Goal: Task Accomplishment & Management: Manage account settings

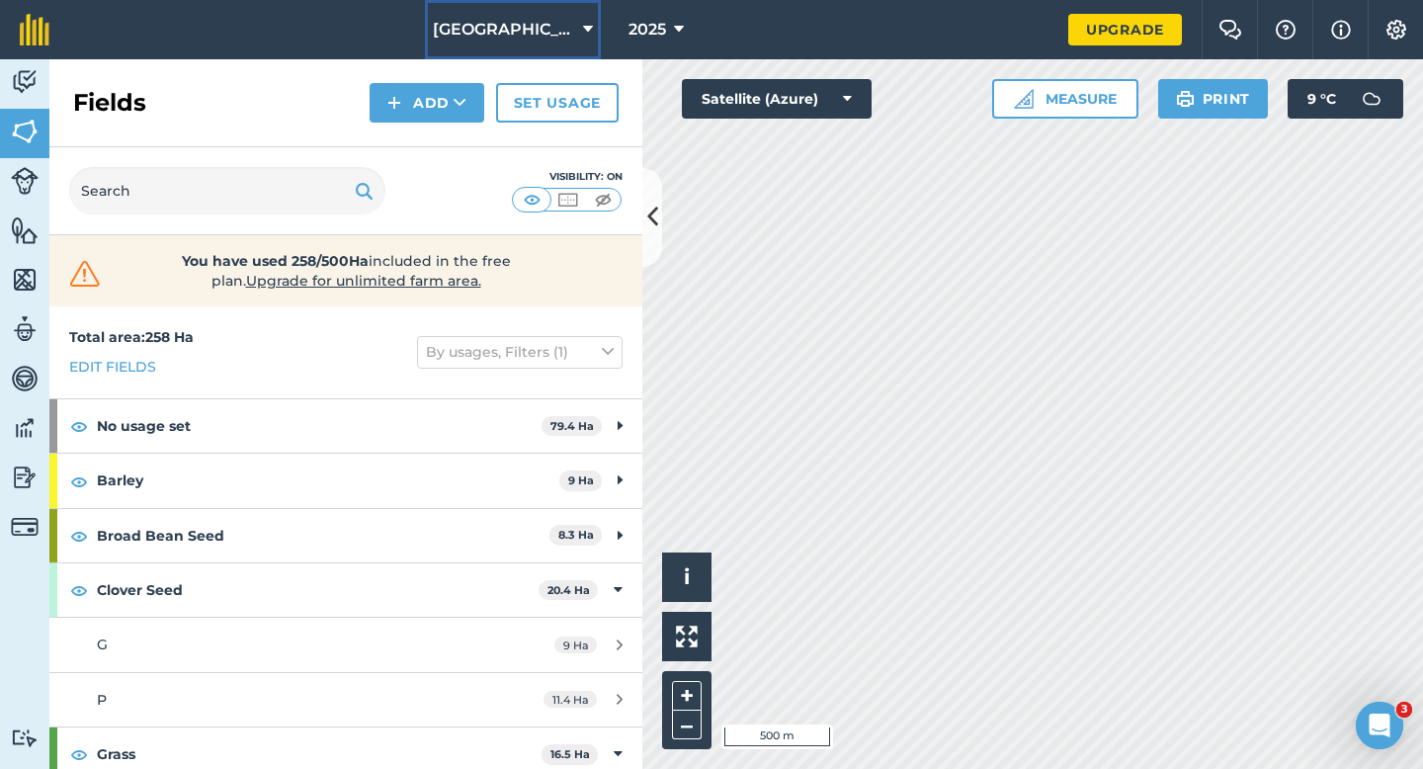
click at [586, 27] on icon at bounding box center [588, 30] width 10 height 24
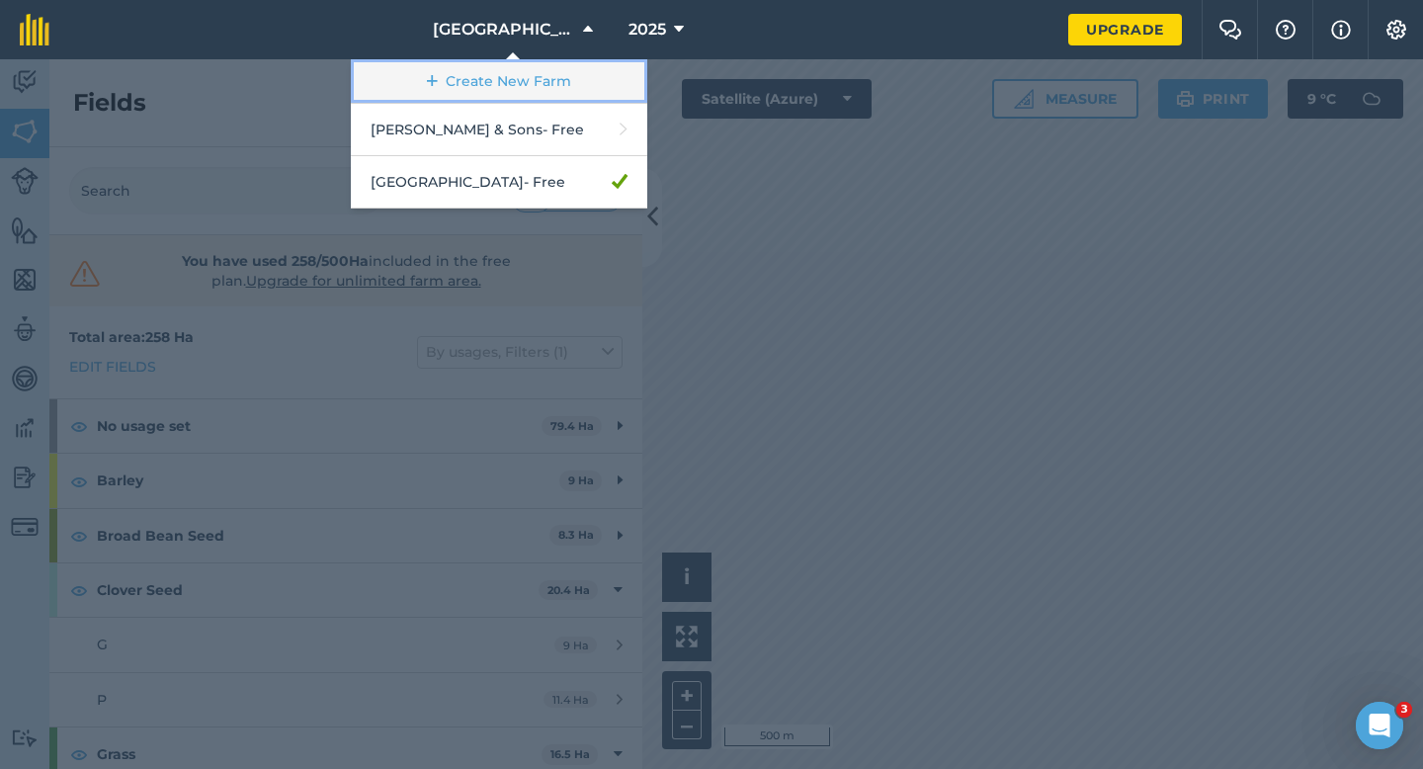
click at [540, 89] on link "Create New Farm" at bounding box center [499, 81] width 297 height 44
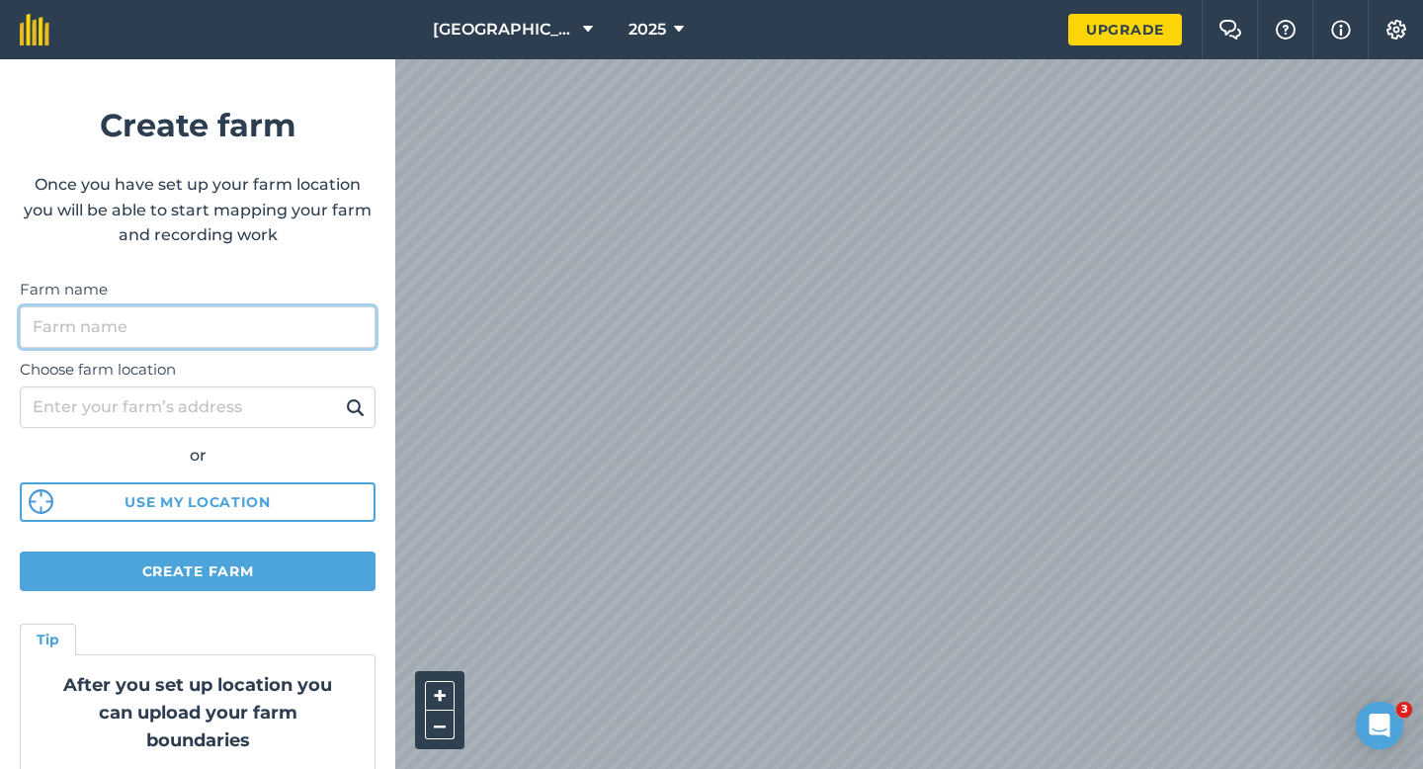
click at [299, 327] on input "Farm name" at bounding box center [198, 327] width 356 height 42
type input "Watties Beans"
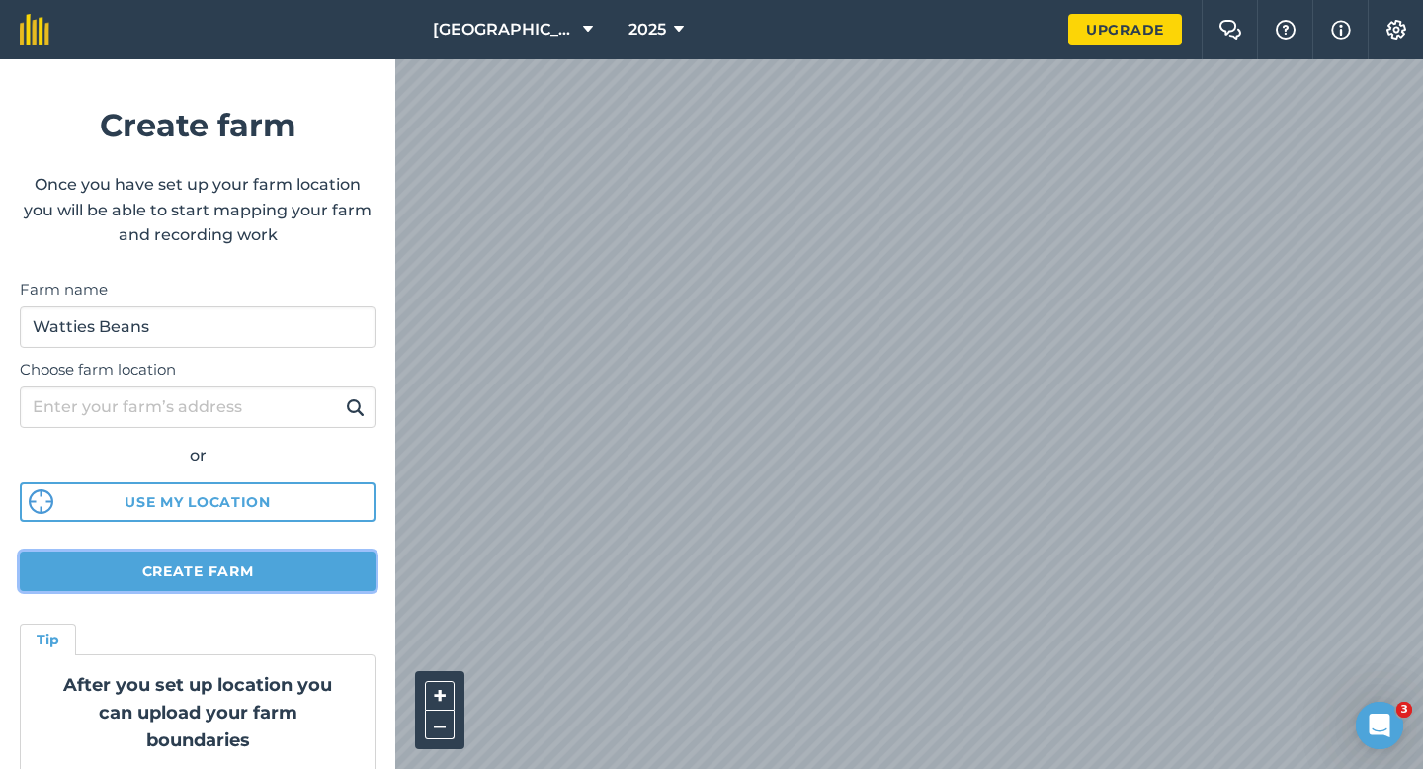
click at [306, 575] on button "Create farm" at bounding box center [198, 572] width 356 height 40
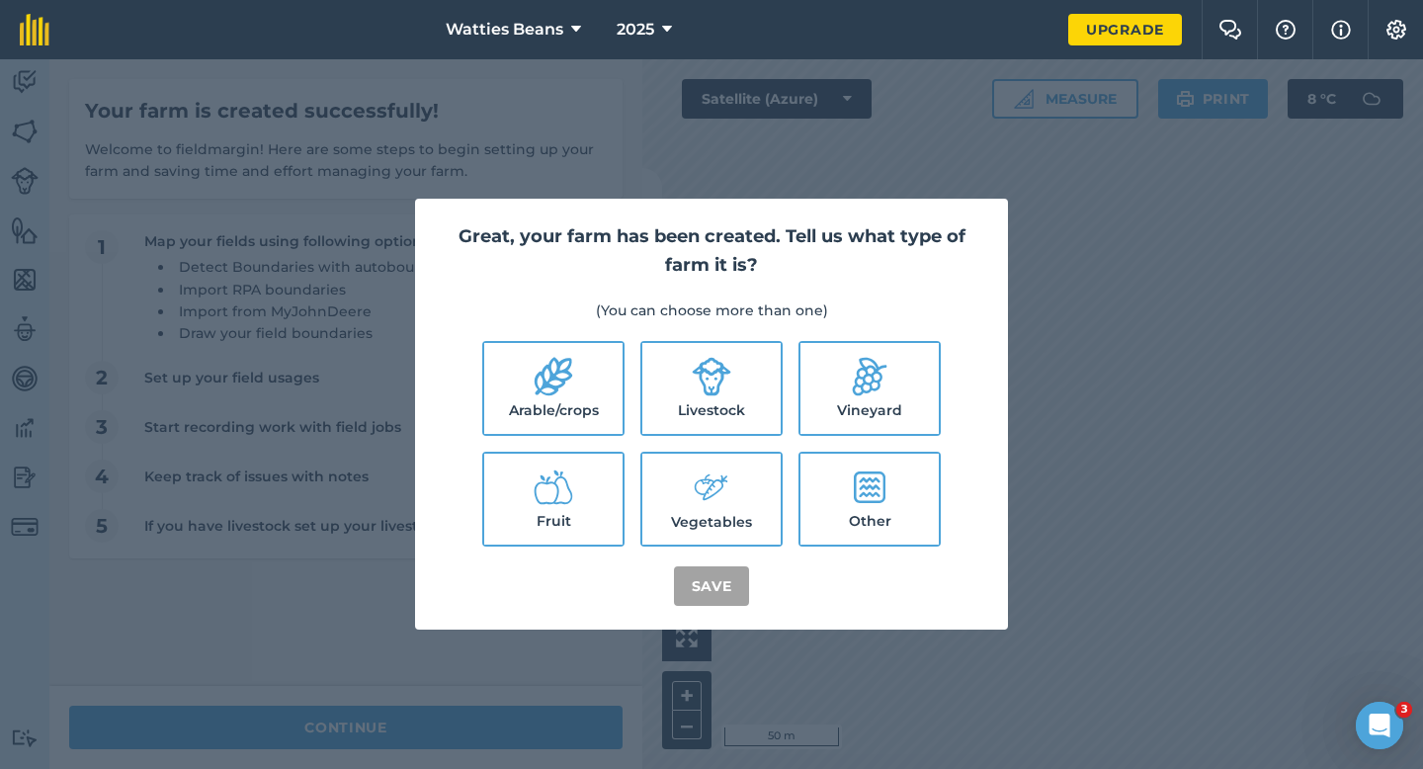
click at [614, 369] on label "Arable/crops" at bounding box center [553, 388] width 138 height 91
checkbox input "true"
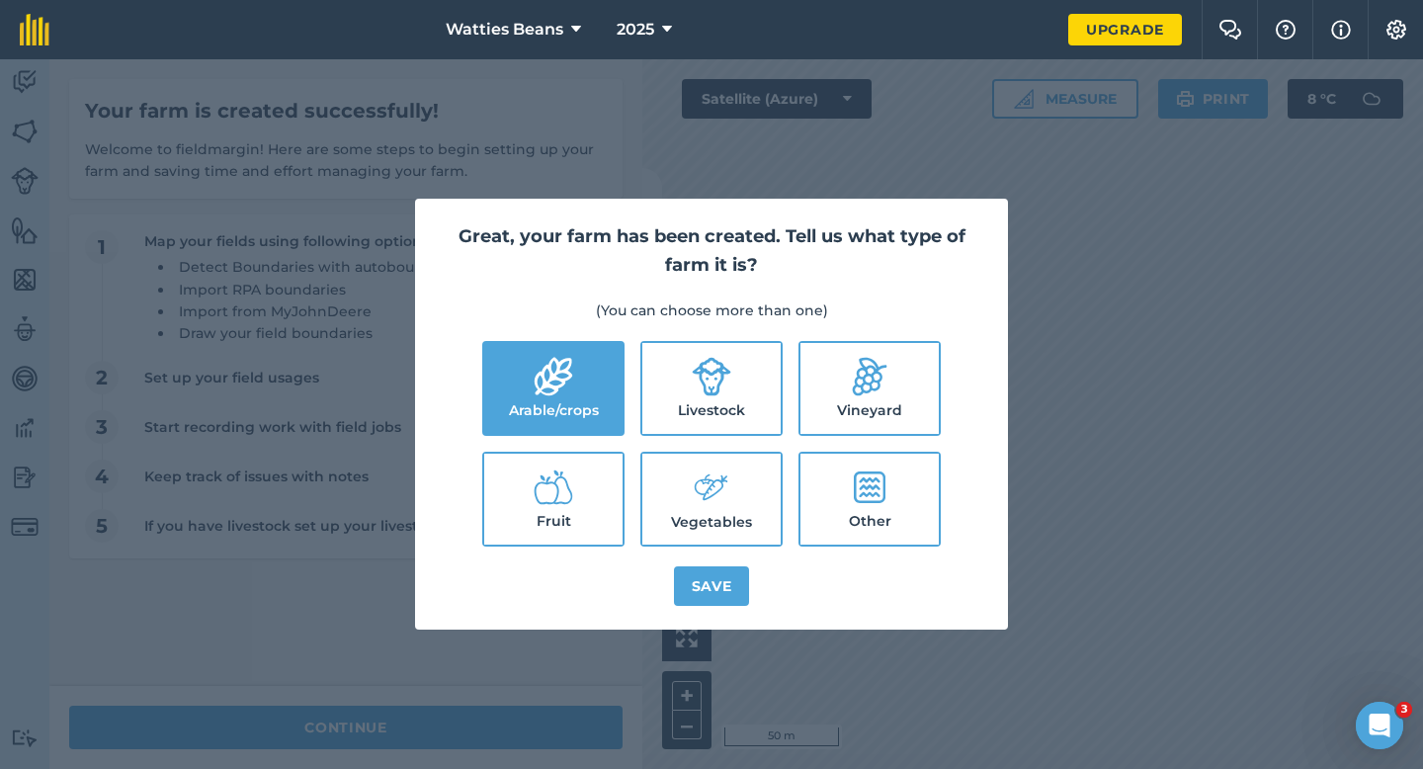
click at [724, 417] on label "Livestock" at bounding box center [712, 388] width 138 height 91
checkbox input "true"
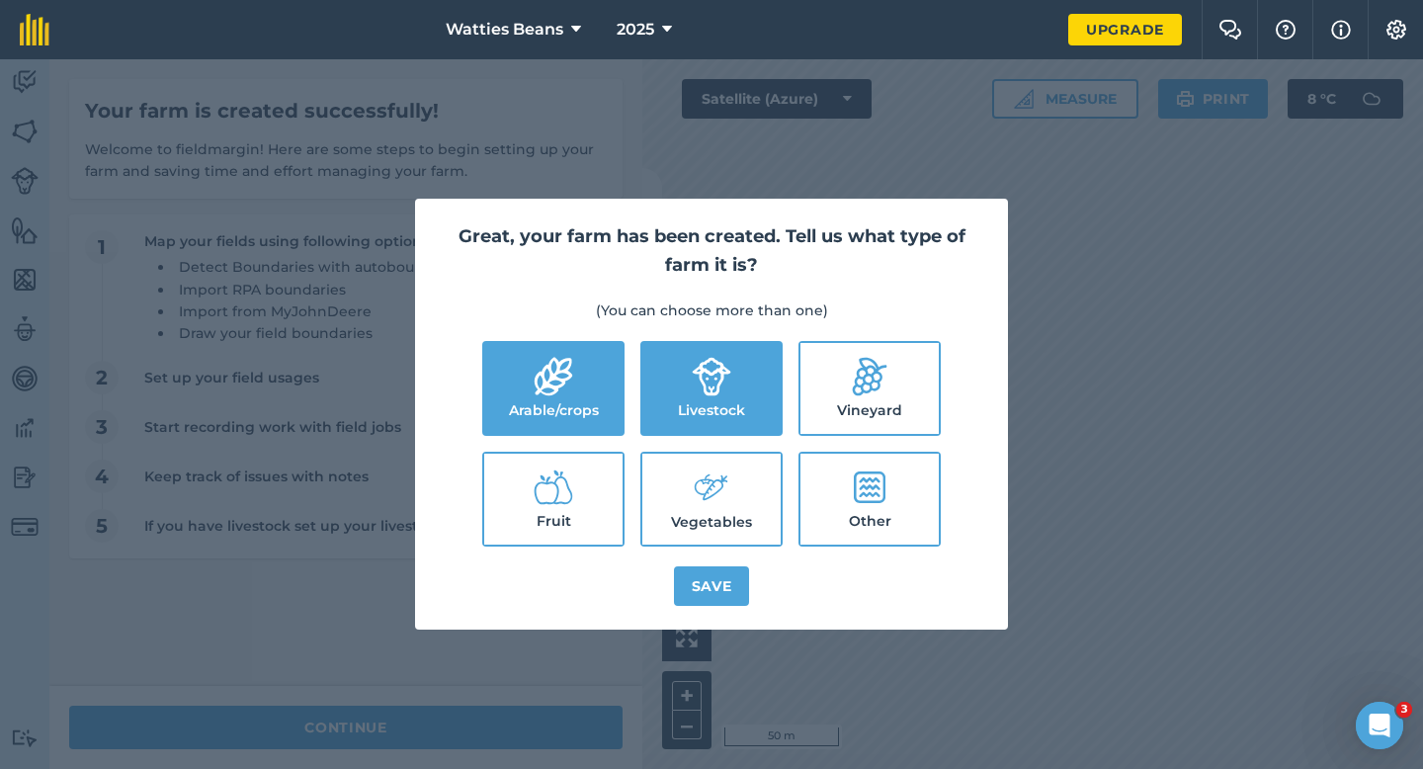
click at [724, 478] on icon at bounding box center [716, 488] width 26 height 26
checkbox input "true"
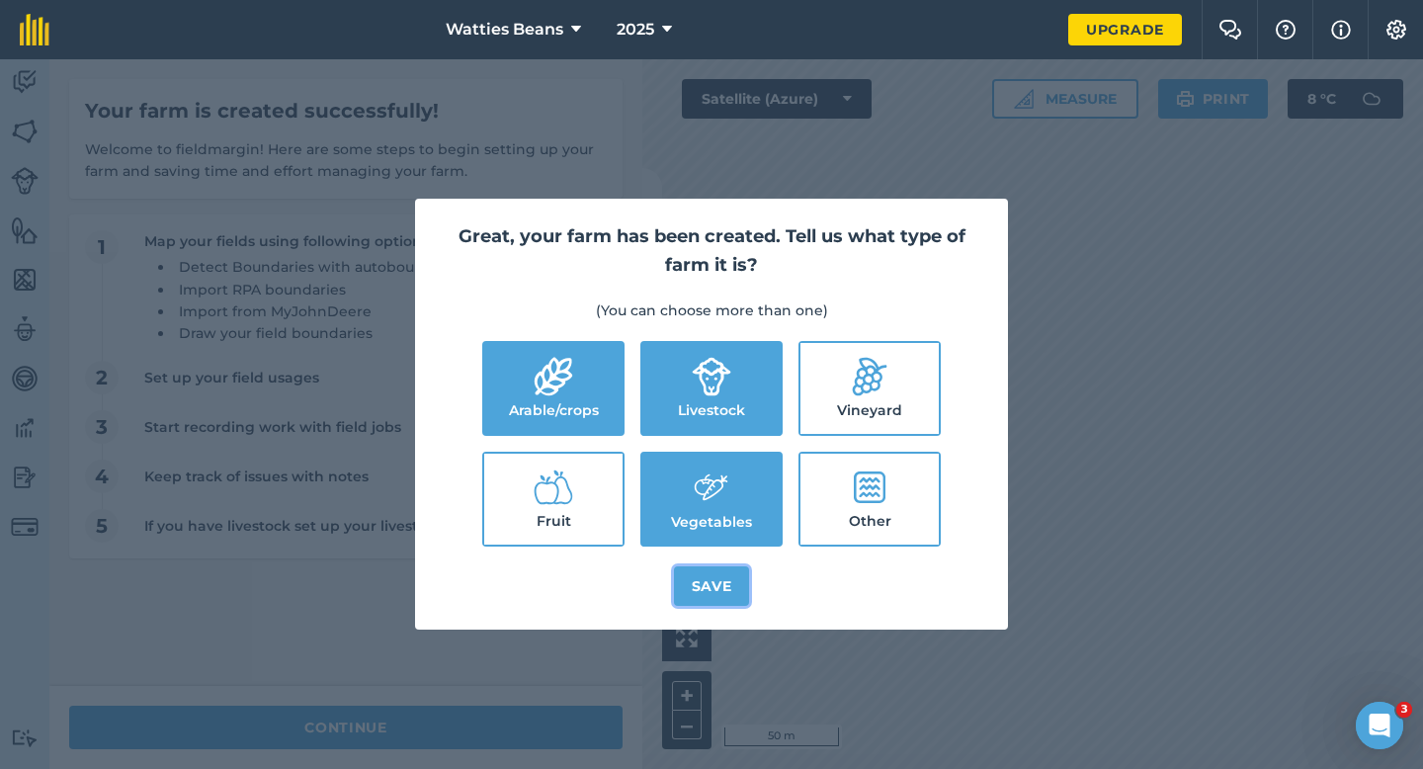
click at [713, 576] on button "Save" at bounding box center [712, 586] width 76 height 40
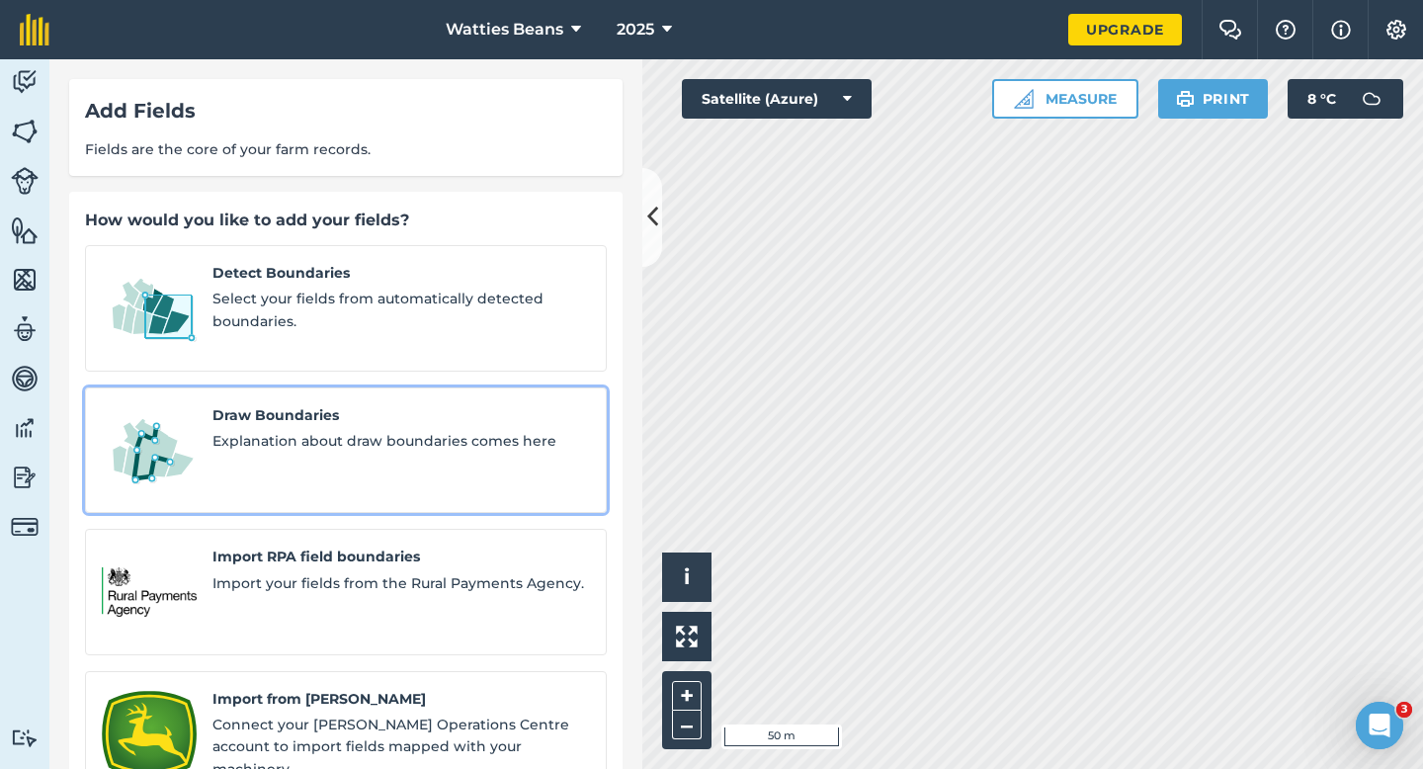
click at [352, 454] on link "Draw Boundaries Explanation about draw boundaries comes here" at bounding box center [346, 450] width 522 height 127
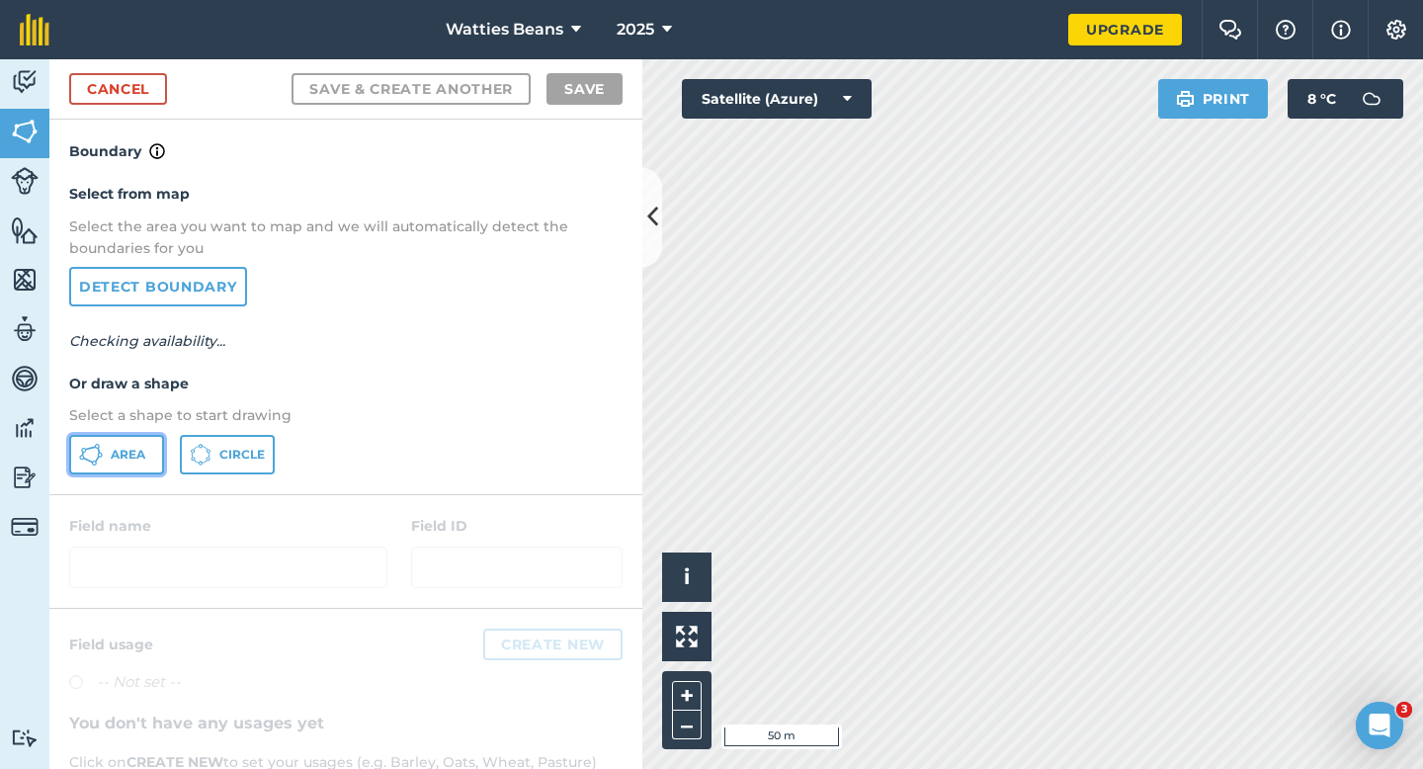
click at [127, 458] on span "Area" at bounding box center [128, 455] width 35 height 16
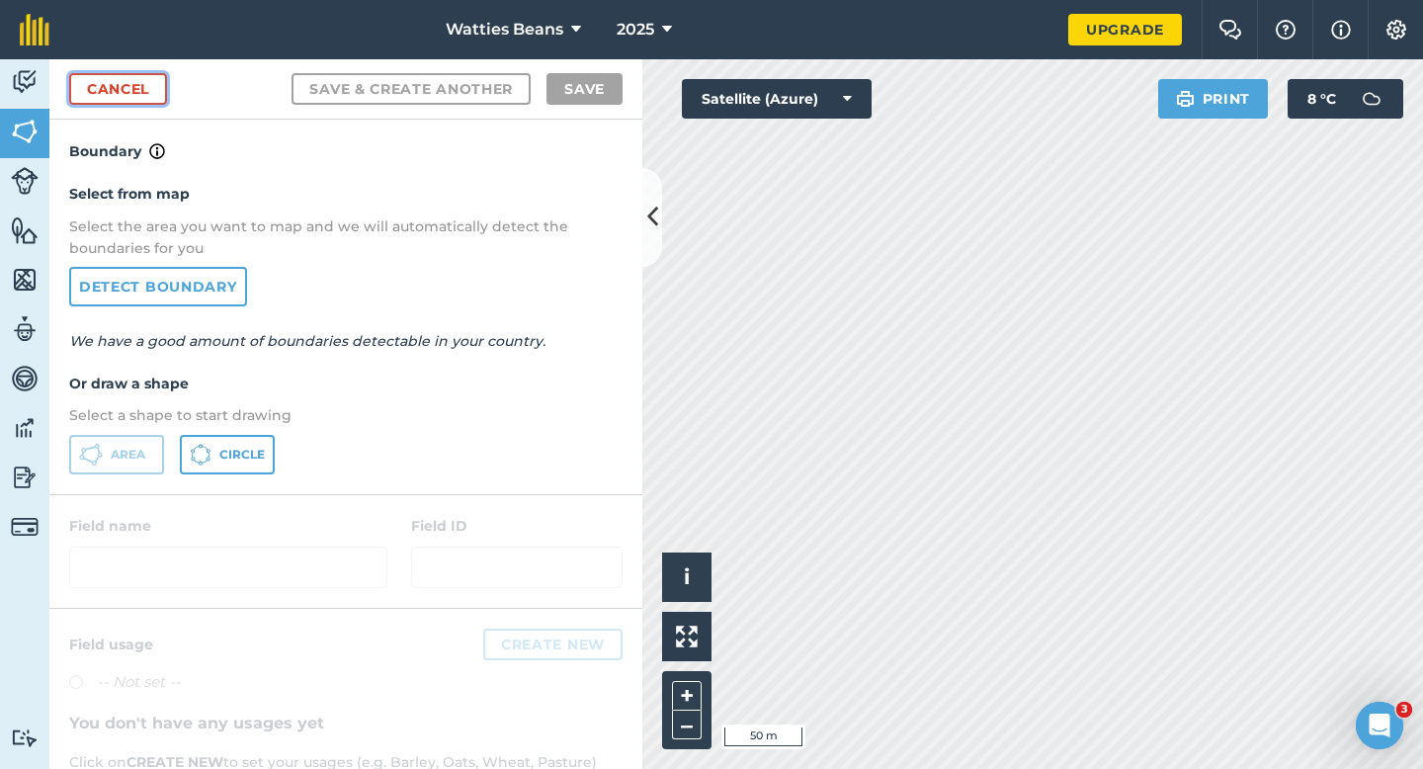
click at [143, 85] on link "Cancel" at bounding box center [118, 89] width 98 height 32
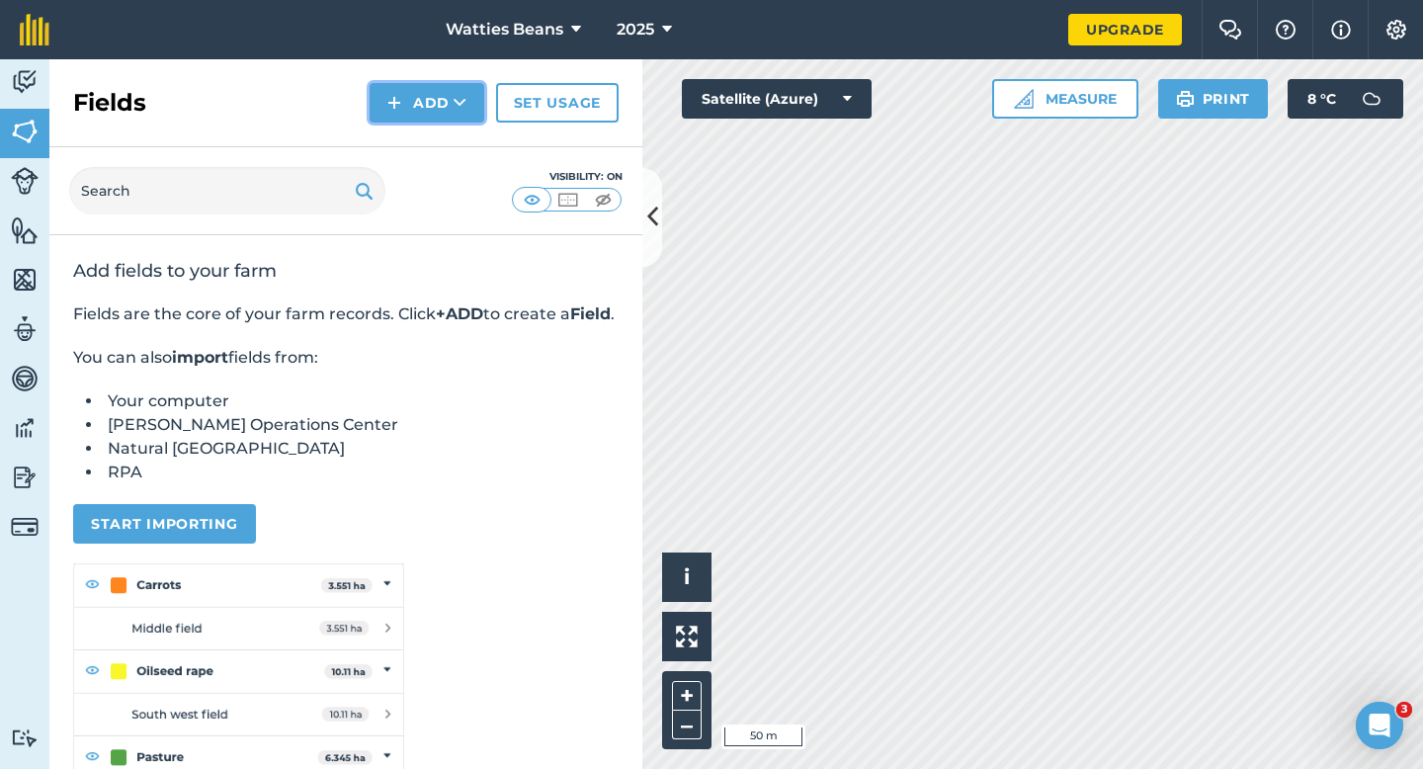
click at [386, 93] on button "Add" at bounding box center [427, 103] width 115 height 40
click at [386, 141] on link "Draw" at bounding box center [427, 147] width 109 height 43
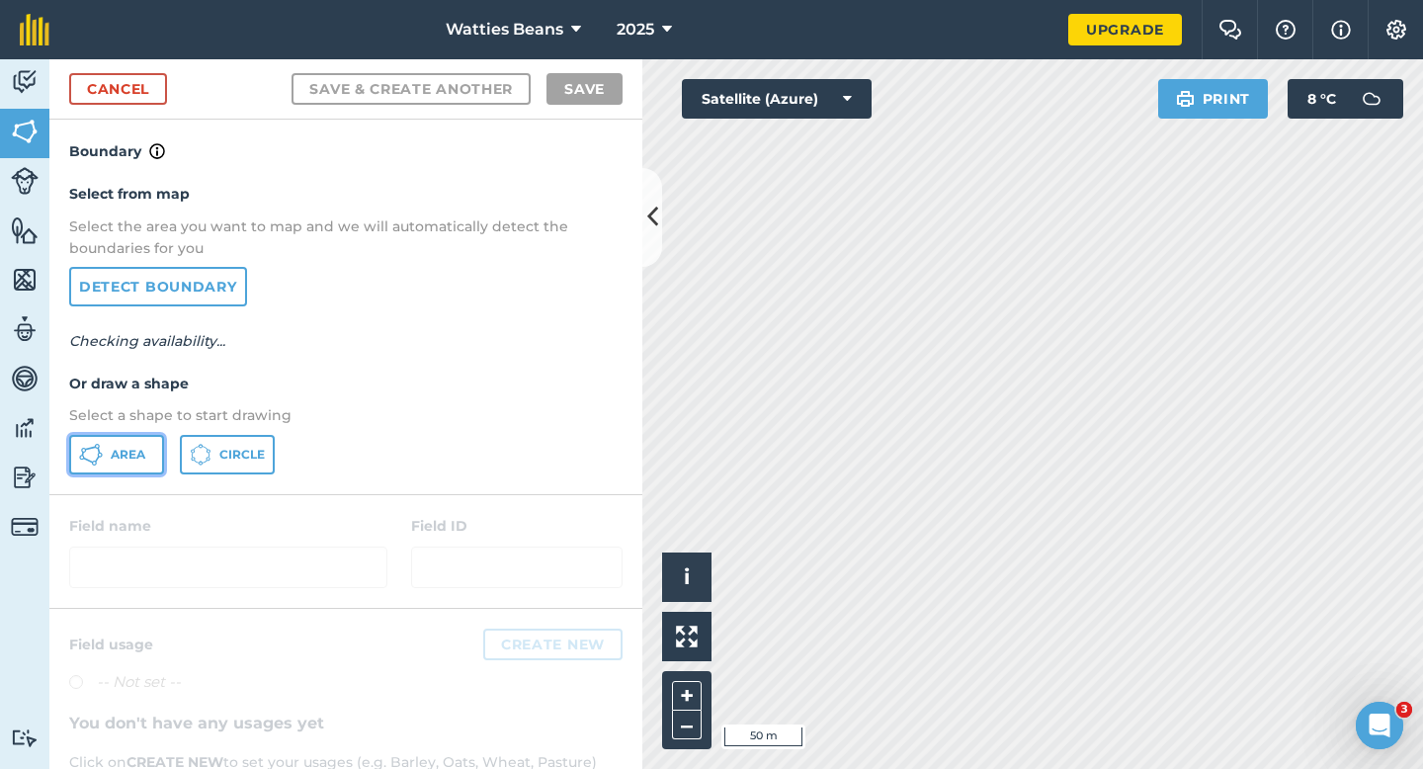
click at [135, 442] on button "Area" at bounding box center [116, 455] width 95 height 40
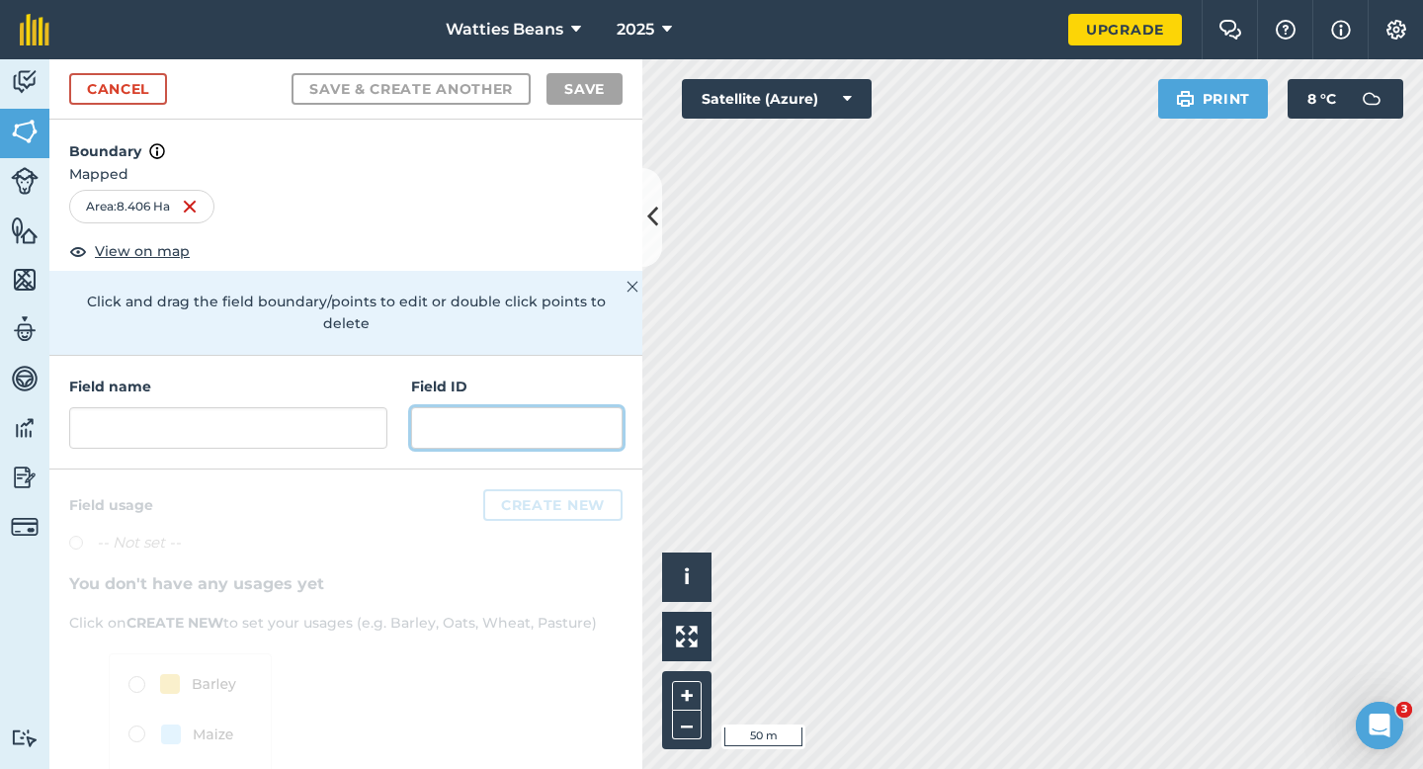
click at [462, 407] on input "text" at bounding box center [517, 428] width 212 height 42
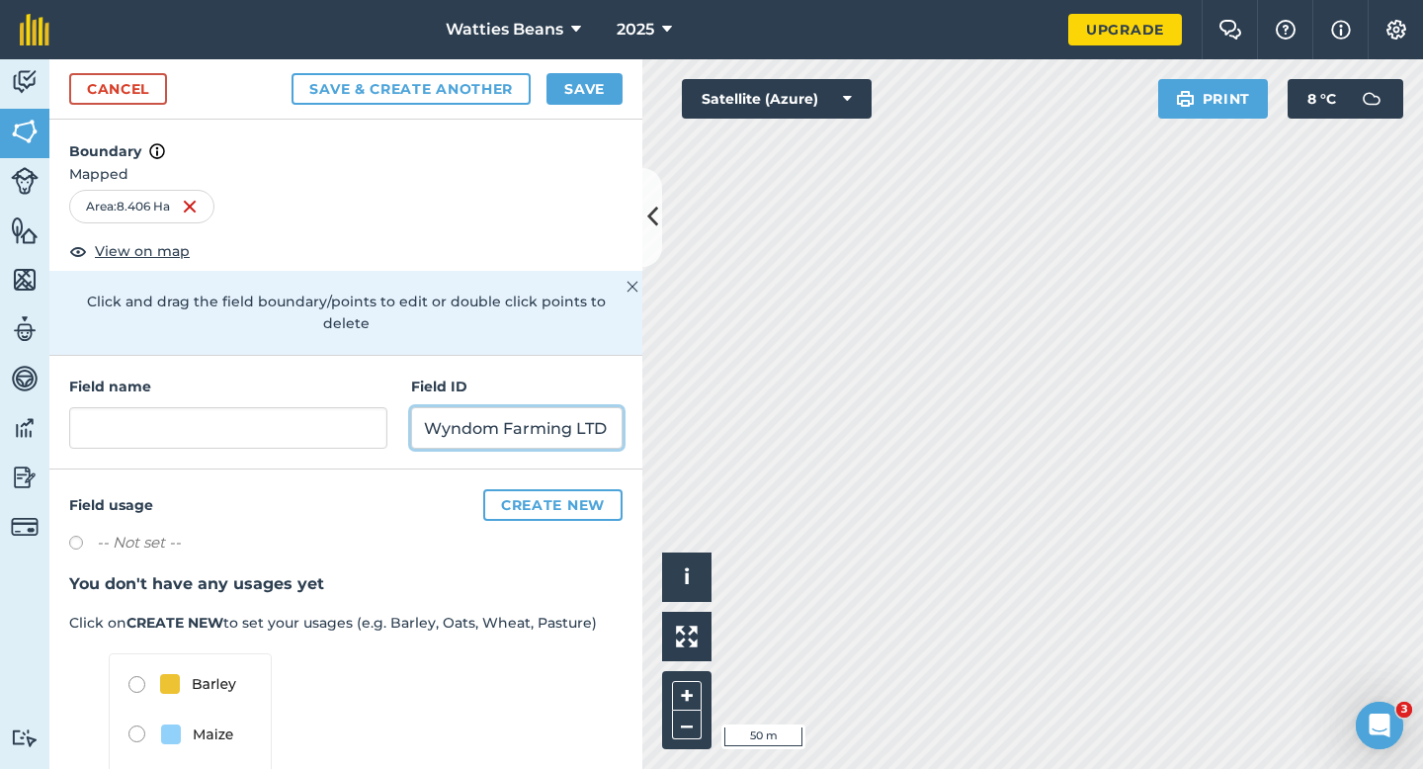
click at [495, 409] on input "Wyndom Farming LTD" at bounding box center [517, 428] width 212 height 42
type input "Wyndon Farming LTD"
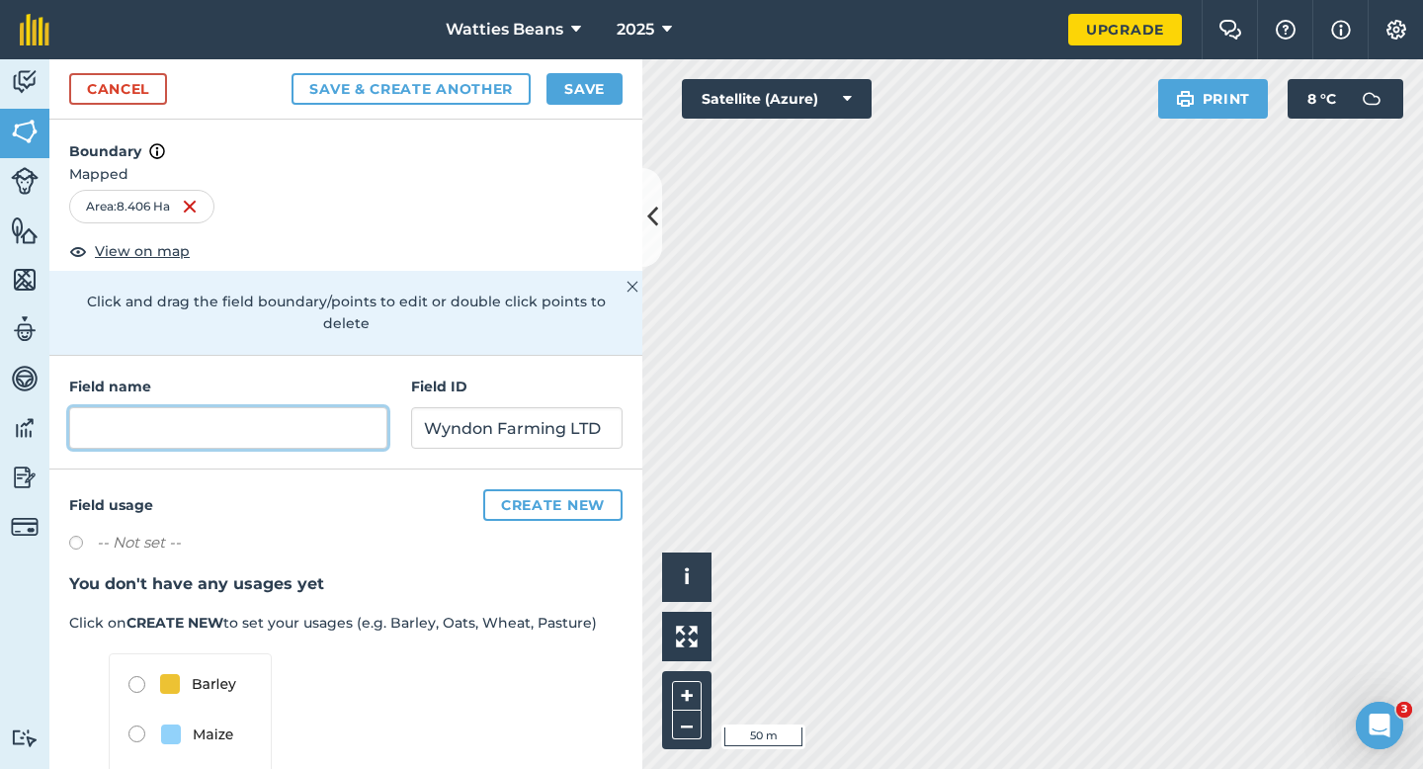
click at [342, 417] on input "text" at bounding box center [228, 428] width 318 height 42
type input "1"
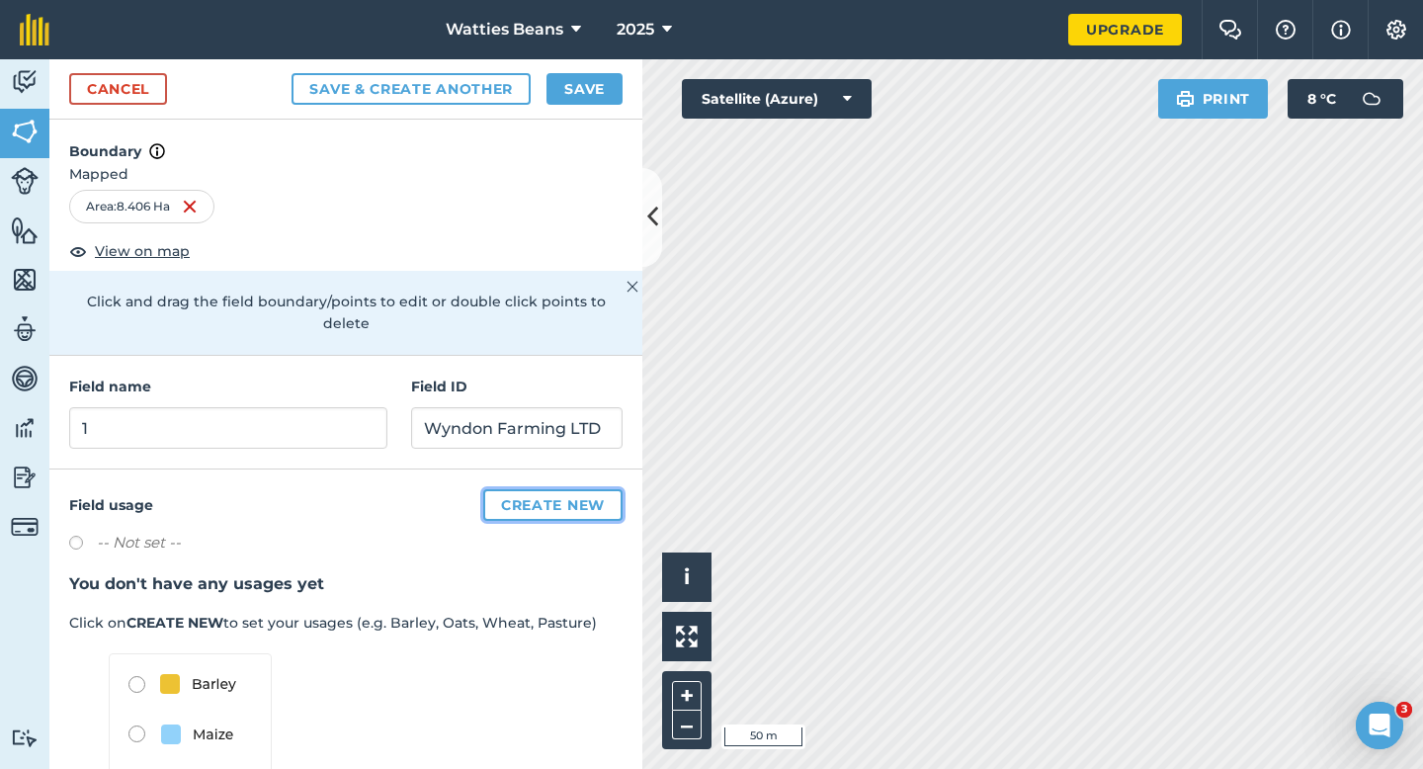
click at [617, 489] on button "Create new" at bounding box center [552, 505] width 139 height 32
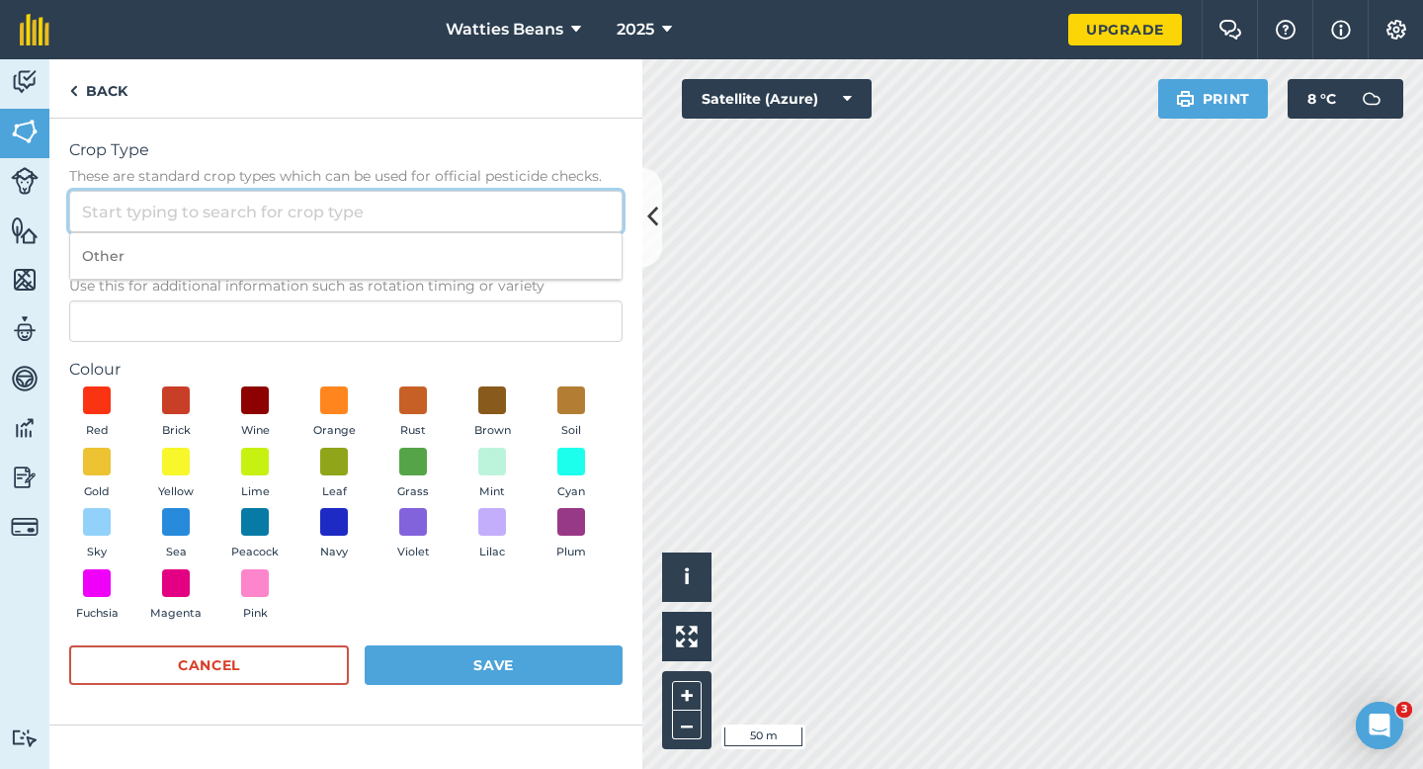
click at [491, 224] on input "Crop Type These are standard crop types which can be used for official pesticid…" at bounding box center [346, 212] width 554 height 42
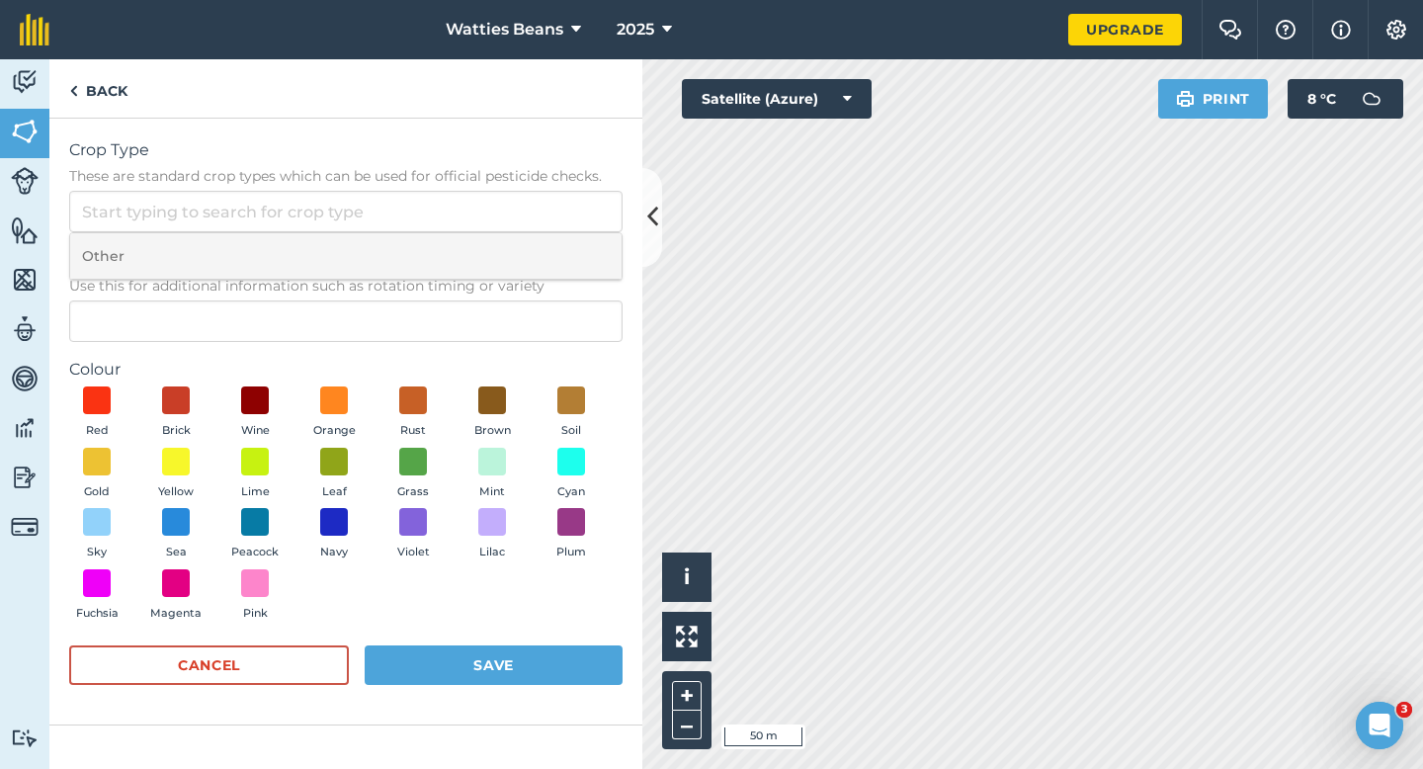
click at [491, 248] on li "Other" at bounding box center [346, 256] width 552 height 46
type input "Other"
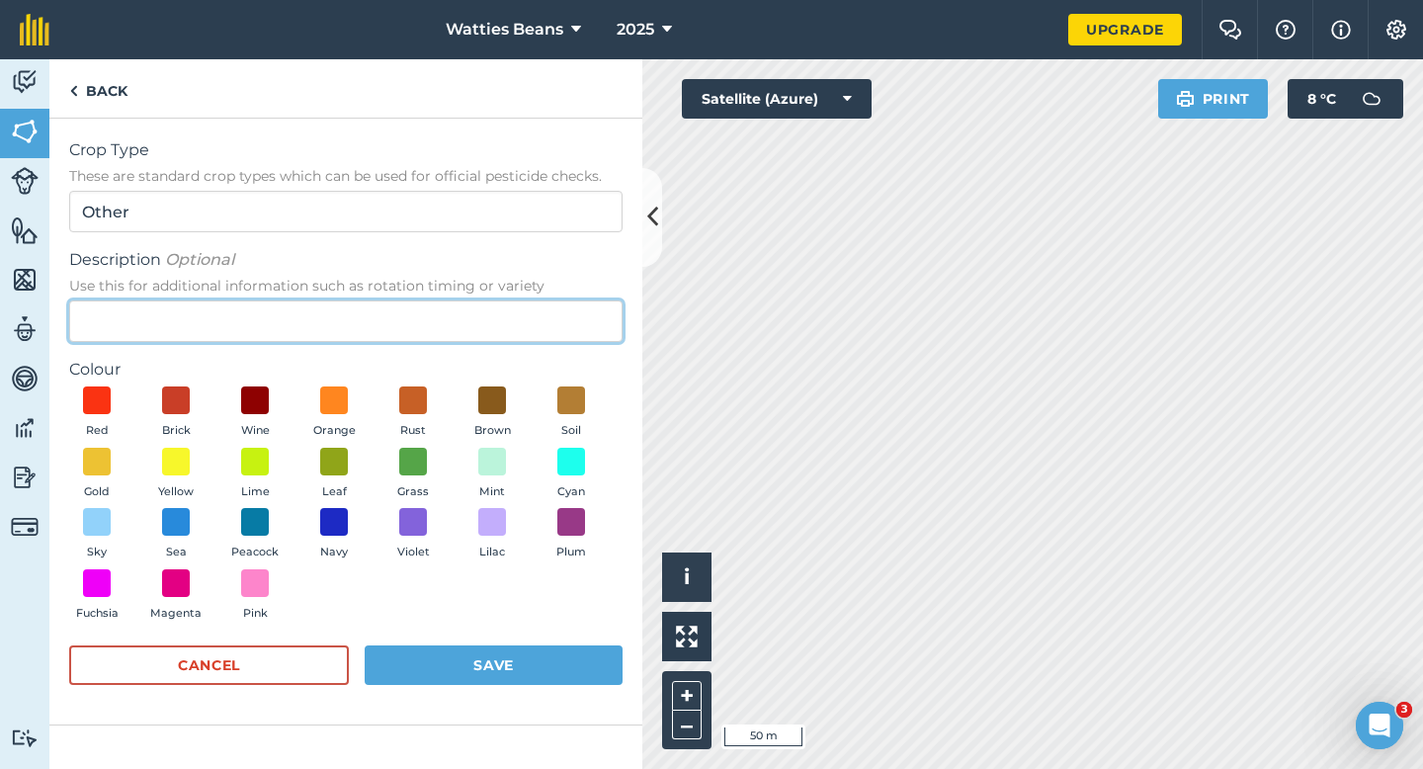
click at [491, 324] on input "Description Optional Use this for additional information such as rotation timin…" at bounding box center [346, 321] width 554 height 42
type input "Watties Beans"
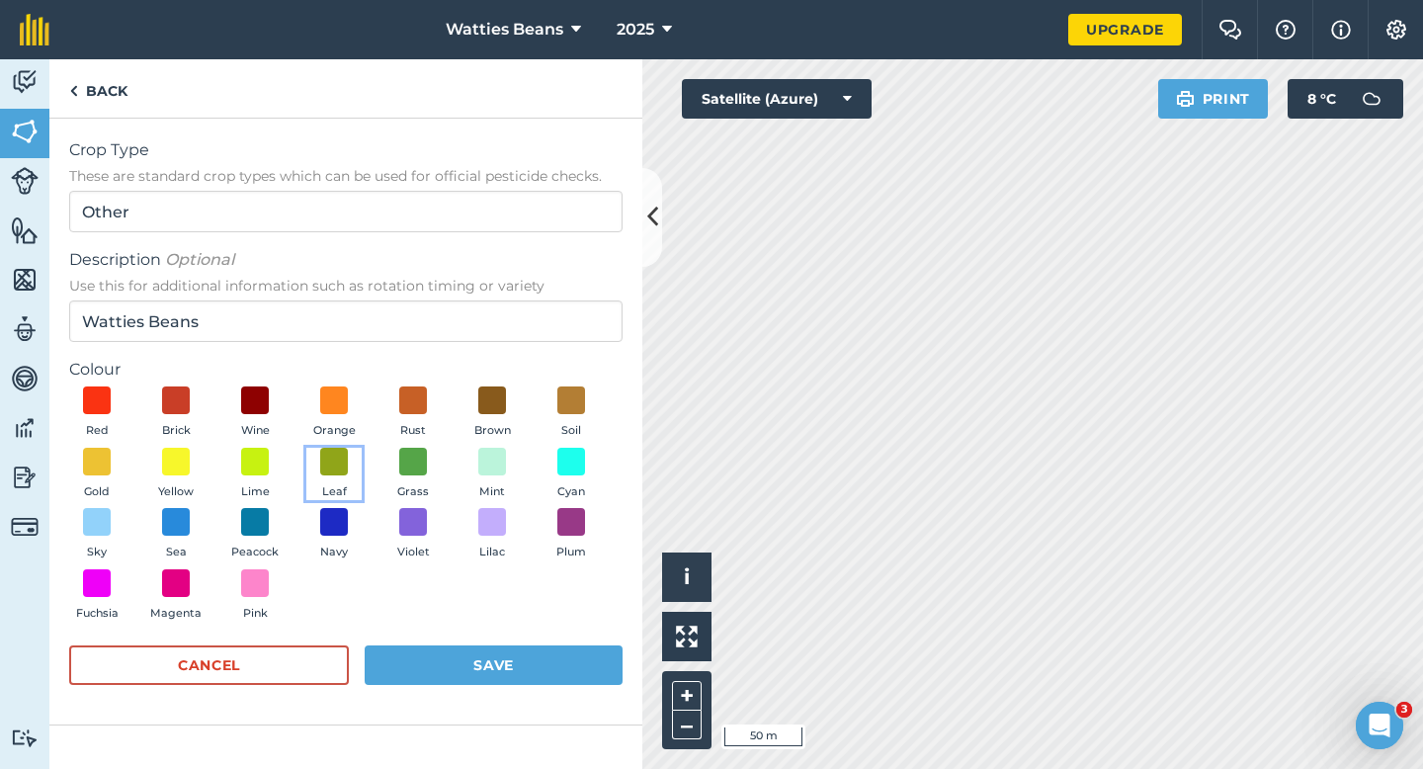
click at [355, 471] on button "Leaf" at bounding box center [333, 474] width 55 height 53
click at [492, 665] on button "Save" at bounding box center [494, 665] width 258 height 40
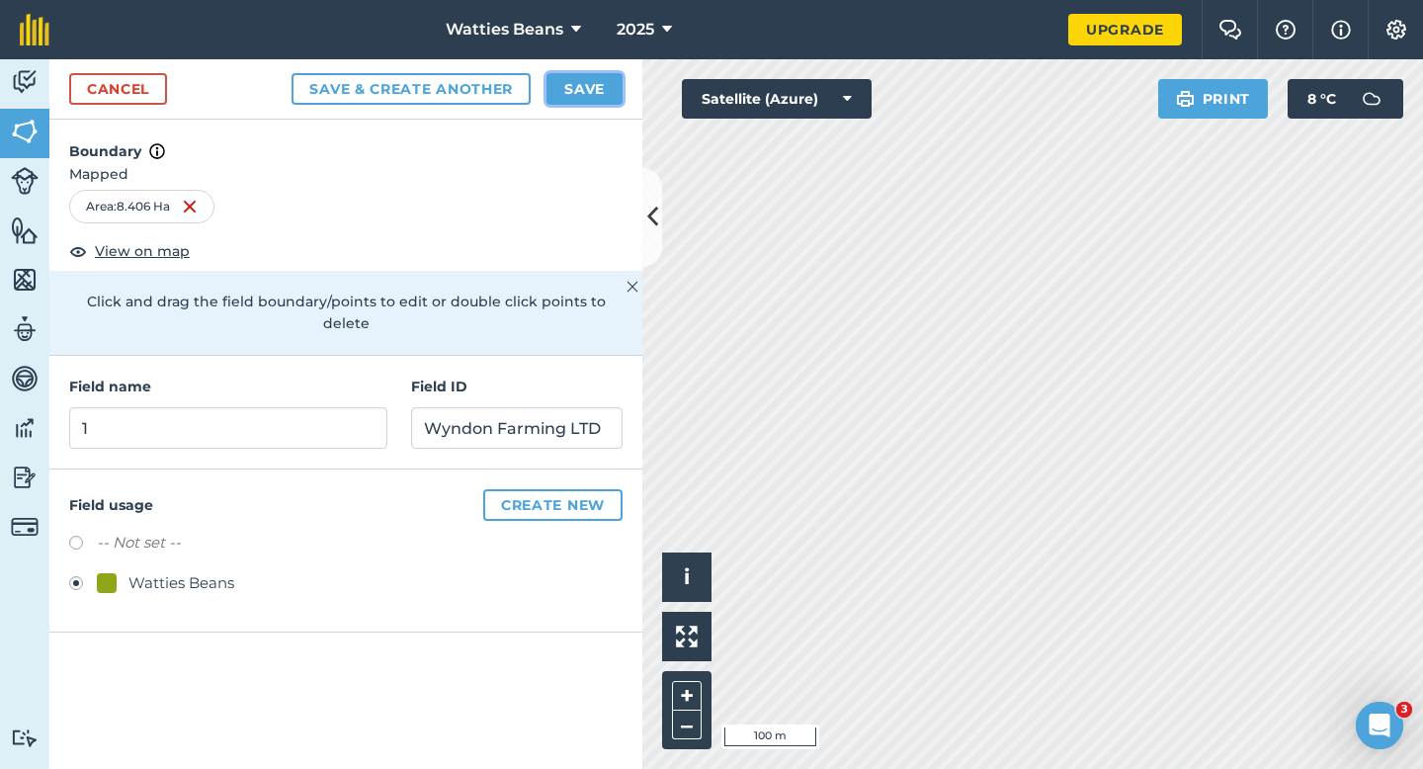
click at [585, 98] on button "Save" at bounding box center [585, 89] width 76 height 32
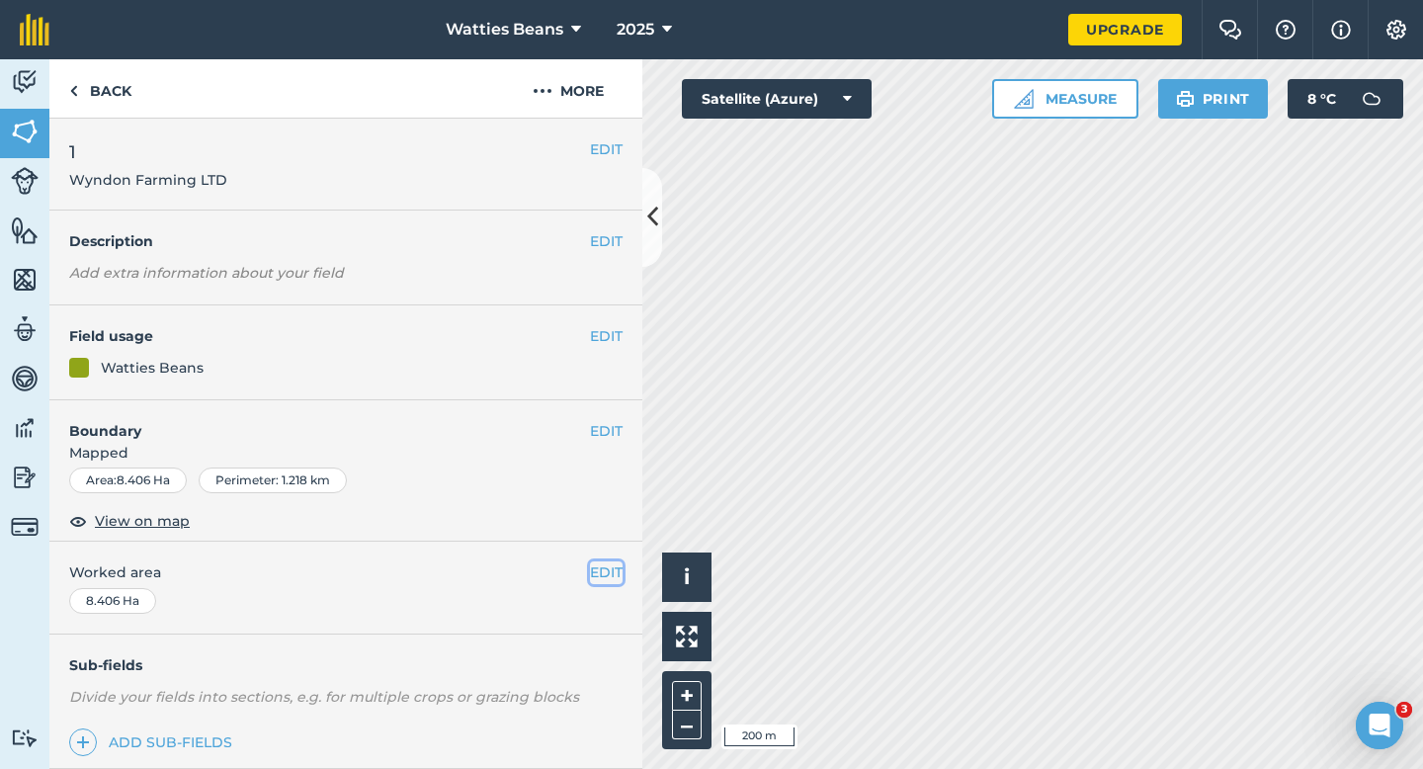
click at [618, 567] on button "EDIT" at bounding box center [606, 572] width 33 height 22
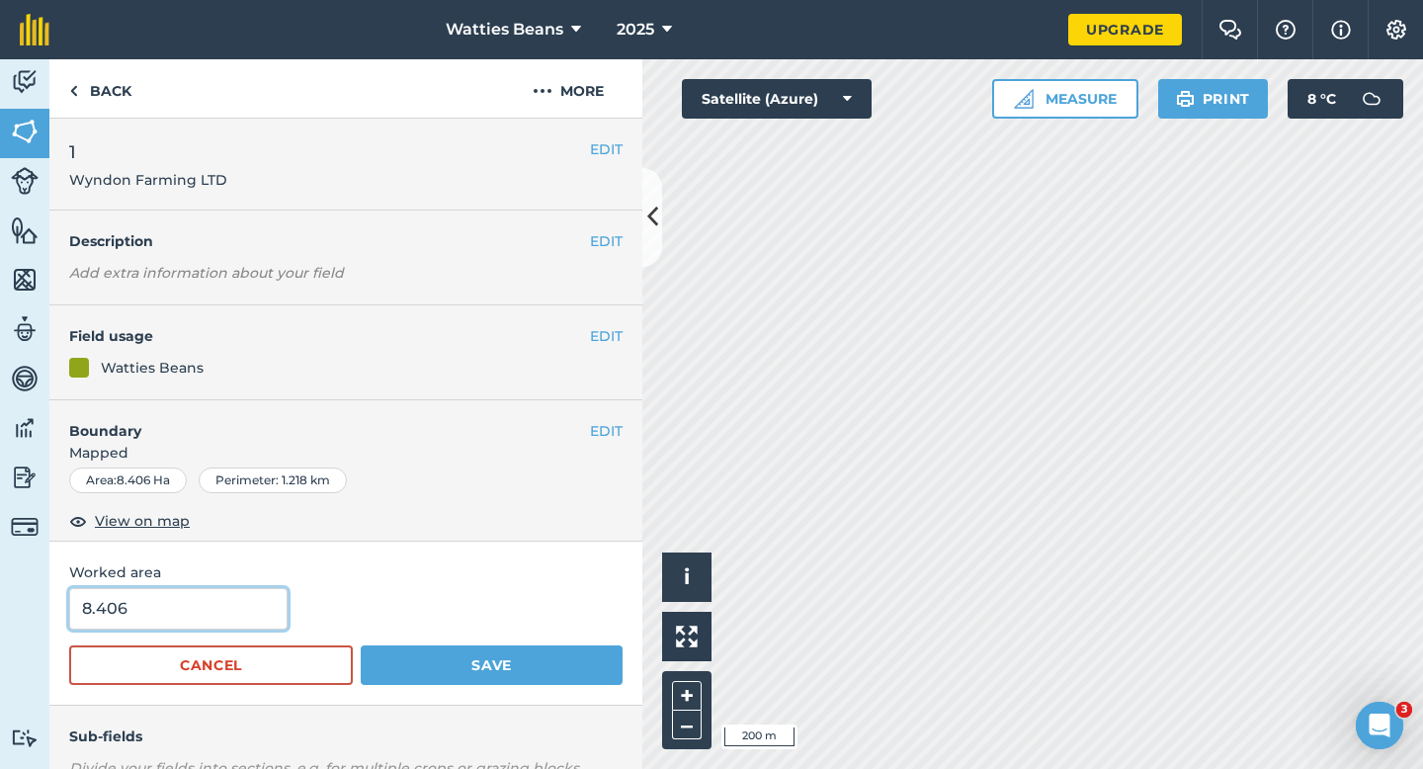
click at [239, 614] on input "8.406" at bounding box center [178, 609] width 218 height 42
type input "8.4"
click at [361, 645] on button "Save" at bounding box center [492, 665] width 262 height 40
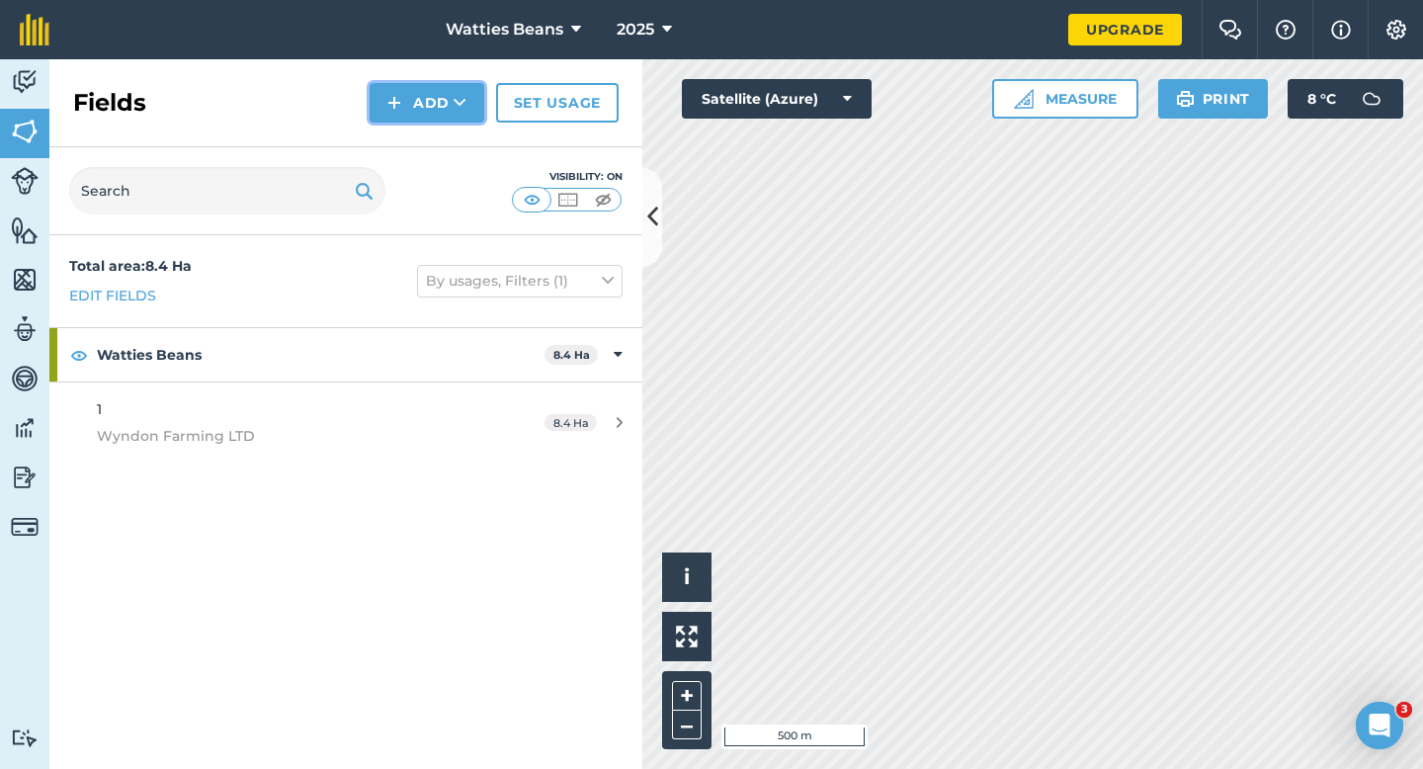
click at [445, 114] on button "Add" at bounding box center [427, 103] width 115 height 40
click at [445, 137] on link "Draw" at bounding box center [427, 147] width 109 height 43
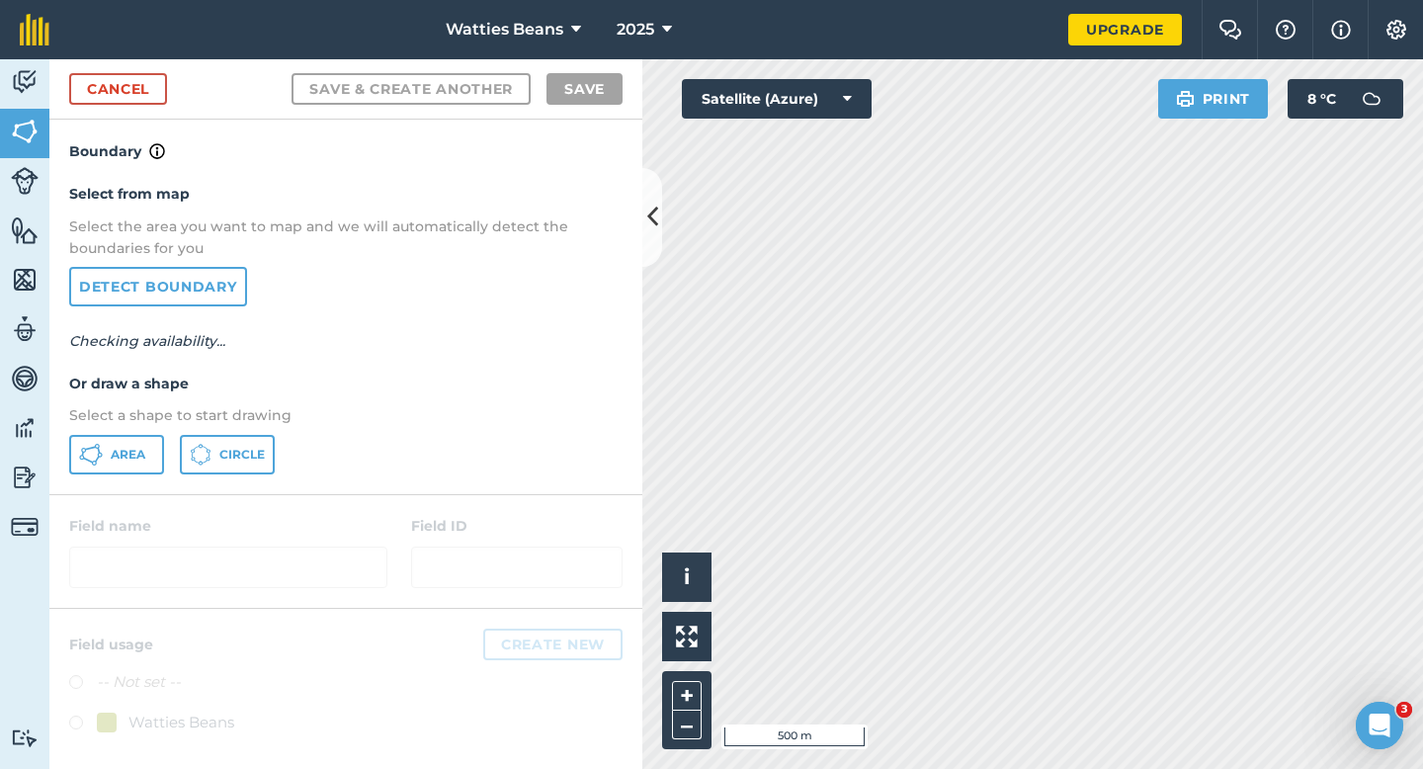
click at [117, 473] on div "Area Circle" at bounding box center [346, 455] width 554 height 40
click at [129, 466] on button "Area" at bounding box center [116, 455] width 95 height 40
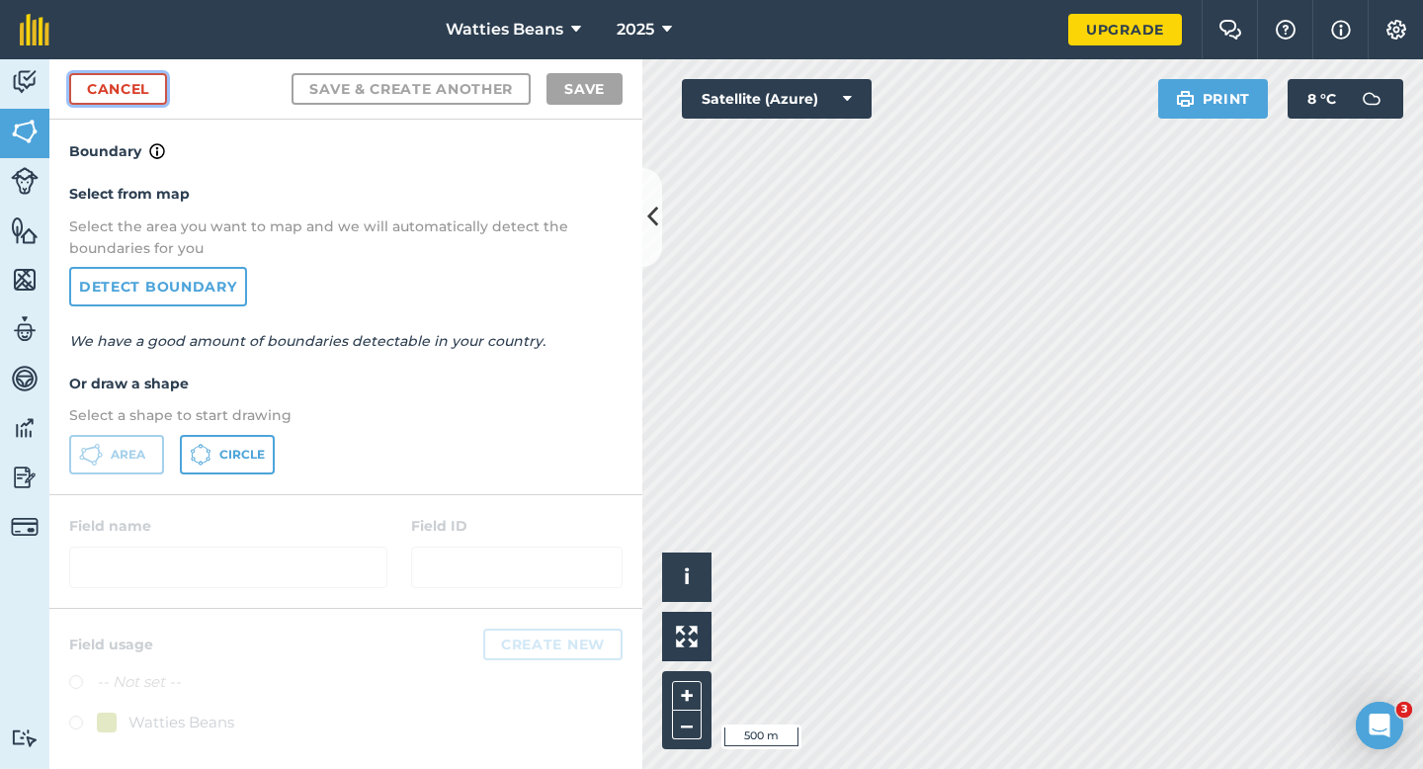
click at [147, 86] on link "Cancel" at bounding box center [118, 89] width 98 height 32
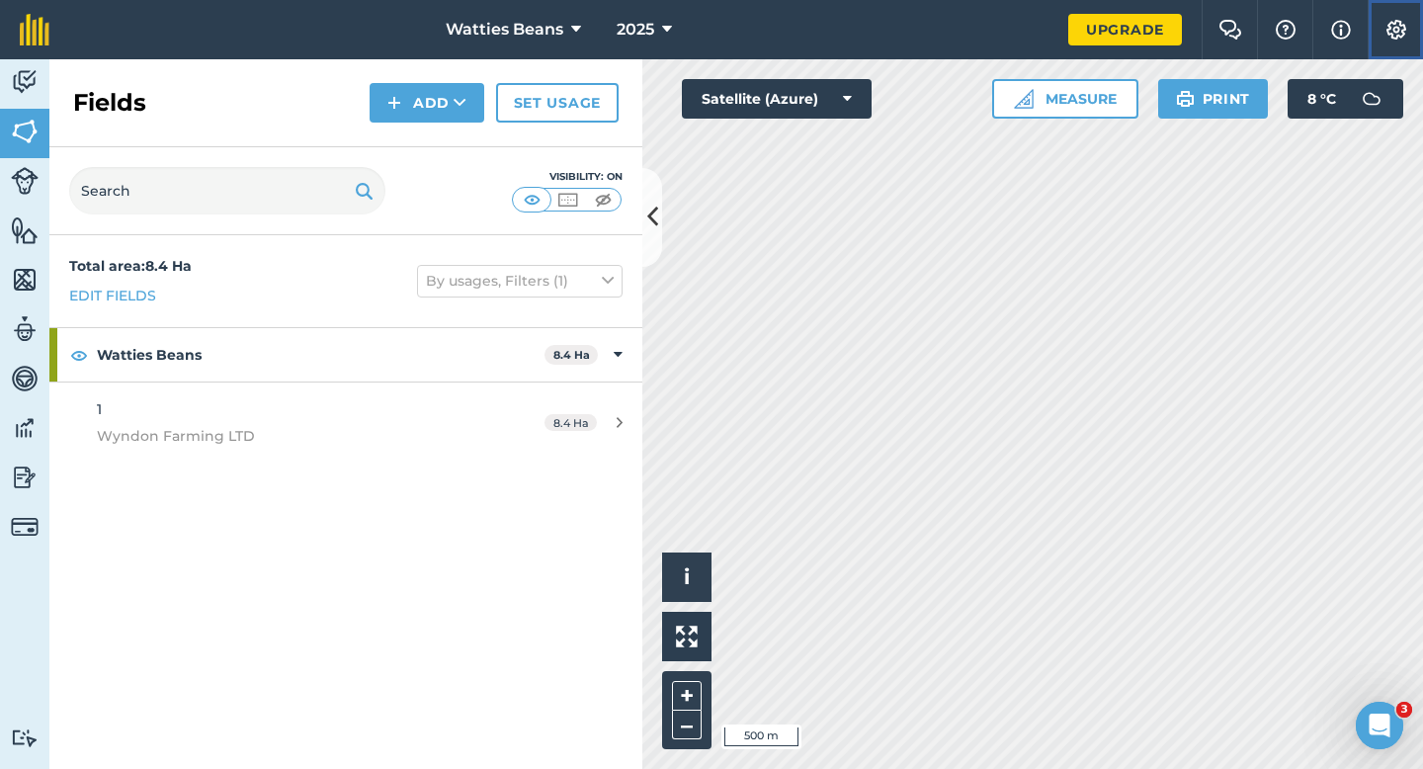
click at [1410, 43] on button "Settings" at bounding box center [1395, 29] width 55 height 59
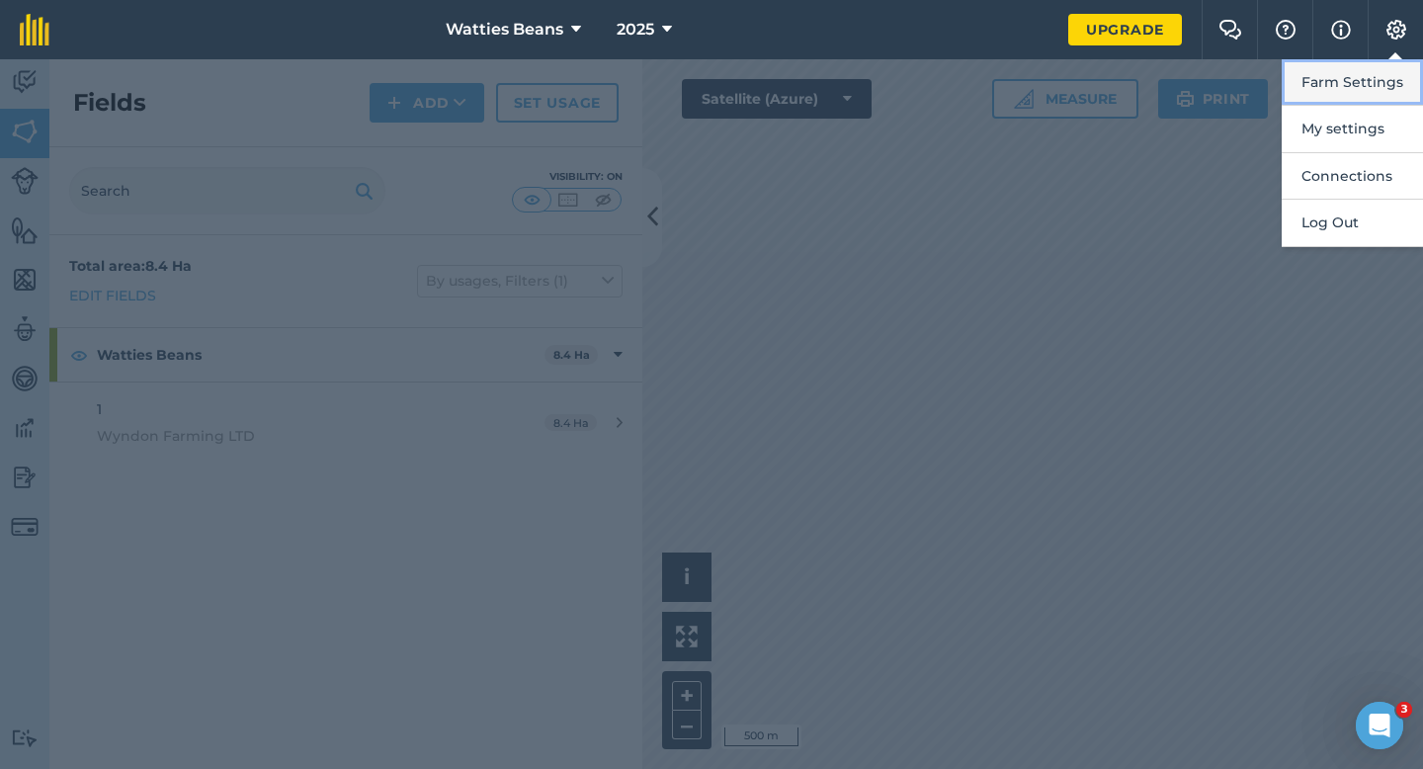
click at [1402, 80] on button "Farm Settings" at bounding box center [1352, 82] width 141 height 46
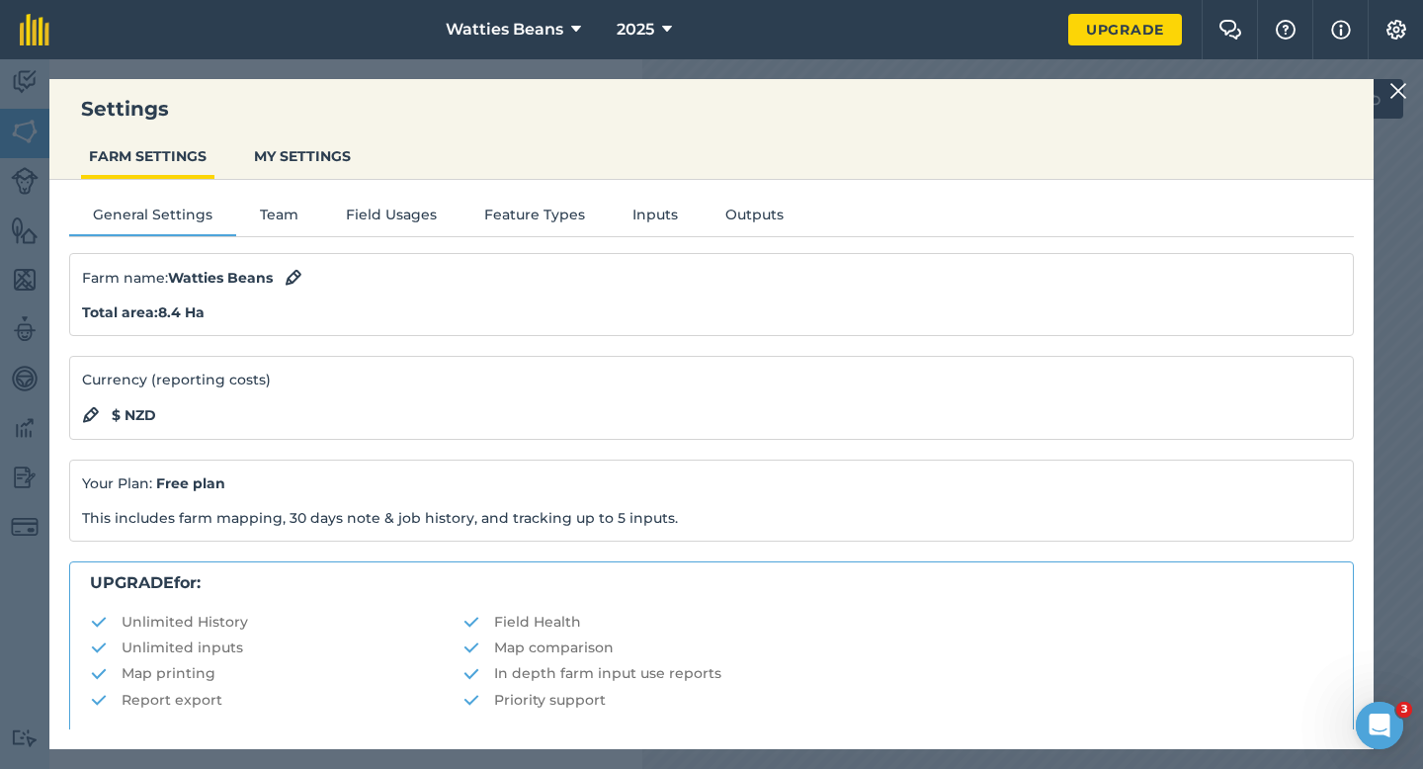
scroll to position [380, 0]
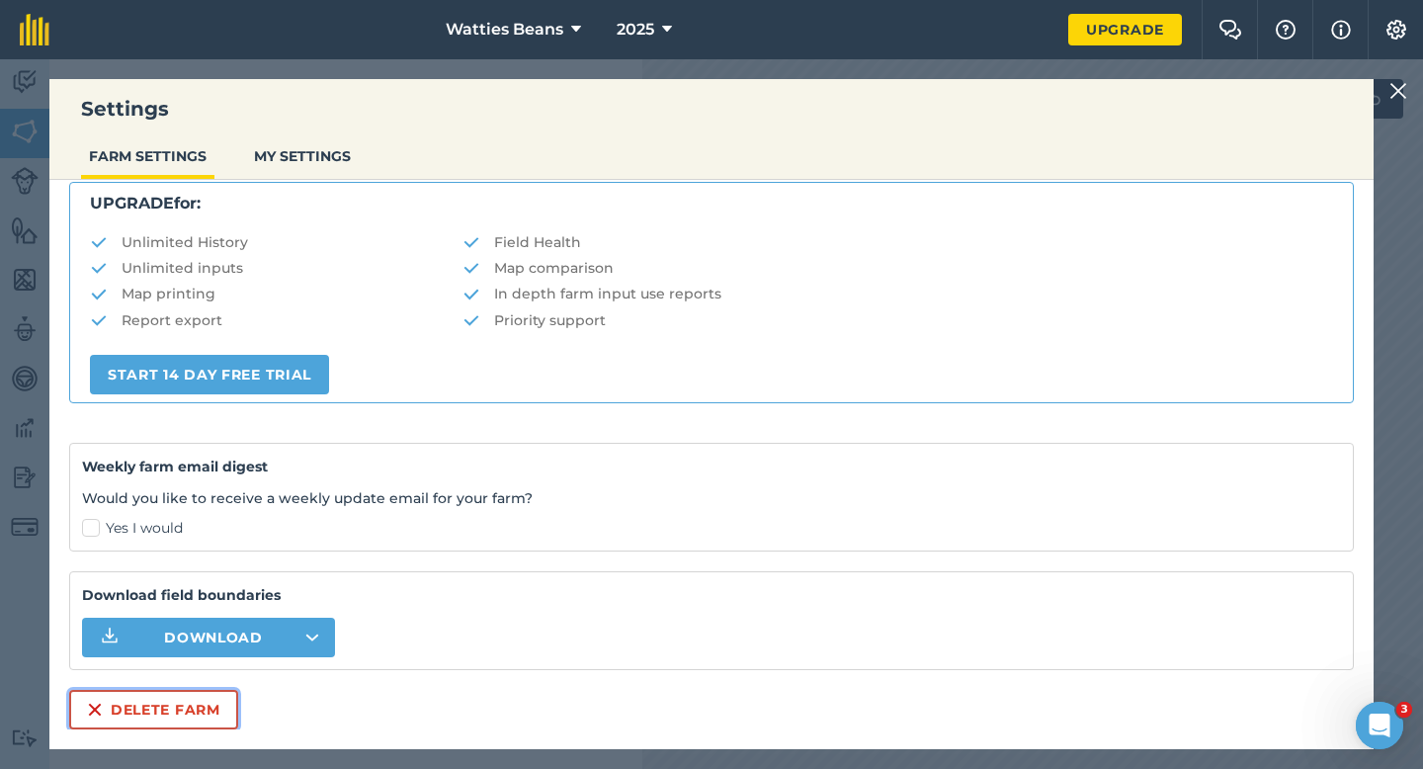
click at [151, 708] on button "Delete farm" at bounding box center [153, 710] width 169 height 40
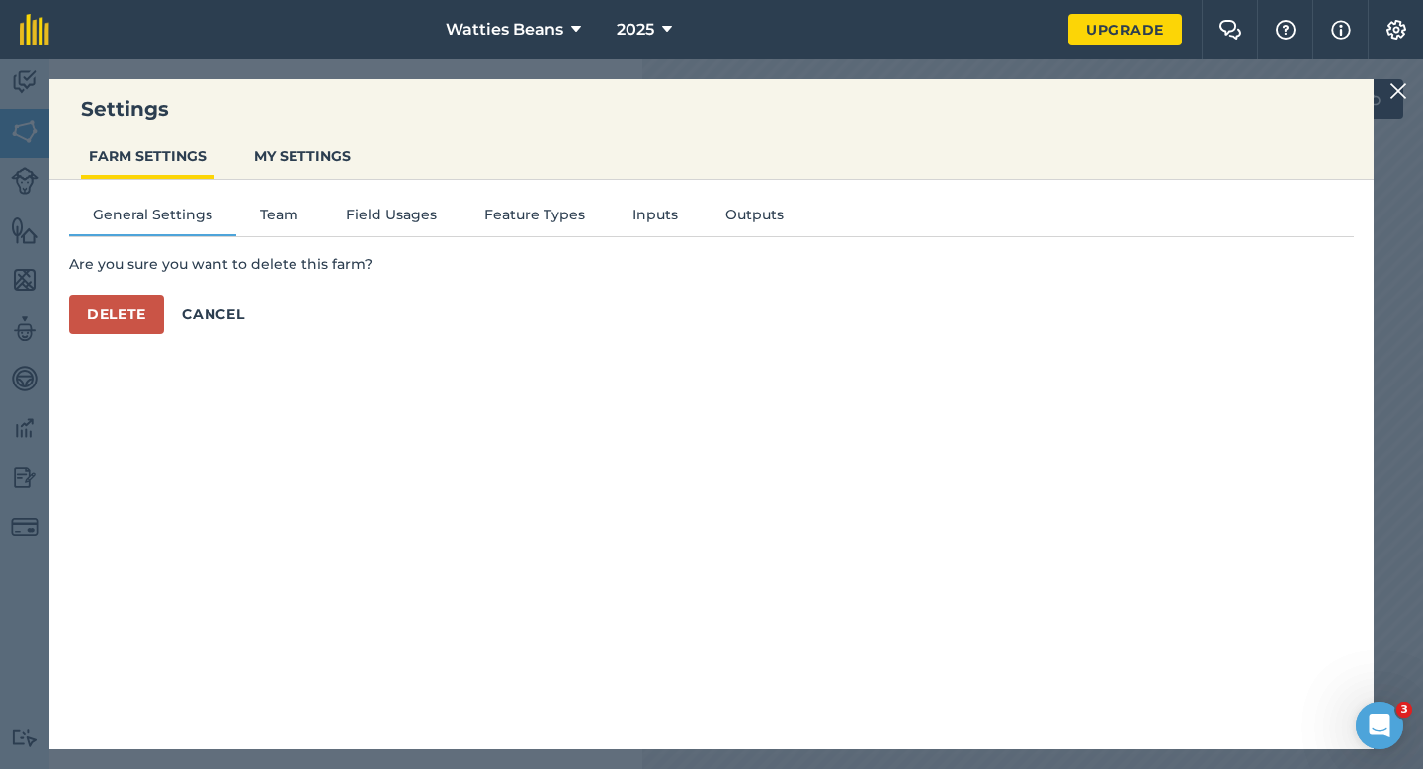
click at [128, 294] on div "Are you sure you want to delete this farm? Delete Cancel" at bounding box center [711, 293] width 1285 height 81
click at [128, 325] on button "Delete" at bounding box center [116, 315] width 95 height 40
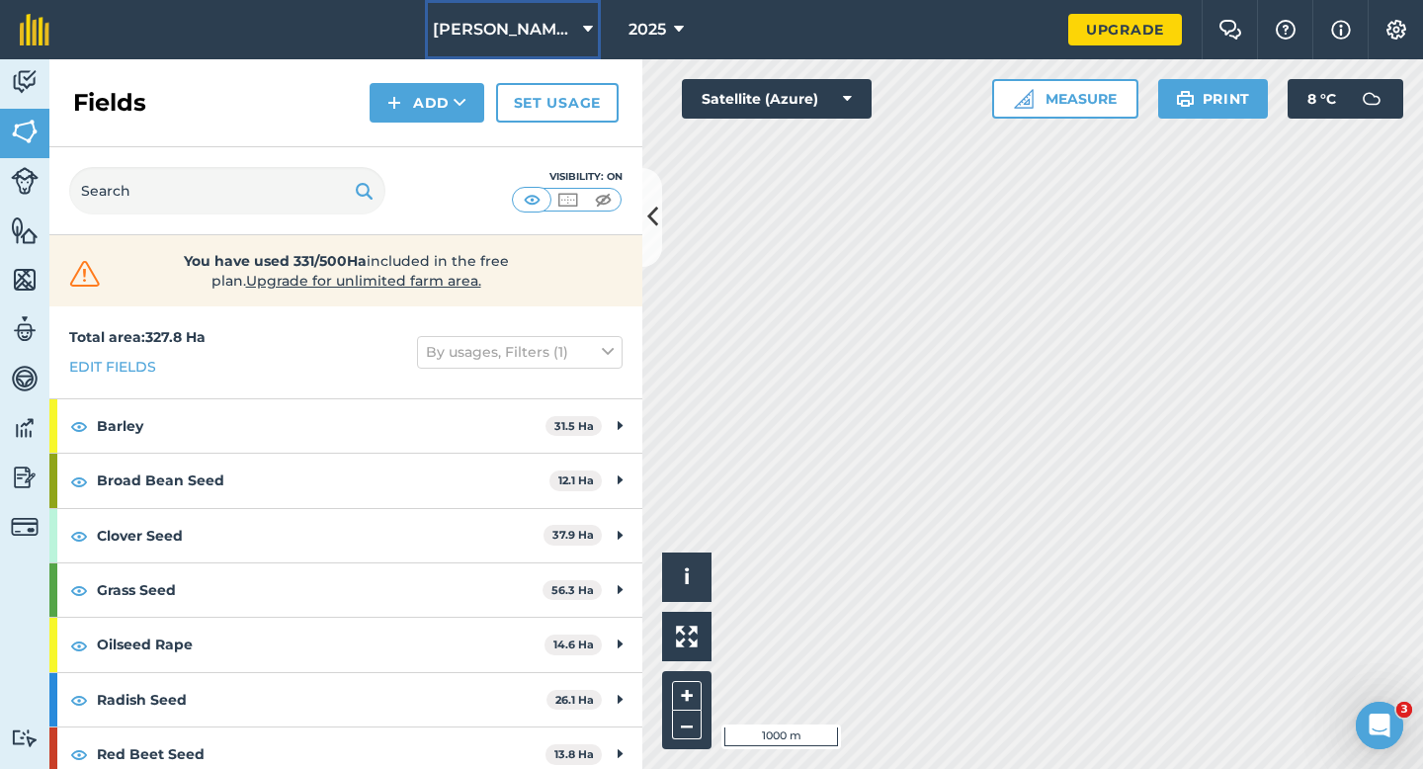
click at [516, 18] on span "[PERSON_NAME] & Sons" at bounding box center [504, 30] width 142 height 24
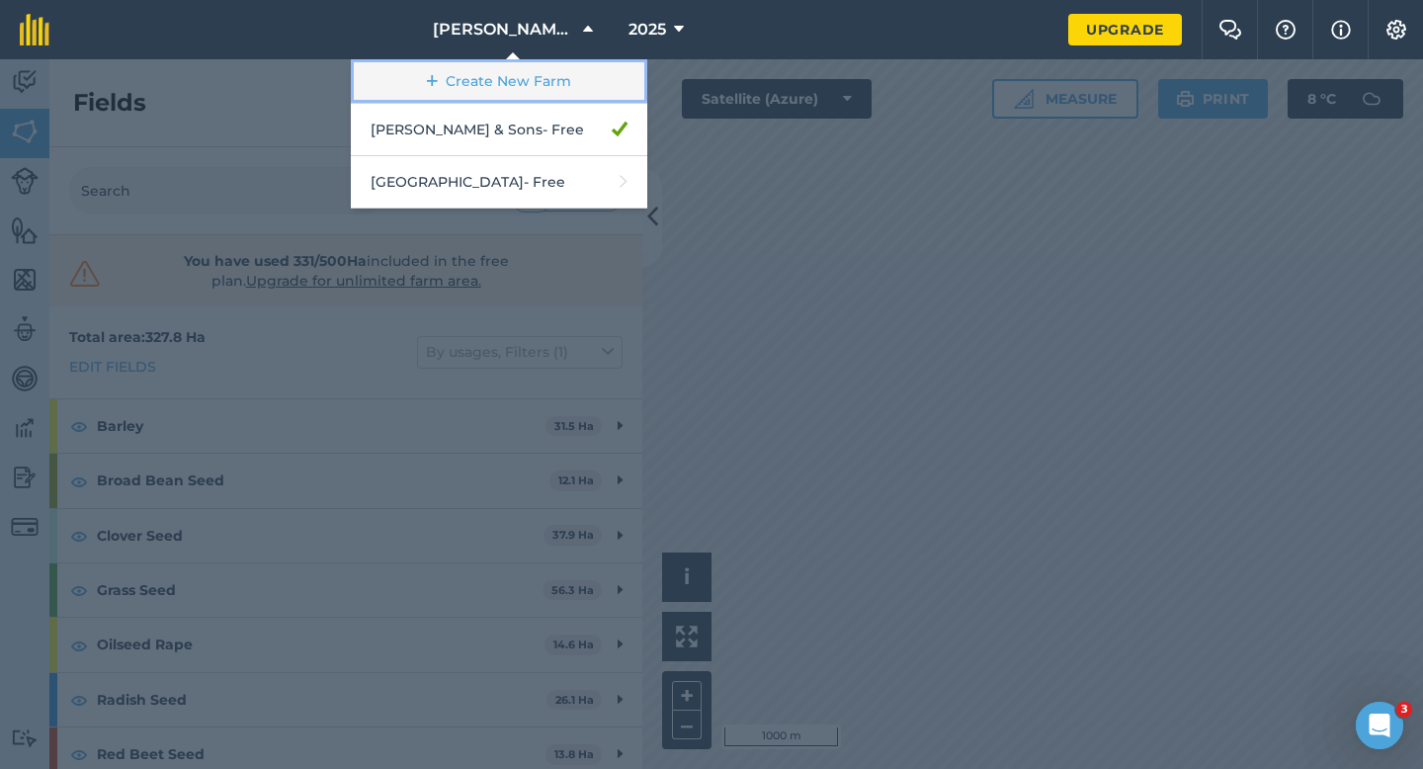
click at [516, 101] on link "Create New Farm" at bounding box center [499, 81] width 297 height 44
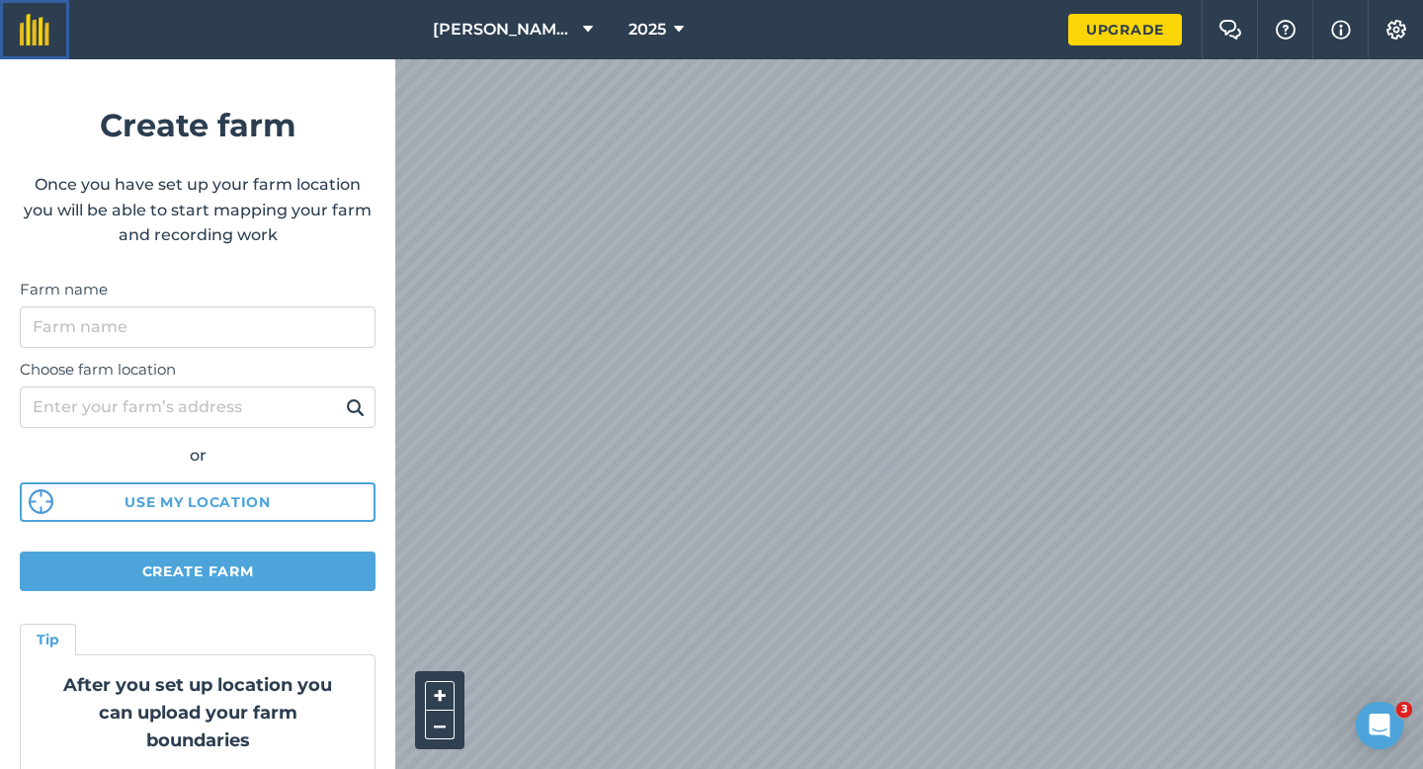
click at [30, 39] on img at bounding box center [35, 30] width 30 height 32
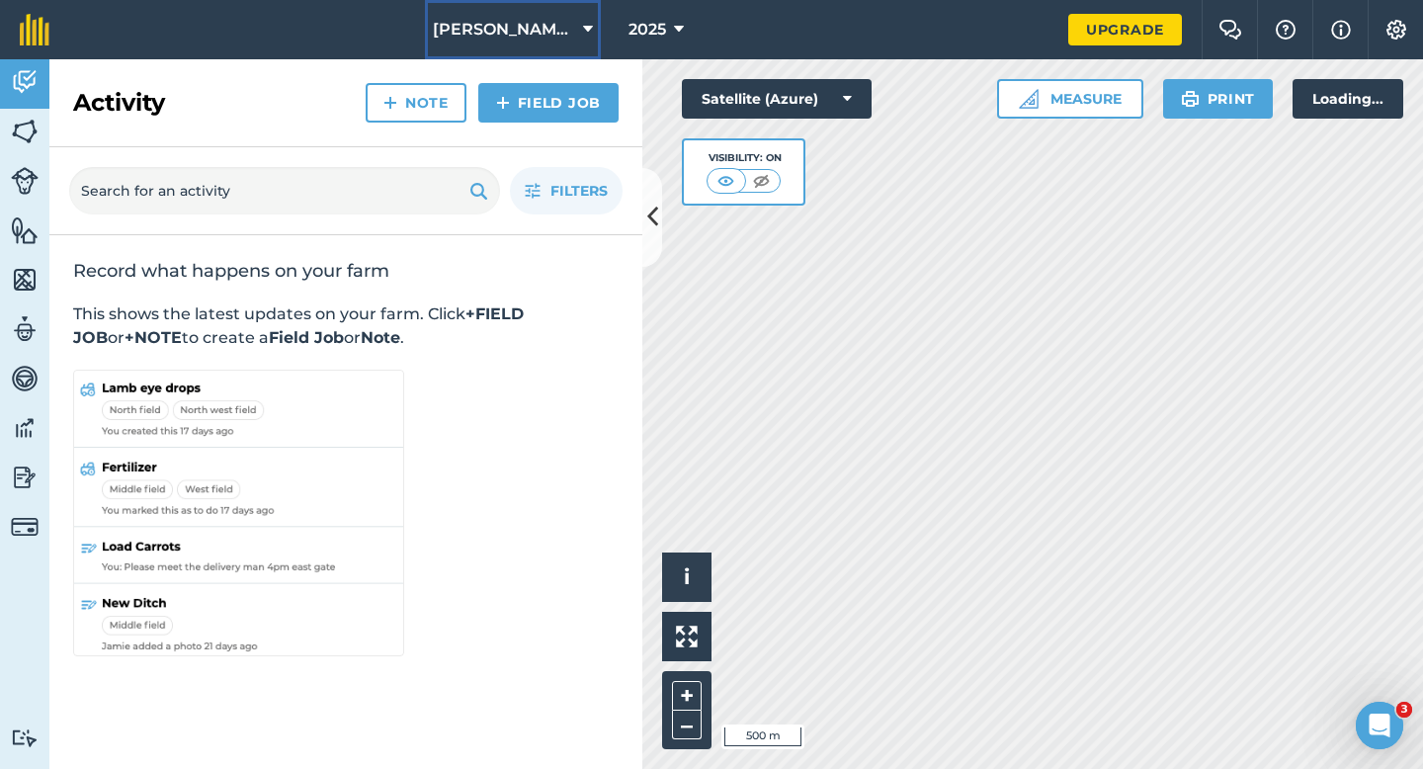
click at [481, 28] on span "[PERSON_NAME] & Sons" at bounding box center [504, 30] width 142 height 24
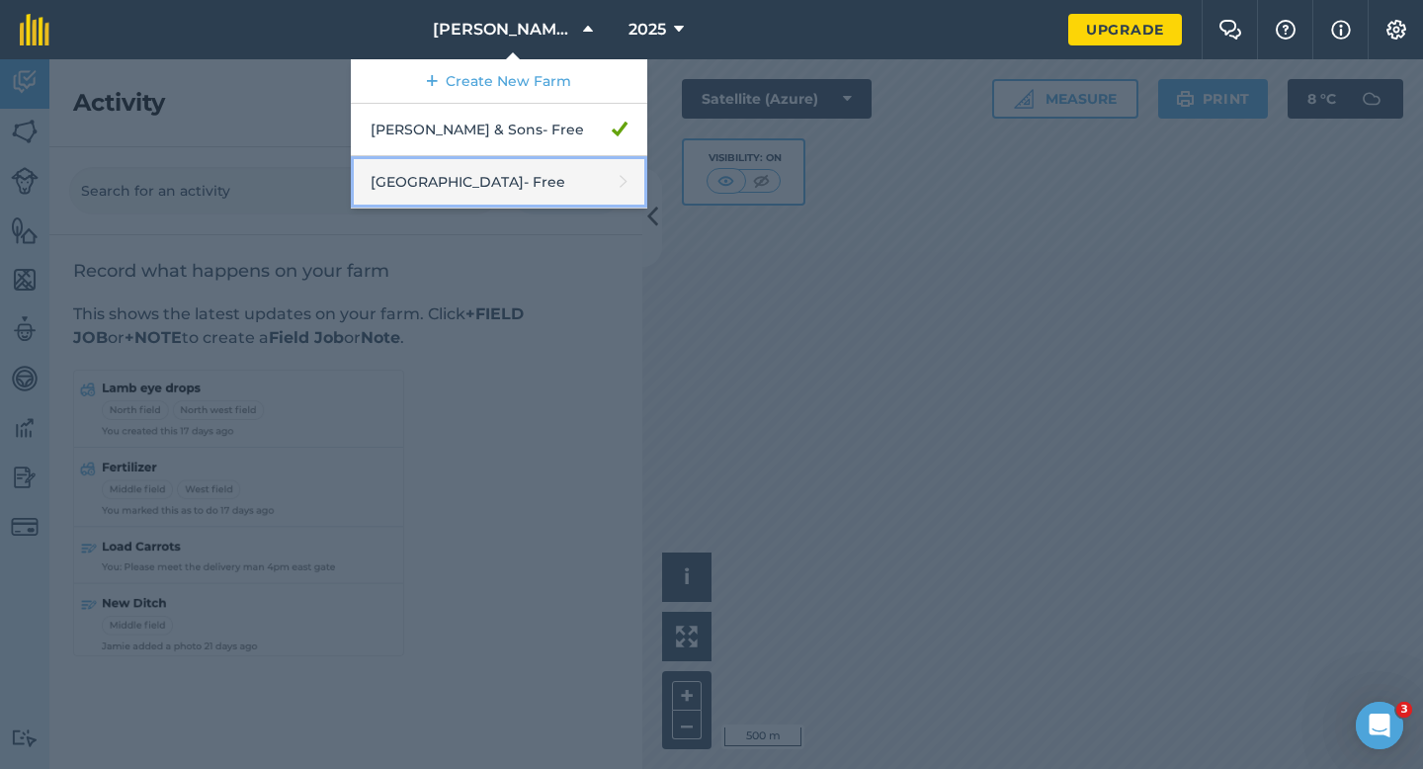
click at [505, 165] on link "[GEOGRAPHIC_DATA] - Free" at bounding box center [499, 182] width 297 height 52
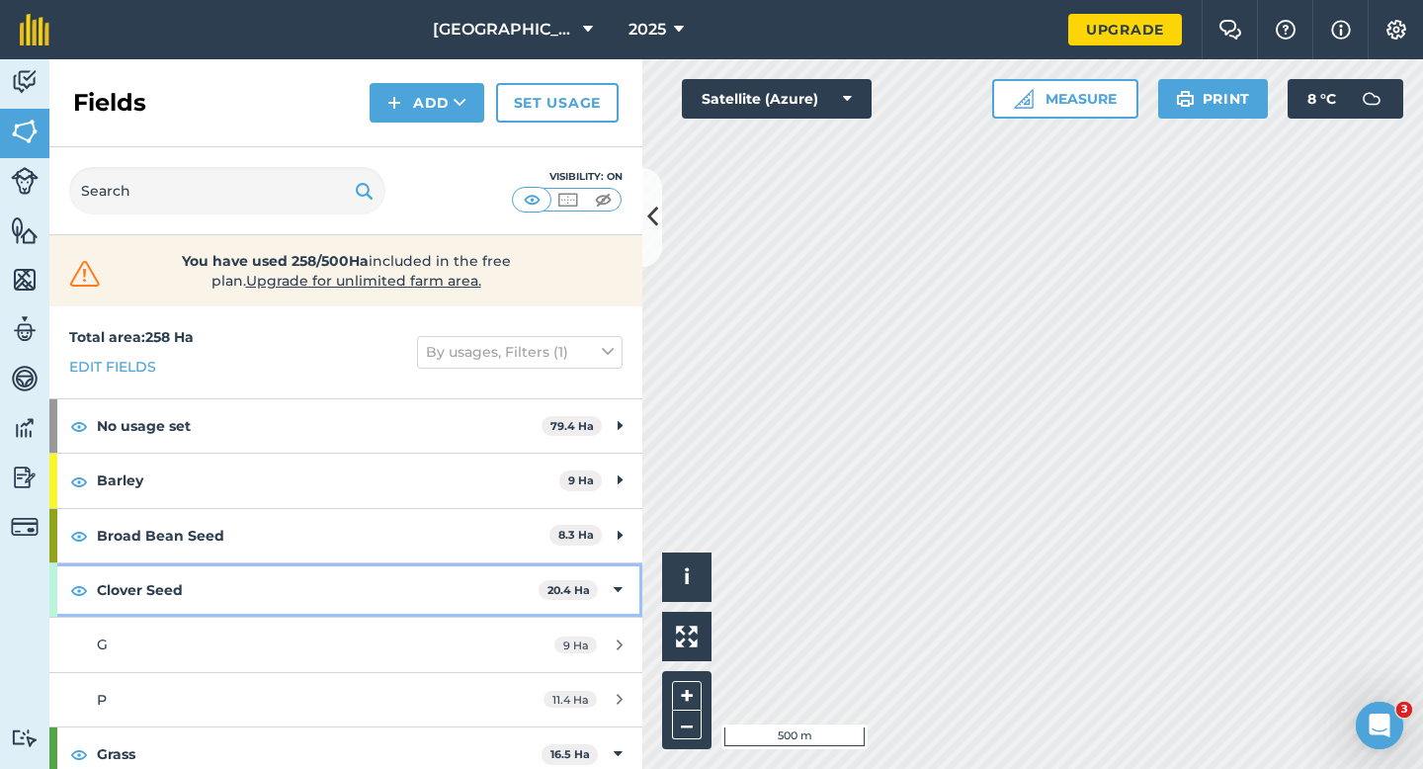
click at [620, 569] on div "Clover Seed 20.4 Ha" at bounding box center [345, 589] width 593 height 53
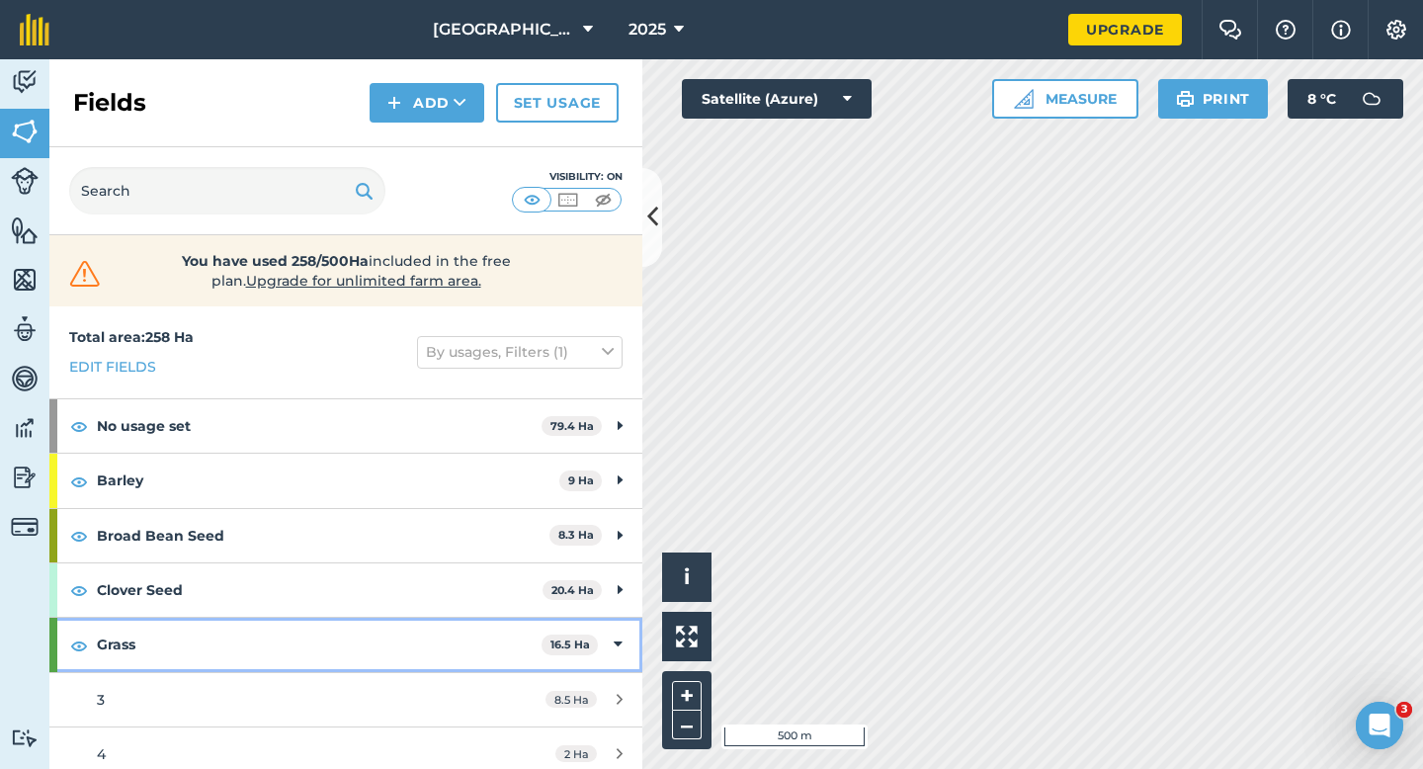
click at [613, 632] on div "Grass 16.5 Ha" at bounding box center [345, 644] width 593 height 53
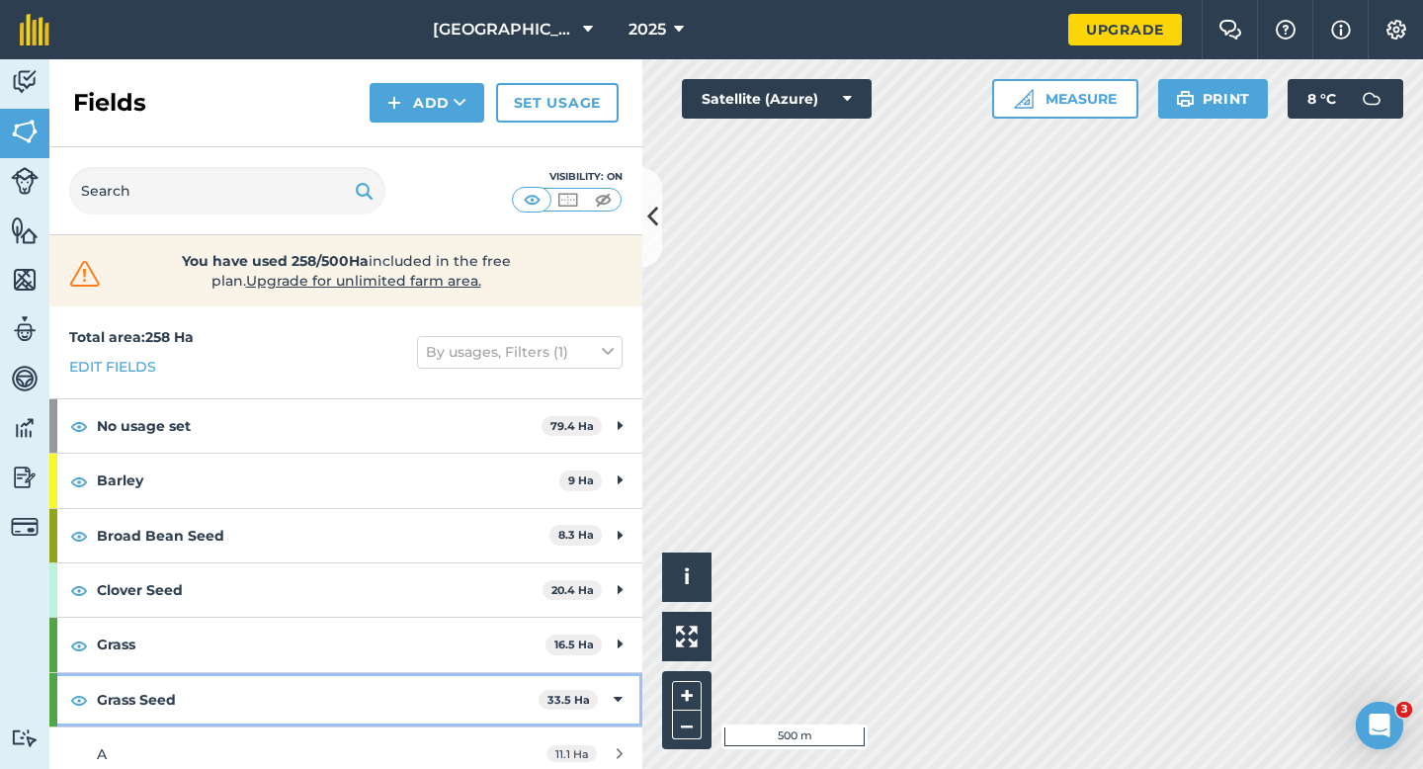
click at [609, 697] on div "Grass Seed 33.5 Ha" at bounding box center [345, 699] width 593 height 53
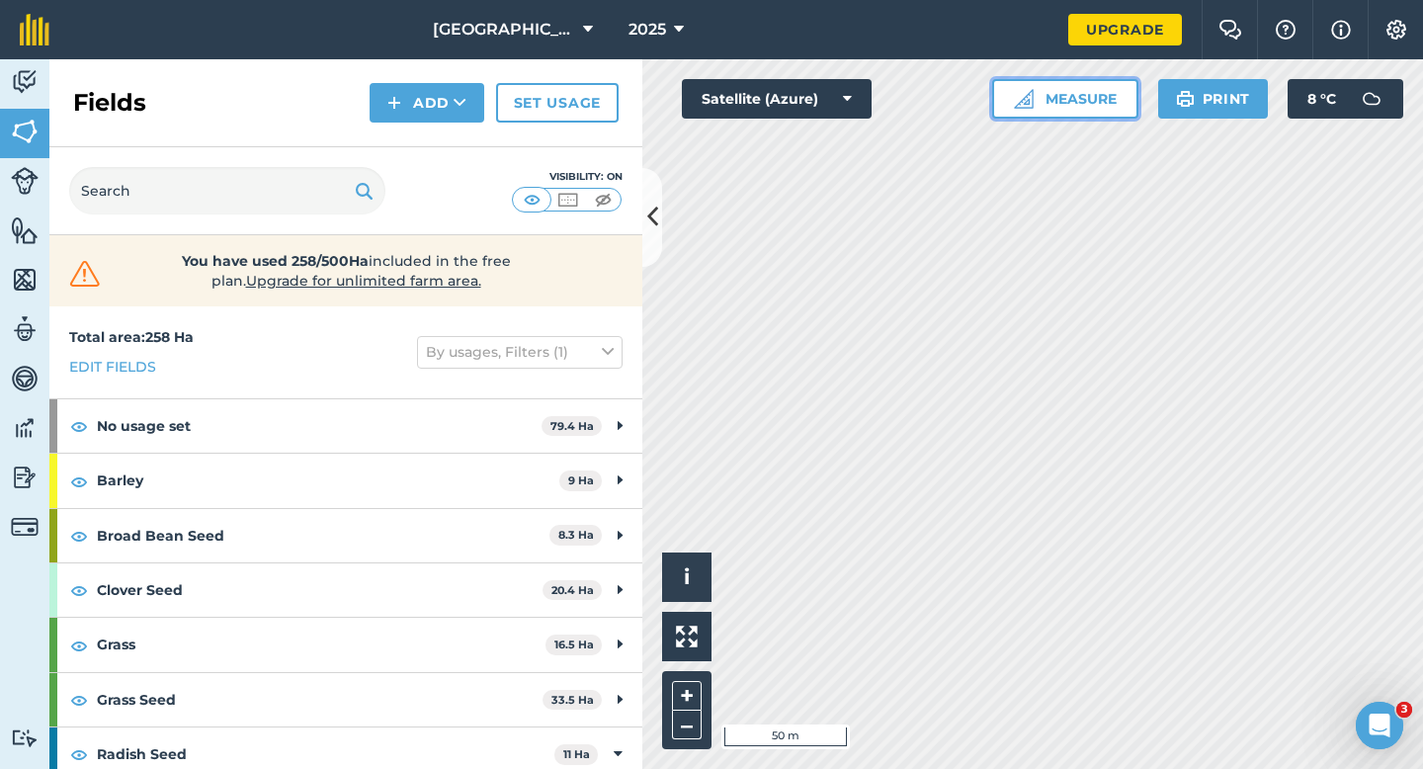
click at [1059, 85] on button "Measure" at bounding box center [1065, 99] width 146 height 40
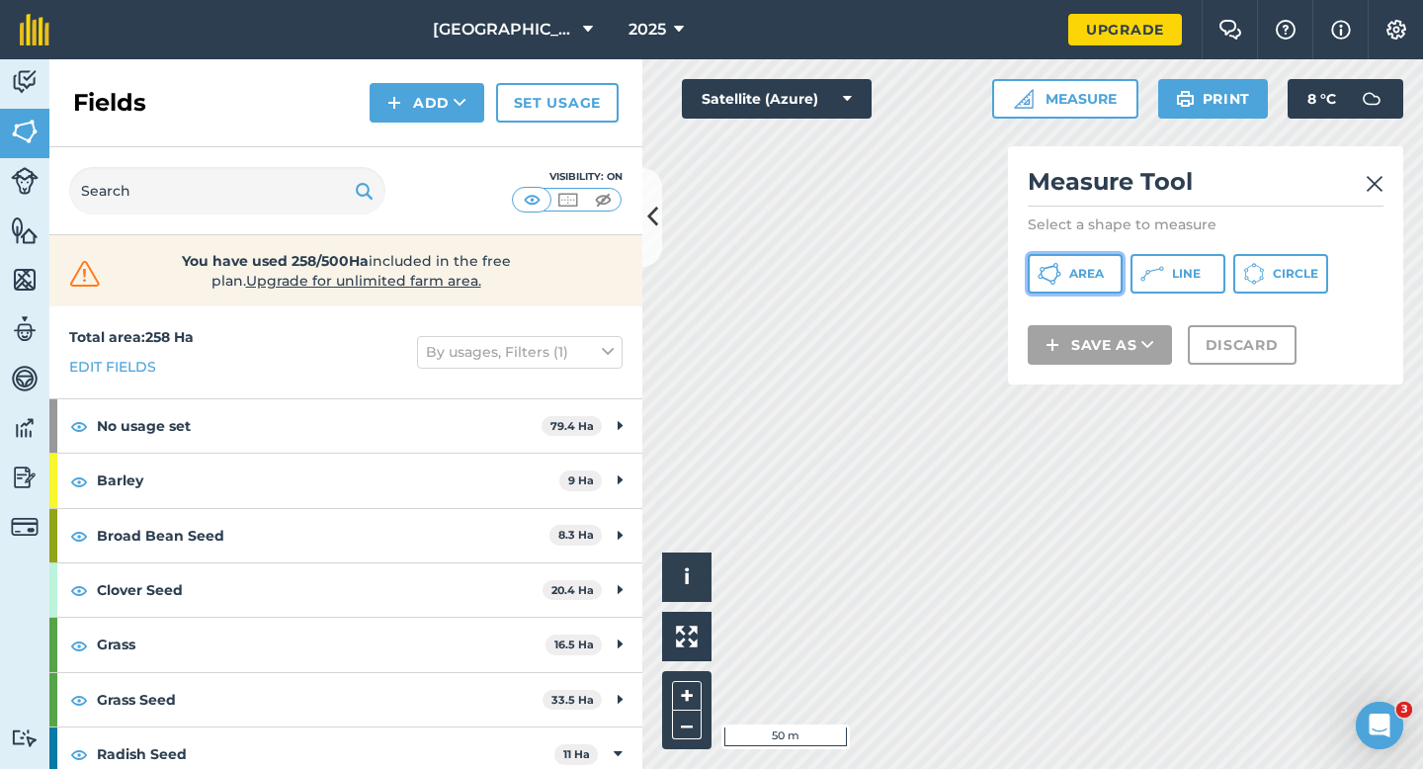
click at [1095, 281] on span "Area" at bounding box center [1087, 274] width 35 height 16
click at [1368, 183] on img at bounding box center [1375, 184] width 18 height 24
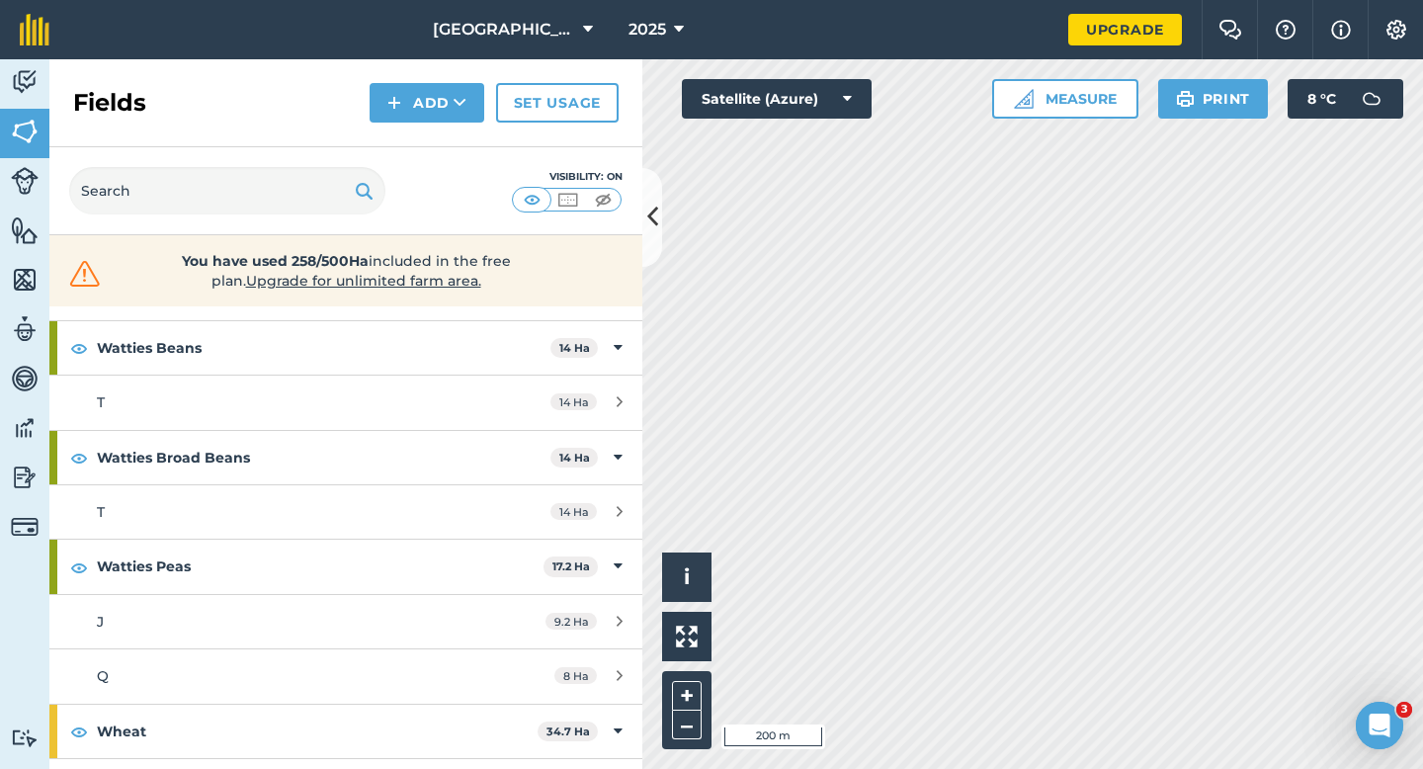
scroll to position [478, 0]
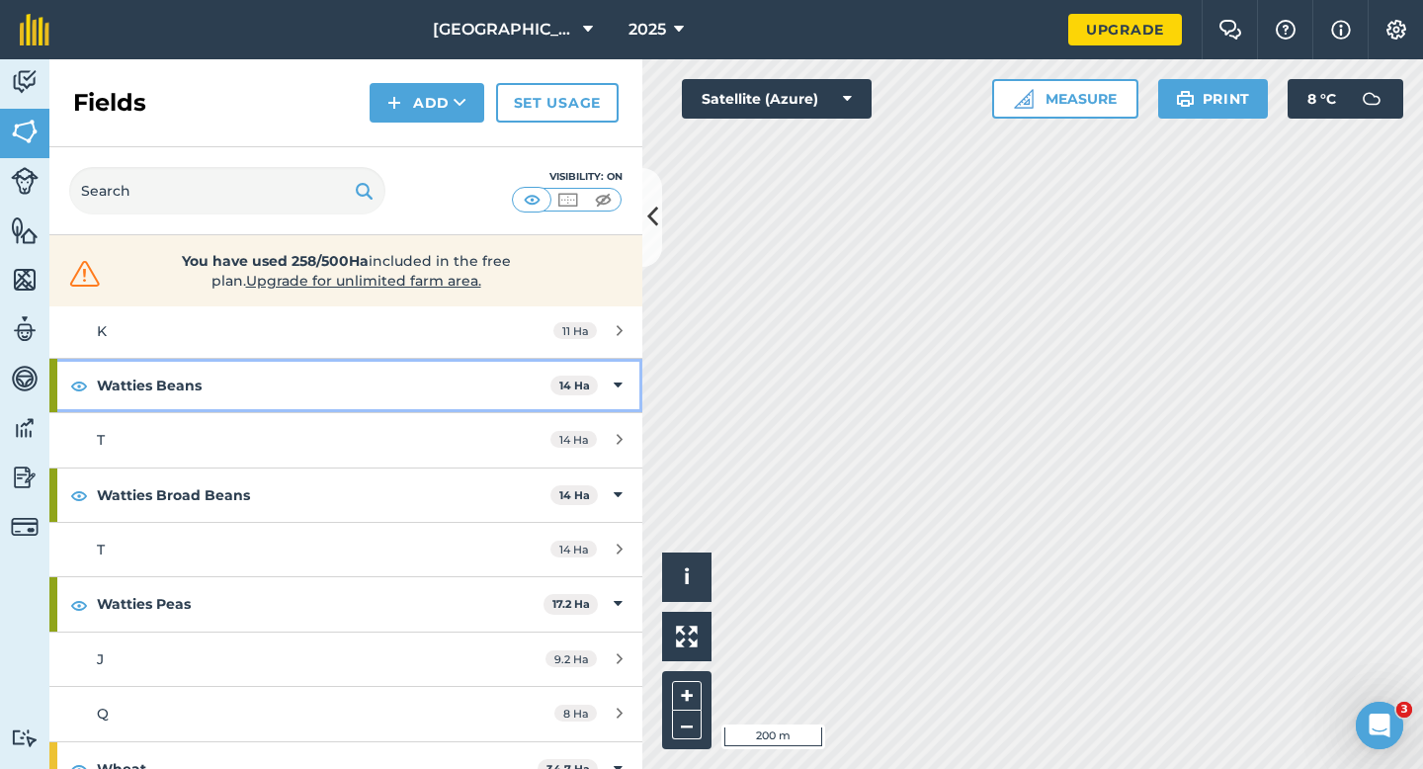
click at [481, 385] on strong "Watties Beans" at bounding box center [324, 385] width 454 height 53
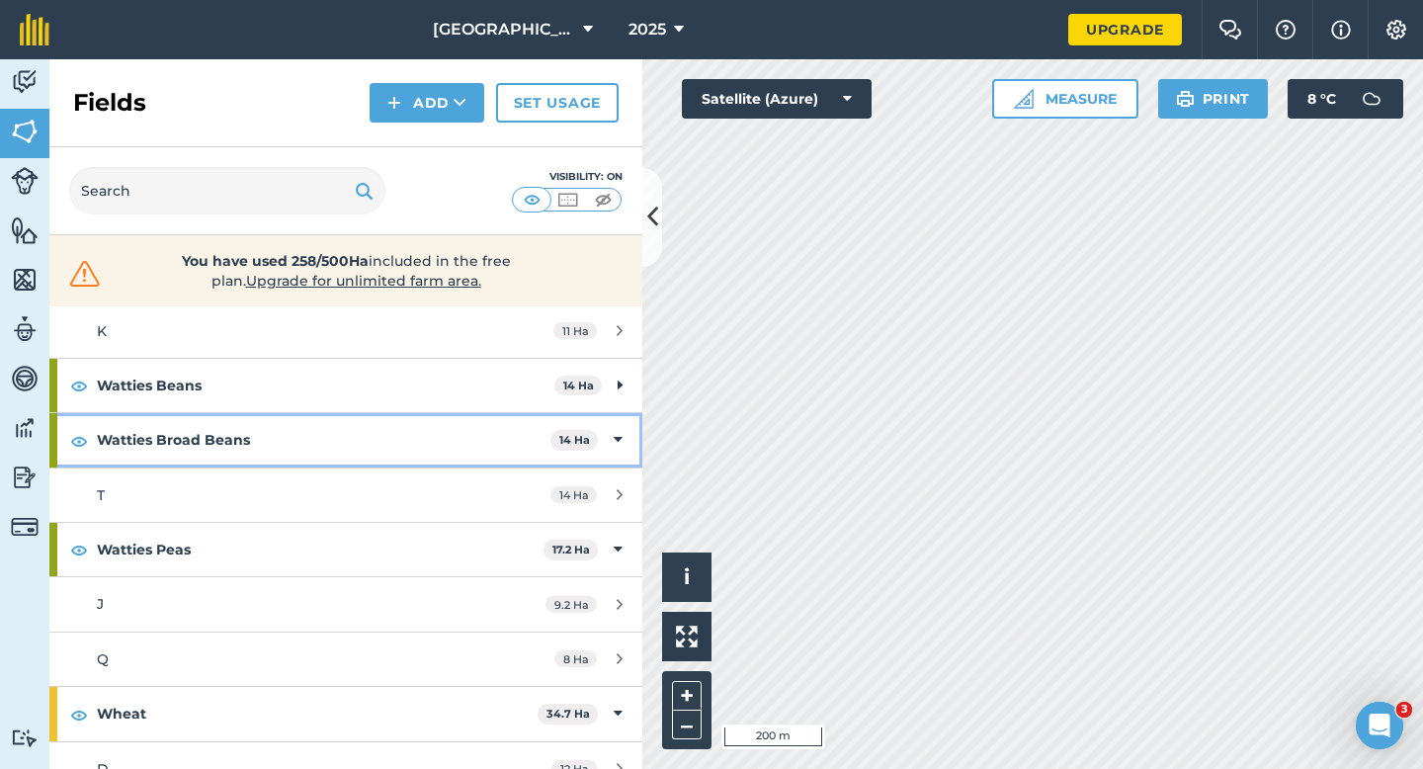
click at [489, 430] on strong "Watties Broad Beans" at bounding box center [324, 439] width 454 height 53
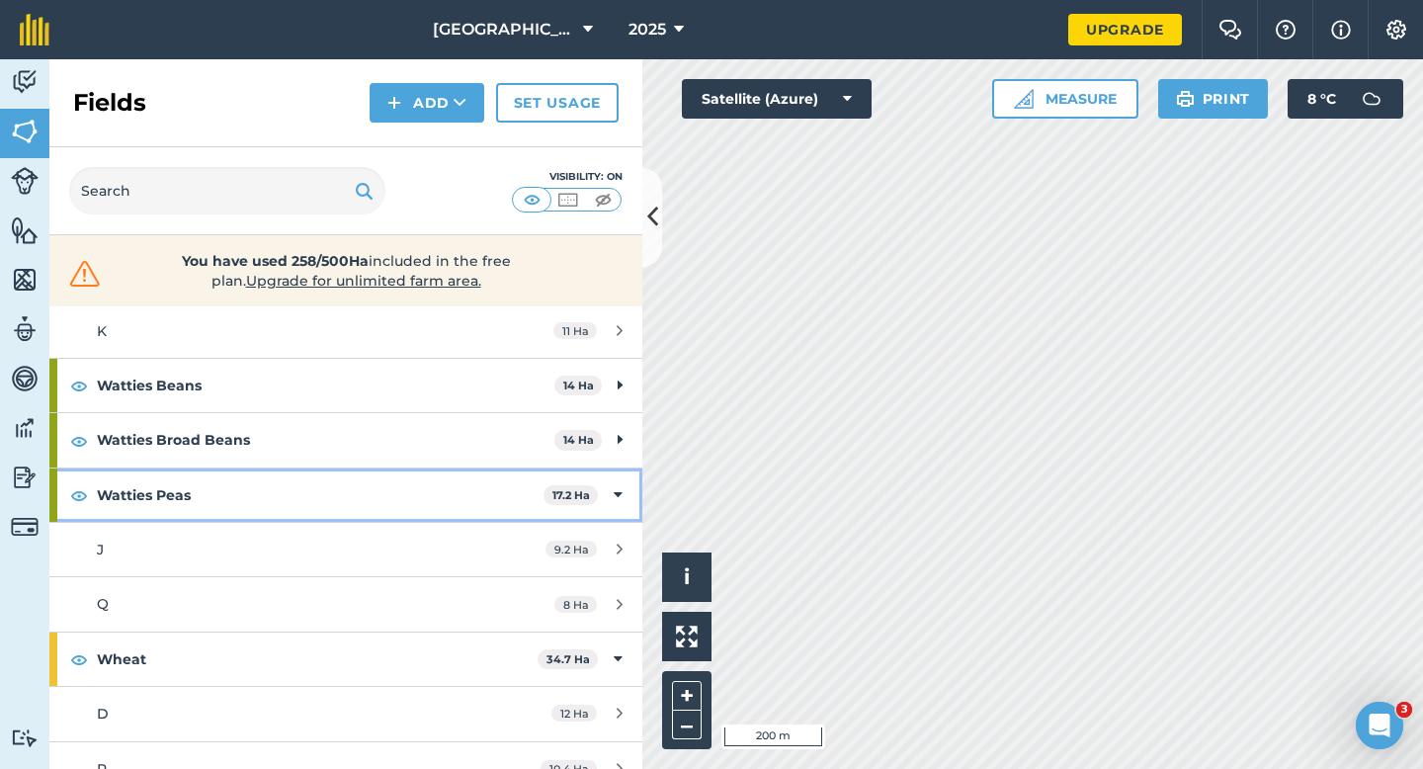
click at [473, 487] on strong "Watties Peas" at bounding box center [320, 495] width 447 height 53
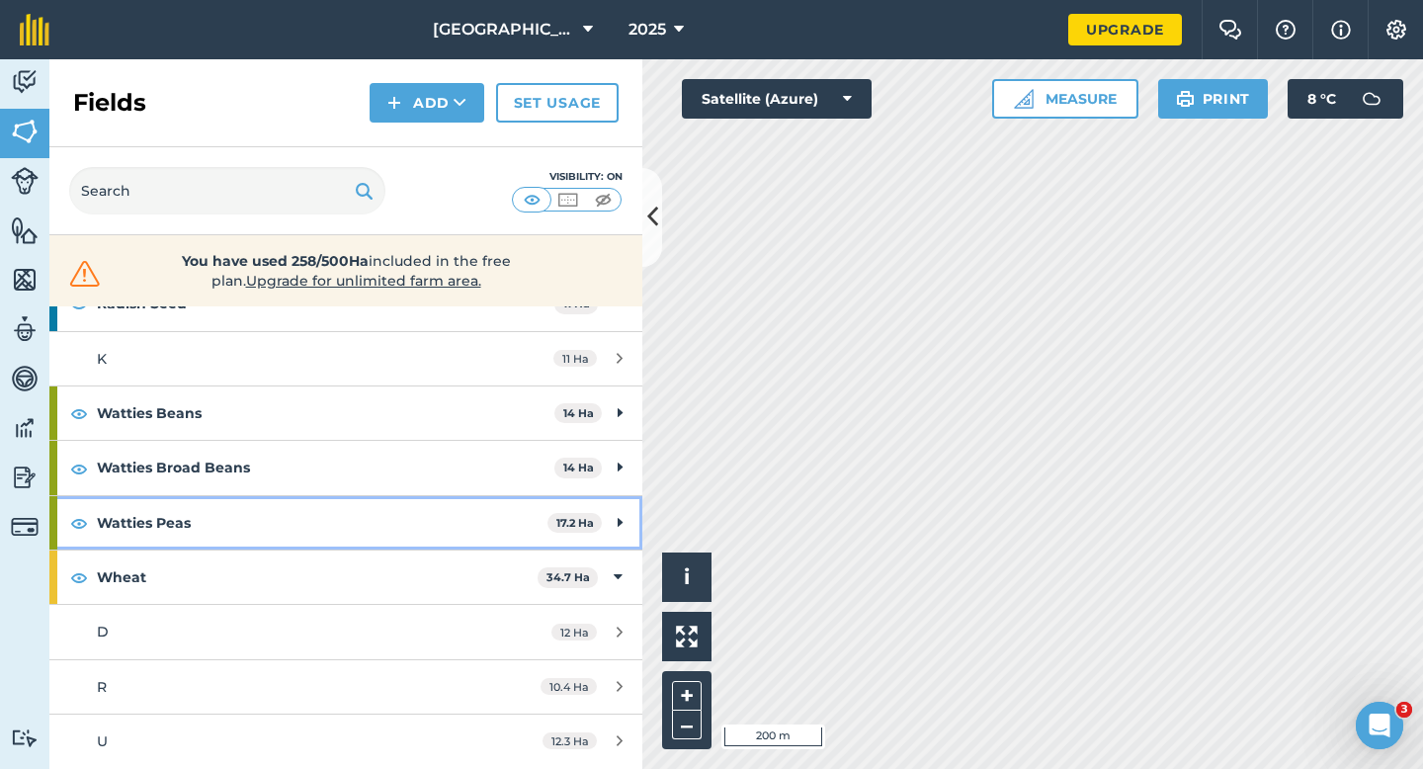
scroll to position [451, 0]
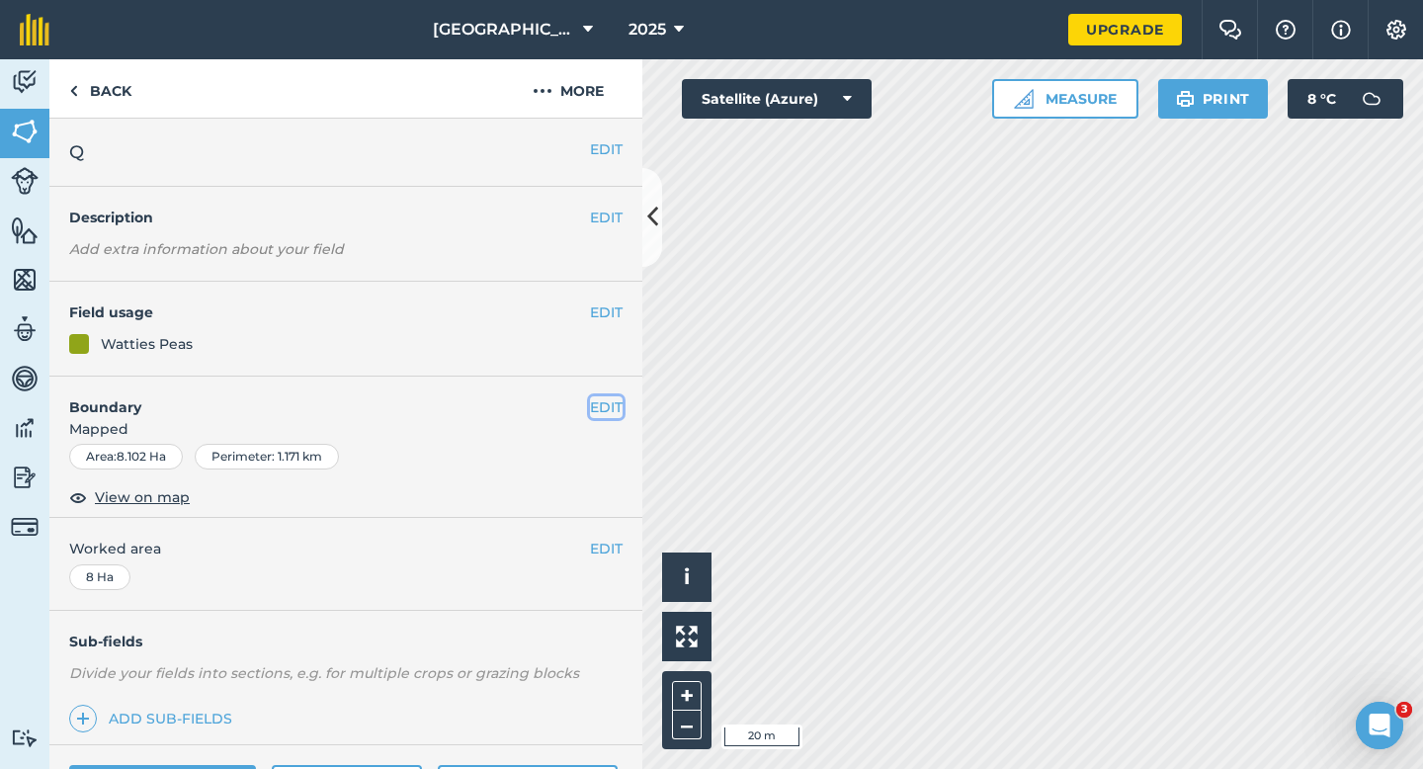
click at [604, 411] on button "EDIT" at bounding box center [606, 407] width 33 height 22
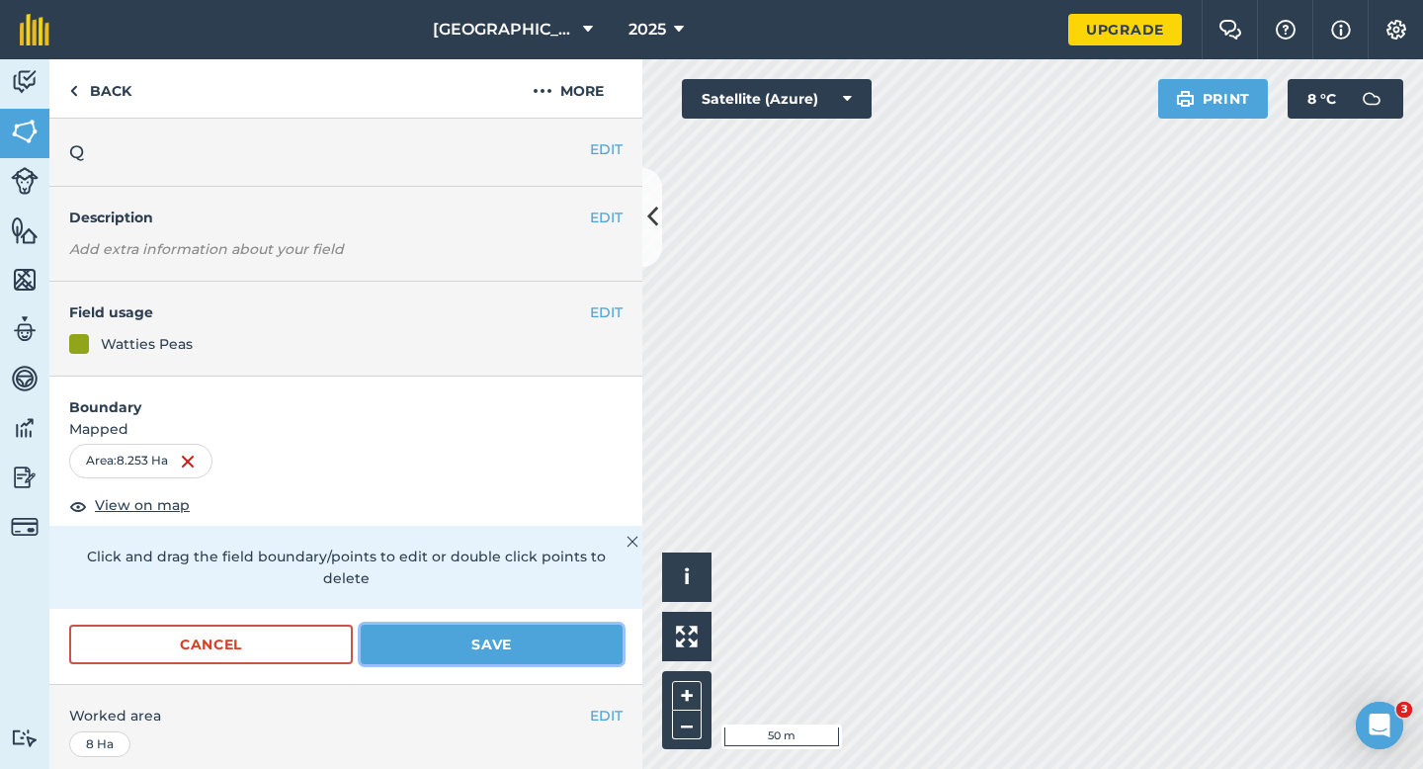
click at [521, 625] on button "Save" at bounding box center [492, 645] width 262 height 40
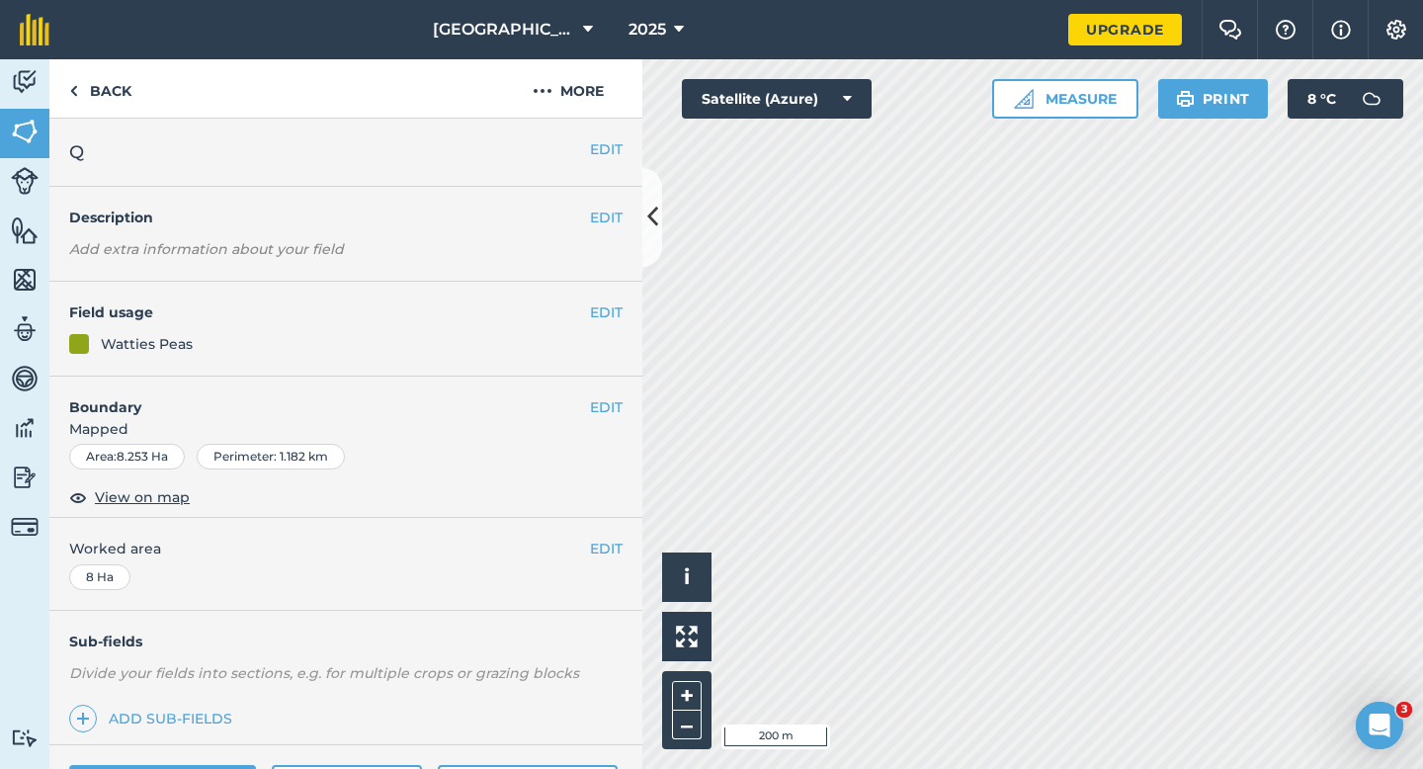
click at [627, 539] on div "EDIT Worked area 8 Ha" at bounding box center [345, 564] width 593 height 92
click at [603, 541] on button "EDIT" at bounding box center [606, 549] width 33 height 22
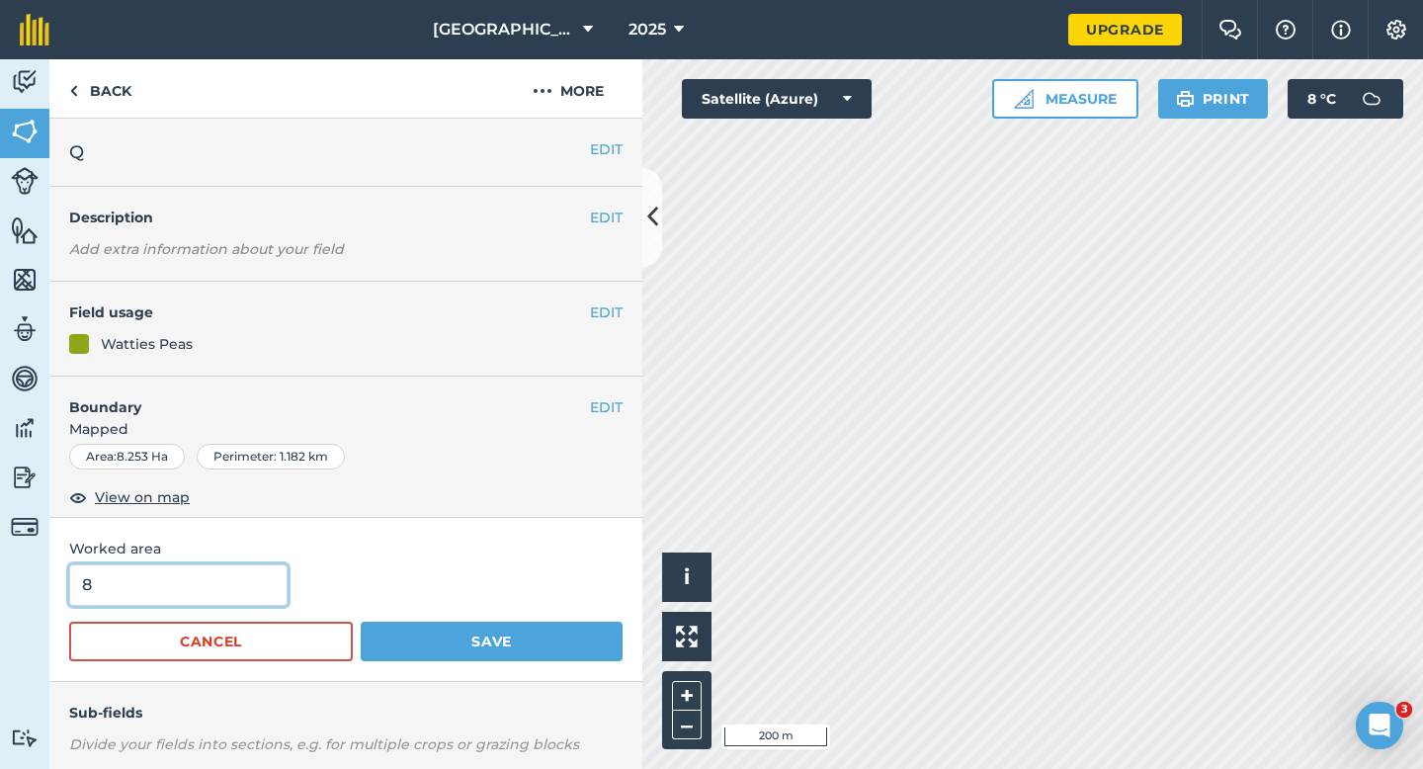
click at [236, 584] on input "8" at bounding box center [178, 585] width 218 height 42
type input "9"
click at [361, 622] on button "Save" at bounding box center [492, 642] width 262 height 40
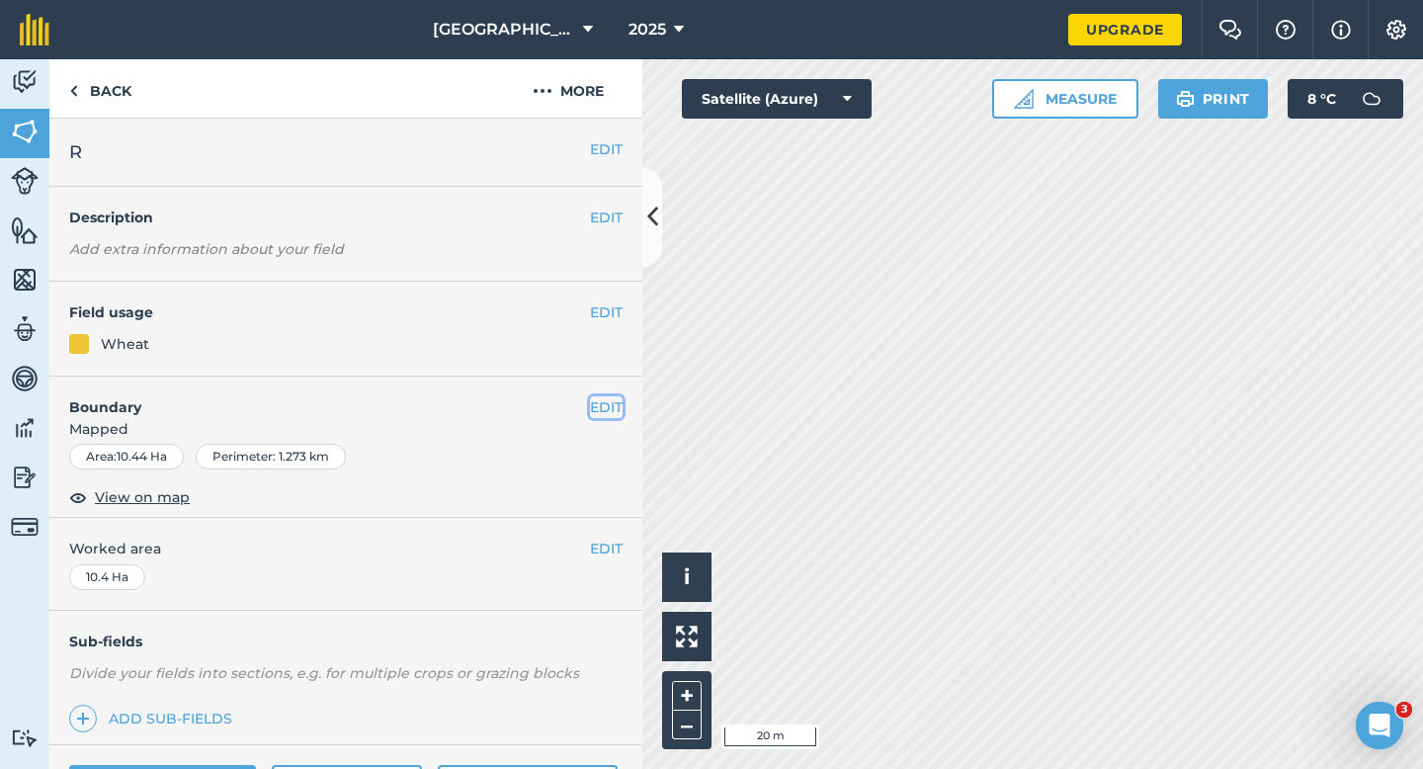
click at [596, 405] on button "EDIT" at bounding box center [606, 407] width 33 height 22
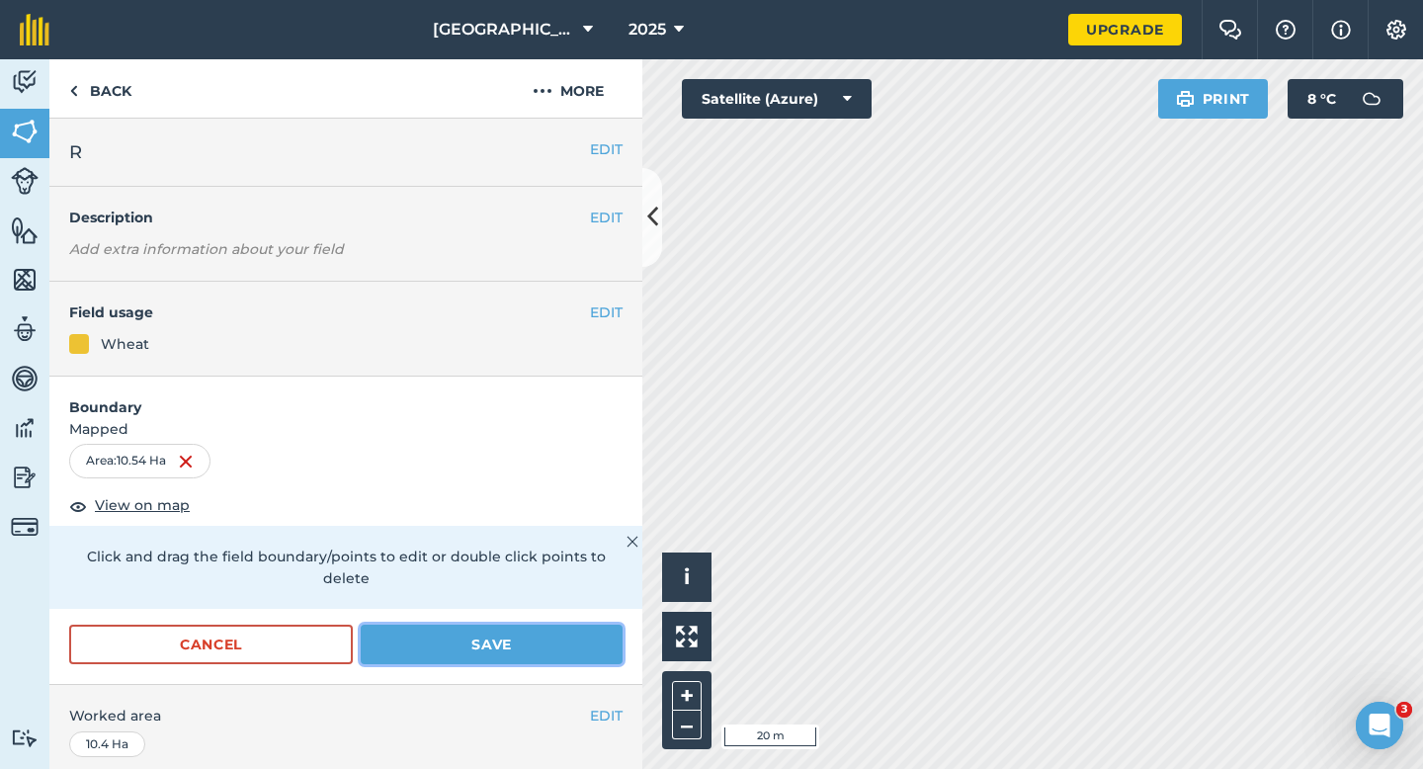
click at [547, 625] on button "Save" at bounding box center [492, 645] width 262 height 40
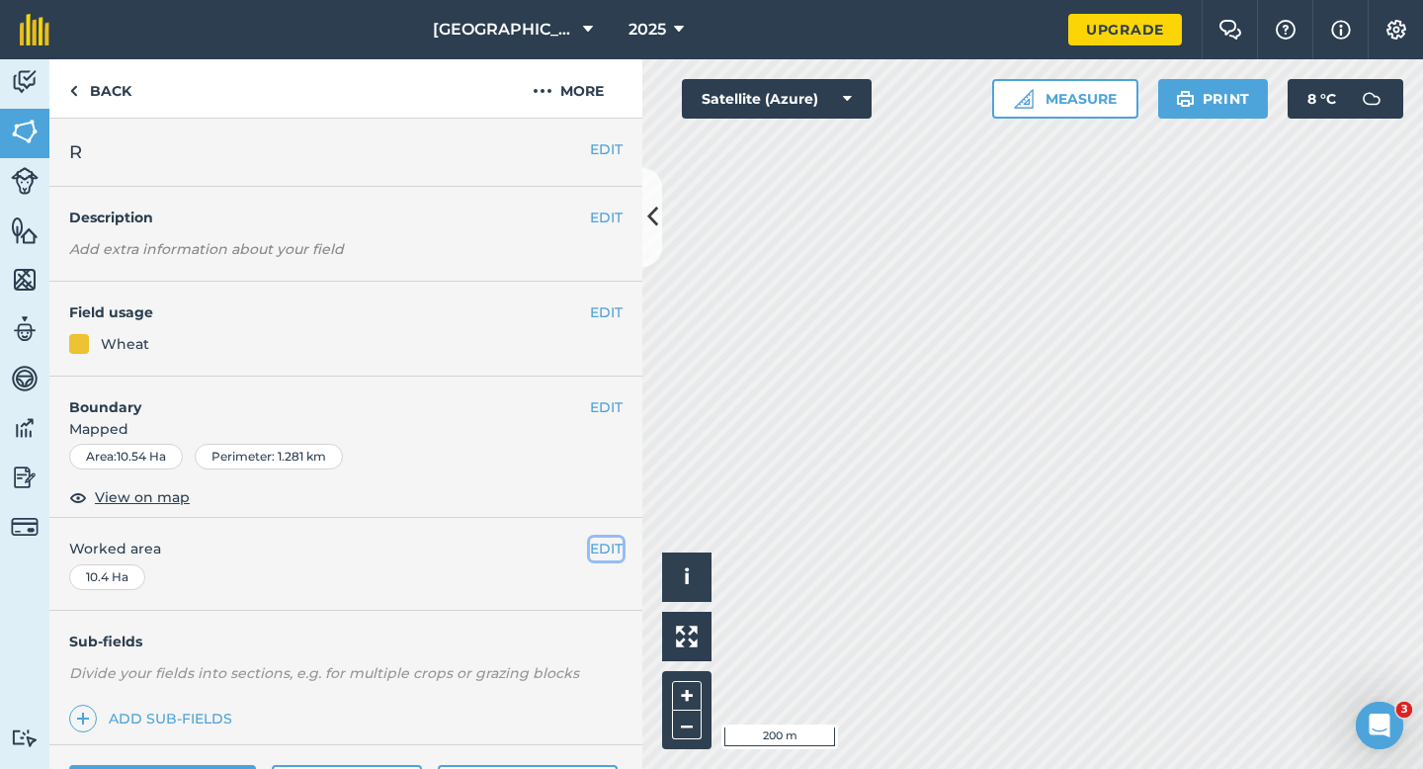
click at [596, 542] on button "EDIT" at bounding box center [606, 549] width 33 height 22
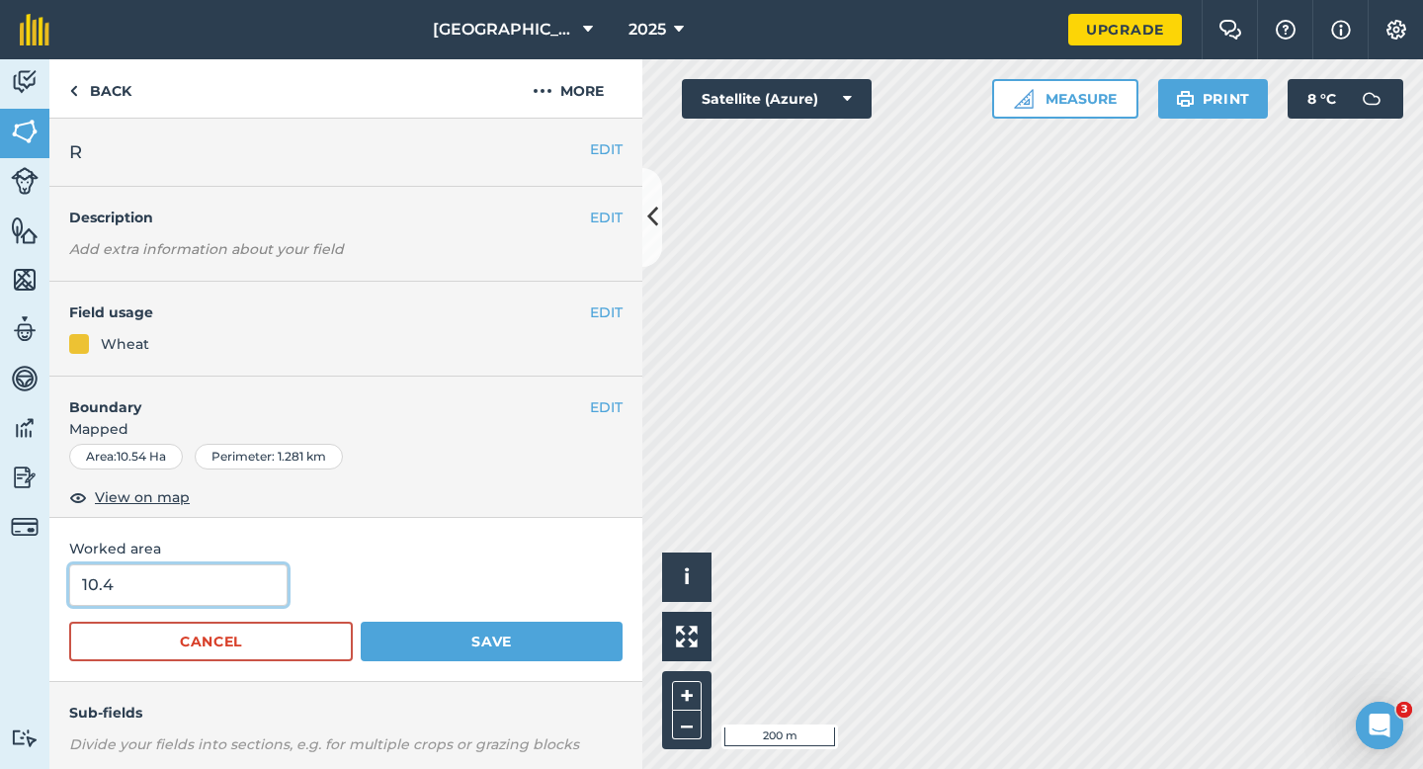
click at [230, 570] on input "10.4" at bounding box center [178, 585] width 218 height 42
type input "11"
click at [361, 622] on button "Save" at bounding box center [492, 642] width 262 height 40
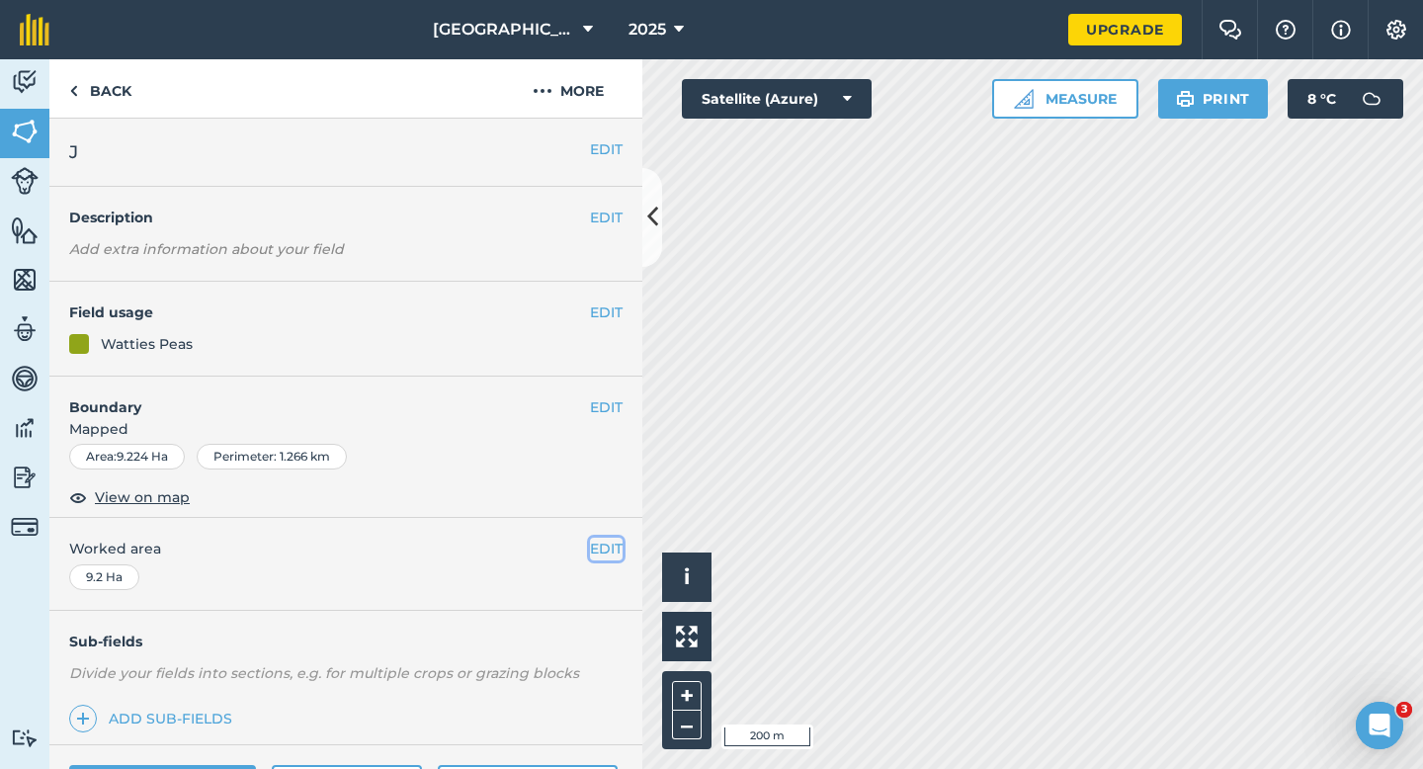
click at [614, 557] on button "EDIT" at bounding box center [606, 549] width 33 height 22
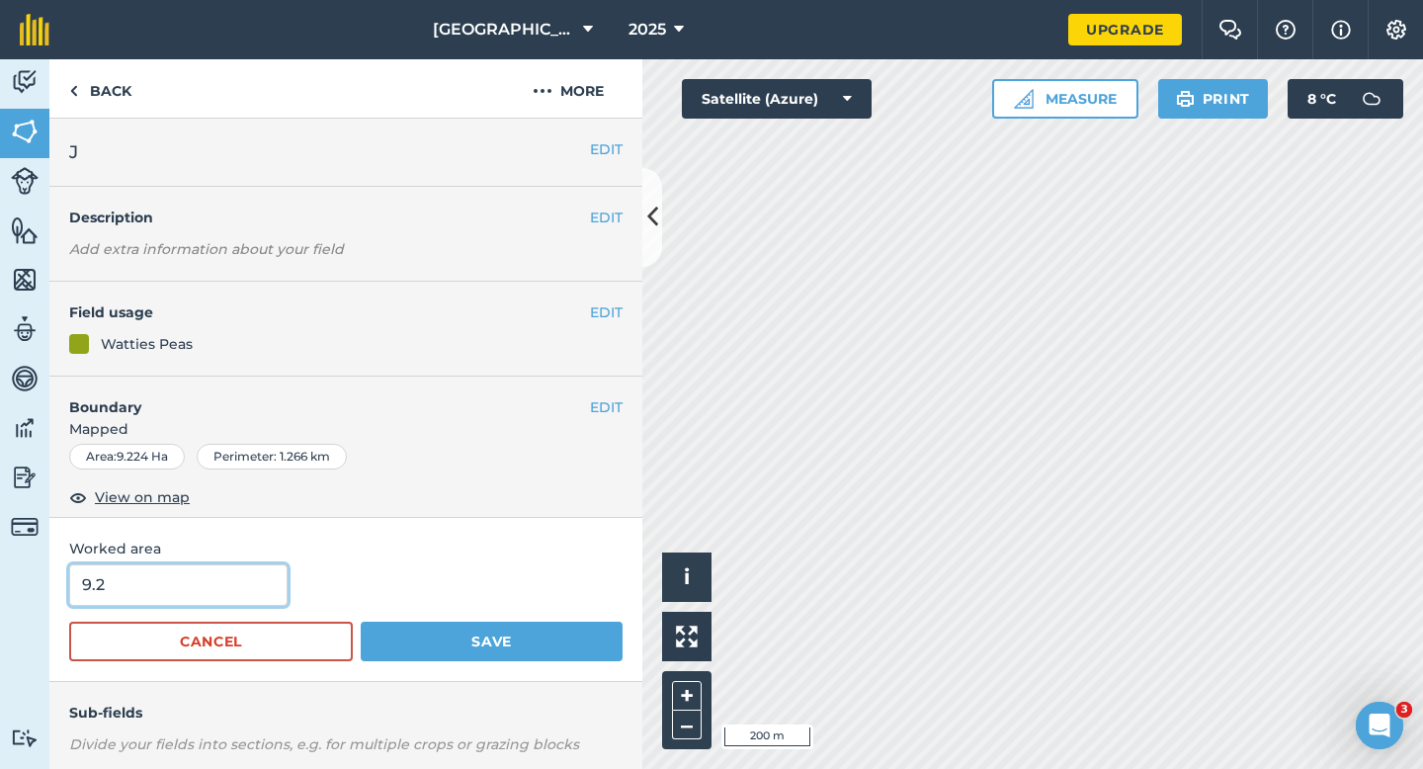
click at [195, 593] on input "9.2" at bounding box center [178, 585] width 218 height 42
type input "10.2"
click at [361, 622] on button "Save" at bounding box center [492, 642] width 262 height 40
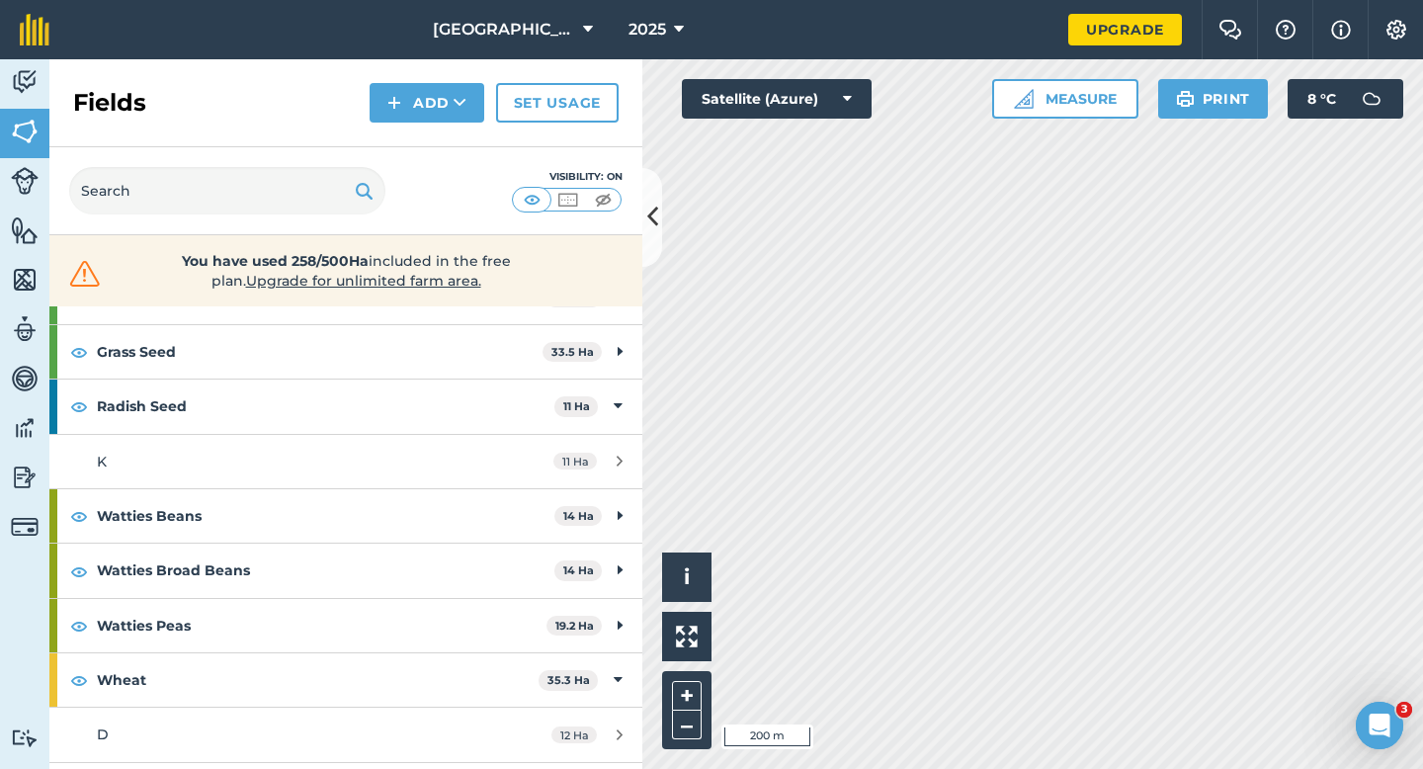
scroll to position [451, 0]
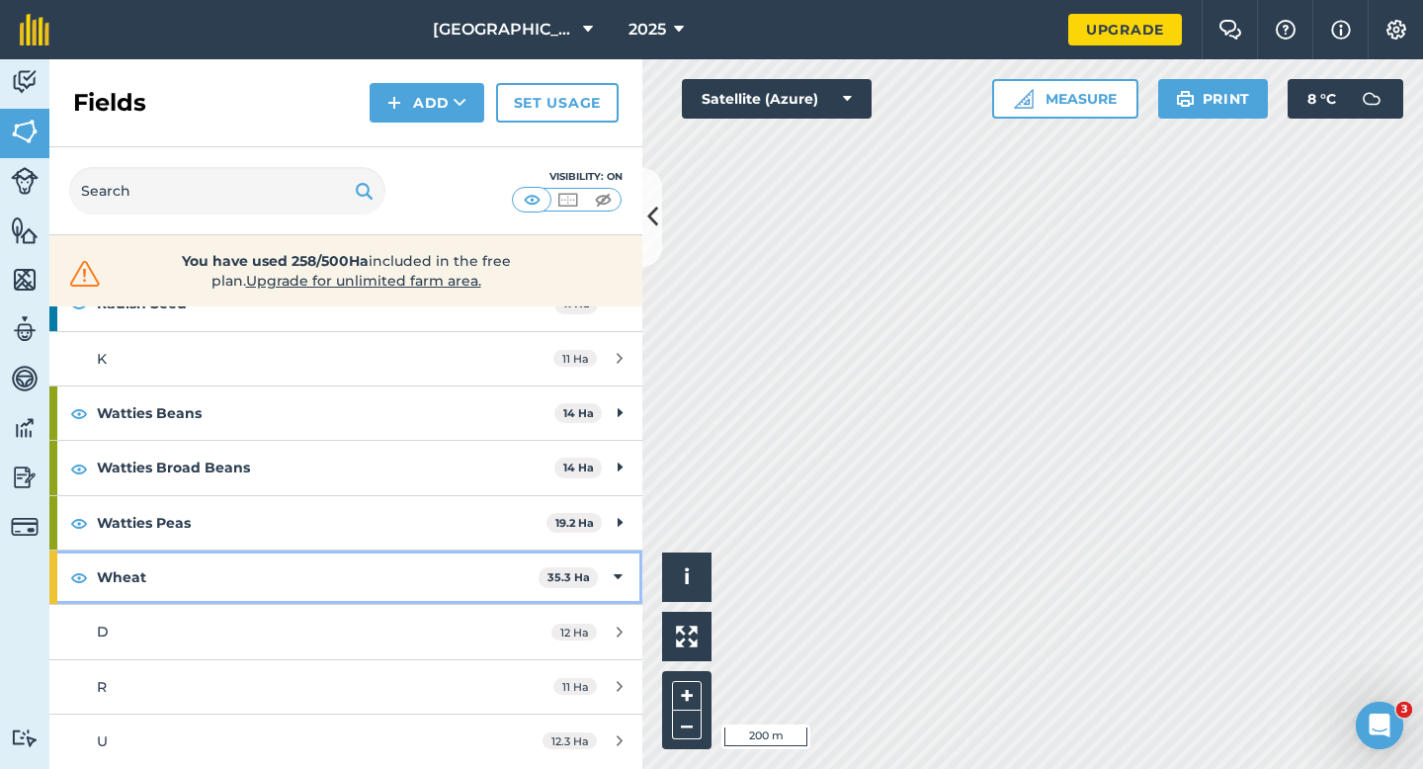
click at [619, 575] on icon at bounding box center [618, 577] width 9 height 22
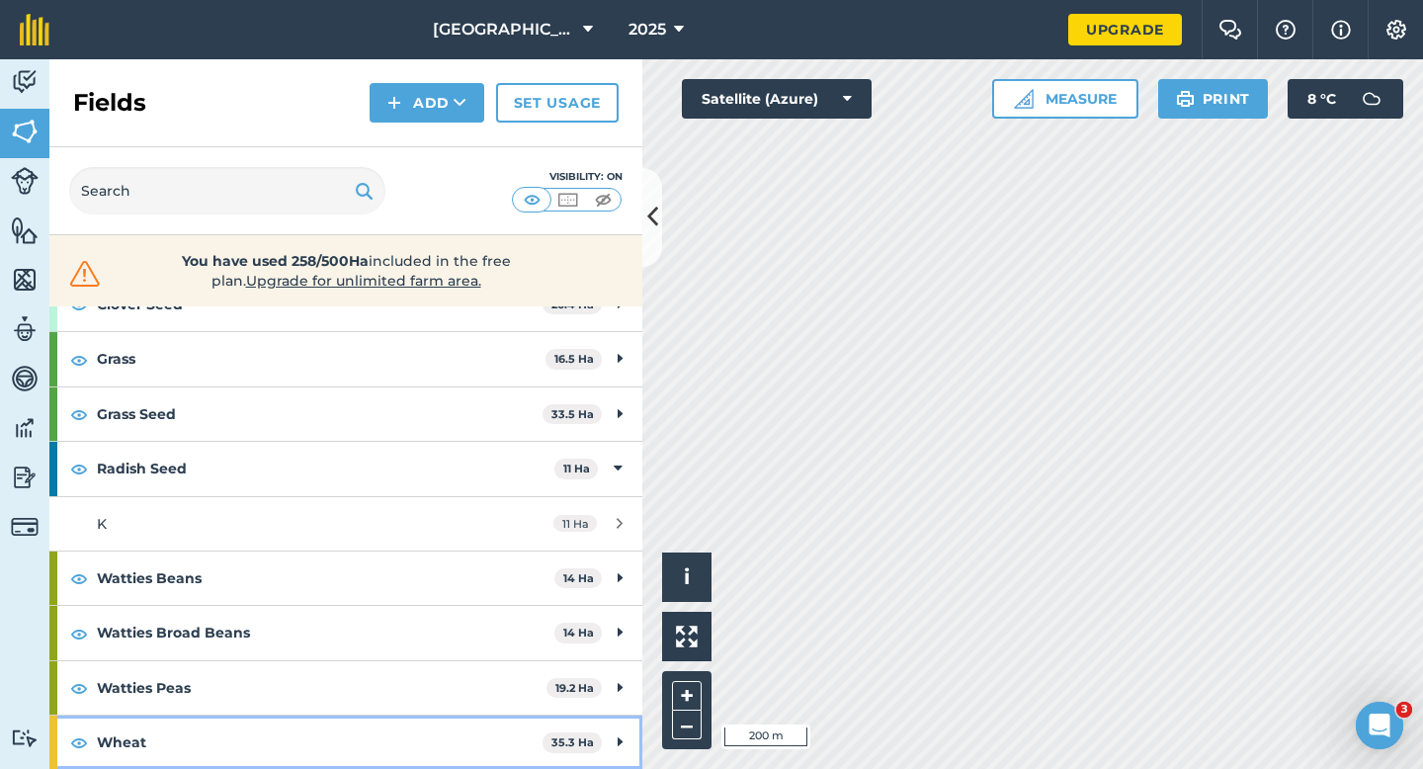
scroll to position [286, 0]
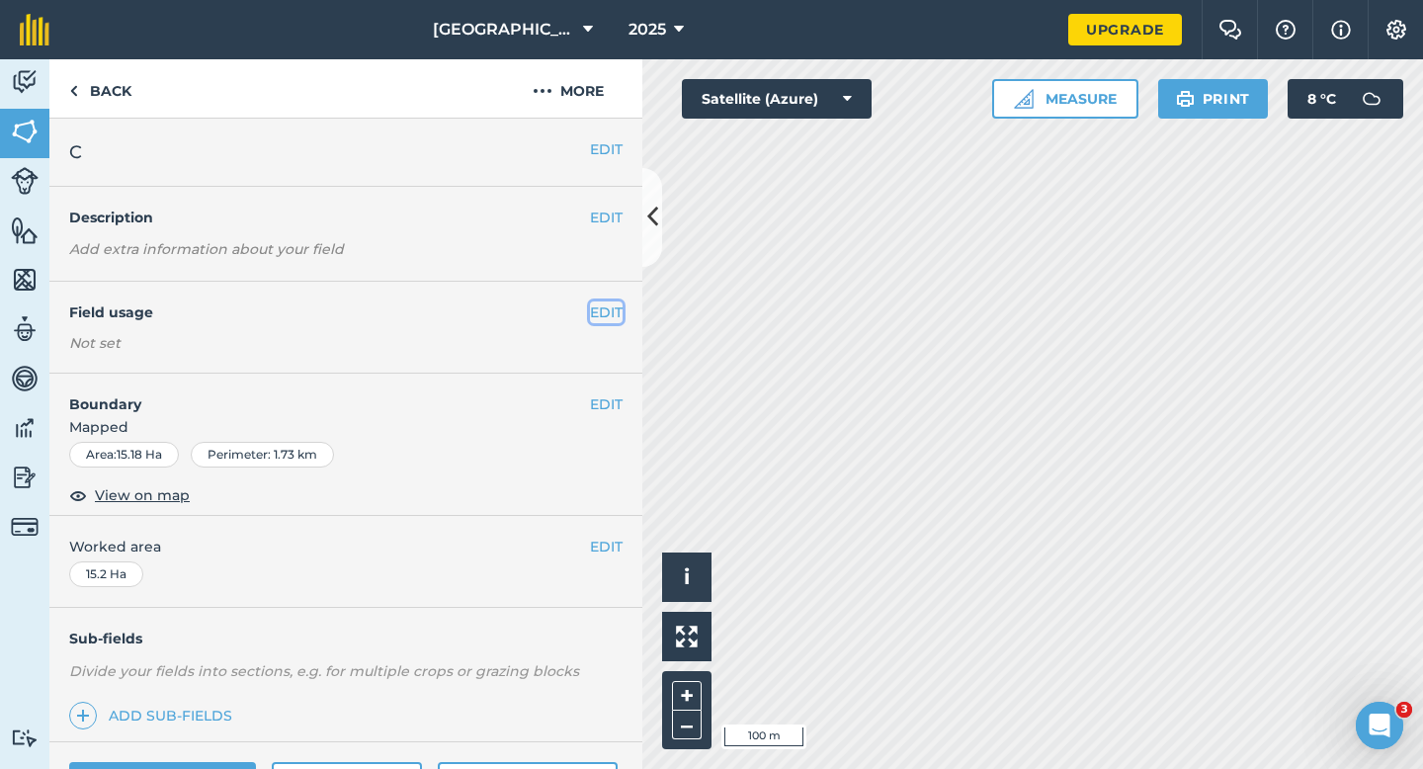
click at [619, 314] on button "EDIT" at bounding box center [606, 312] width 33 height 22
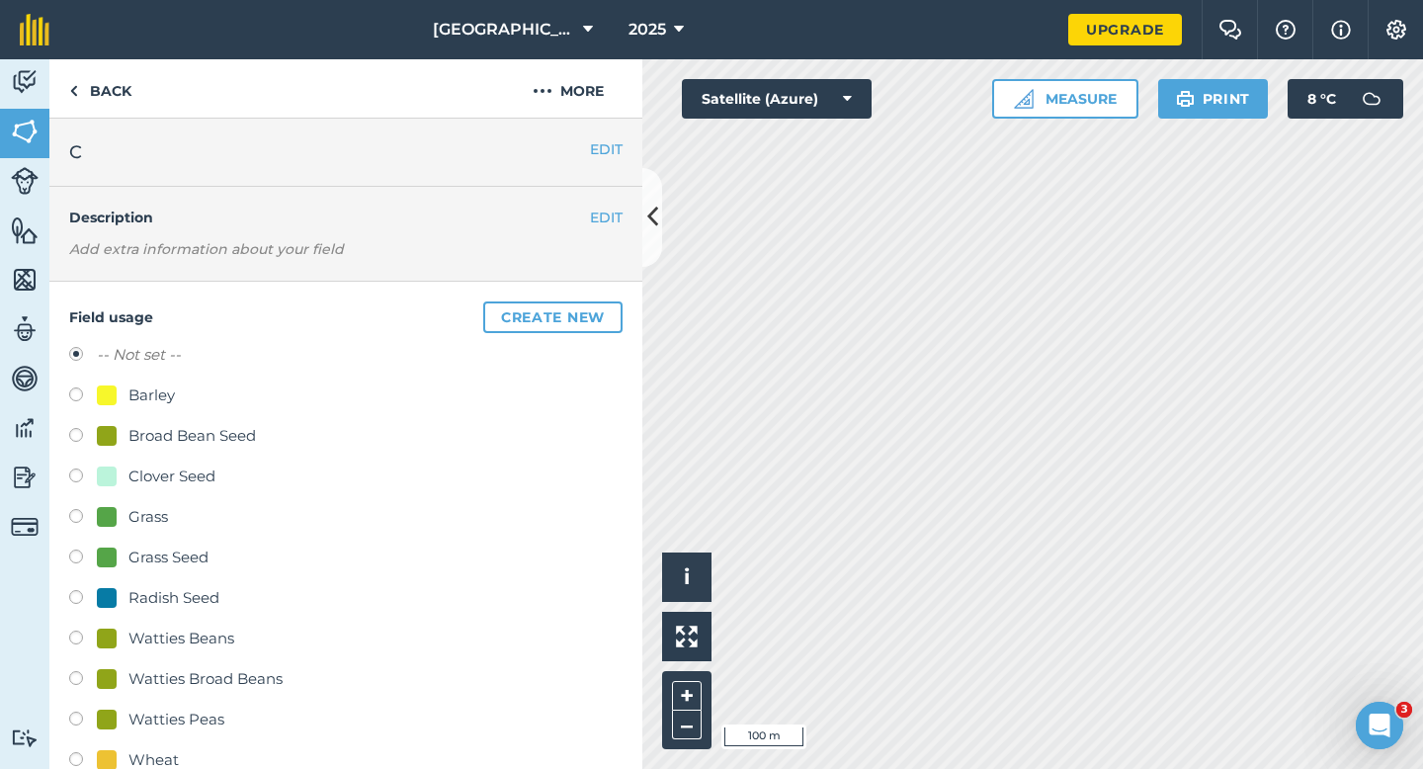
scroll to position [213, 0]
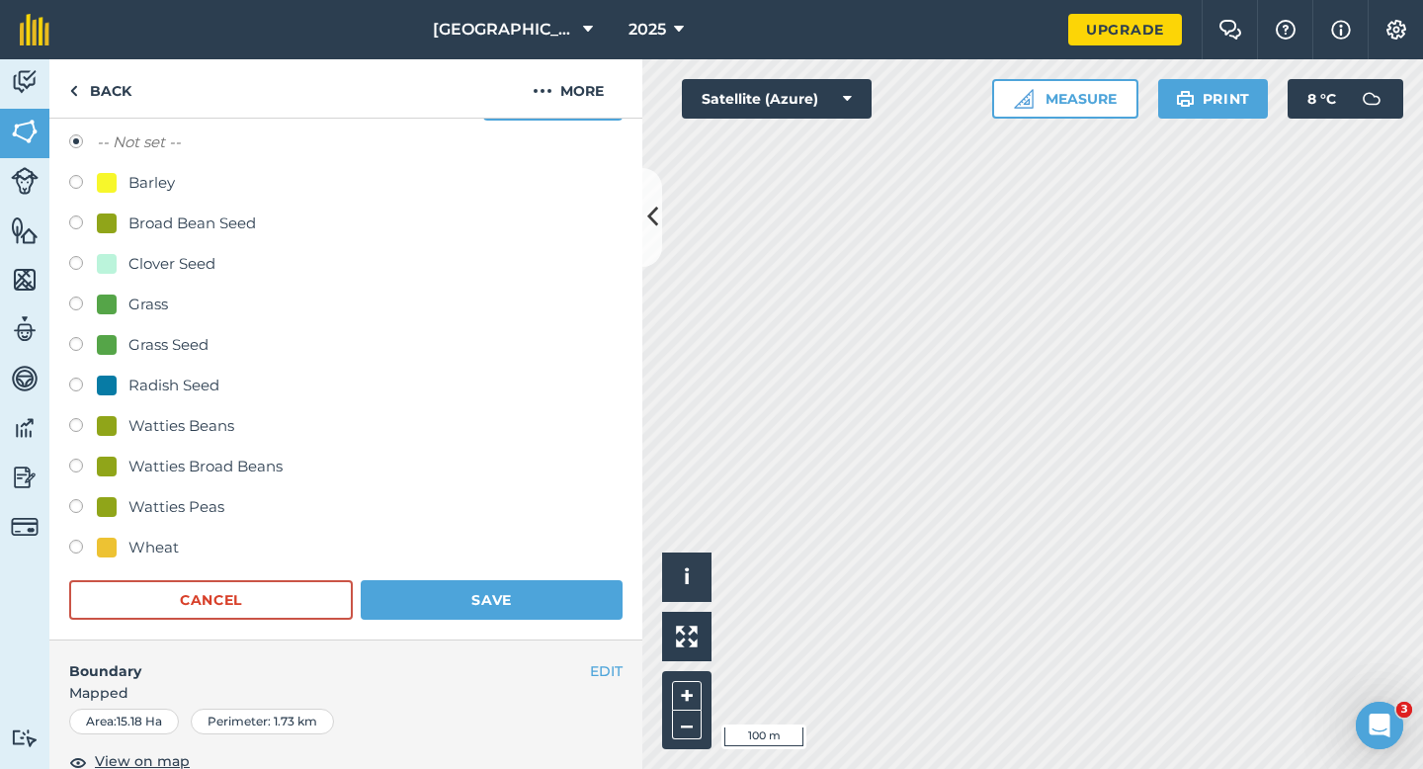
click at [126, 552] on div "Wheat" at bounding box center [138, 548] width 82 height 24
radio input "true"
radio input "false"
click at [452, 607] on button "Save" at bounding box center [492, 600] width 262 height 40
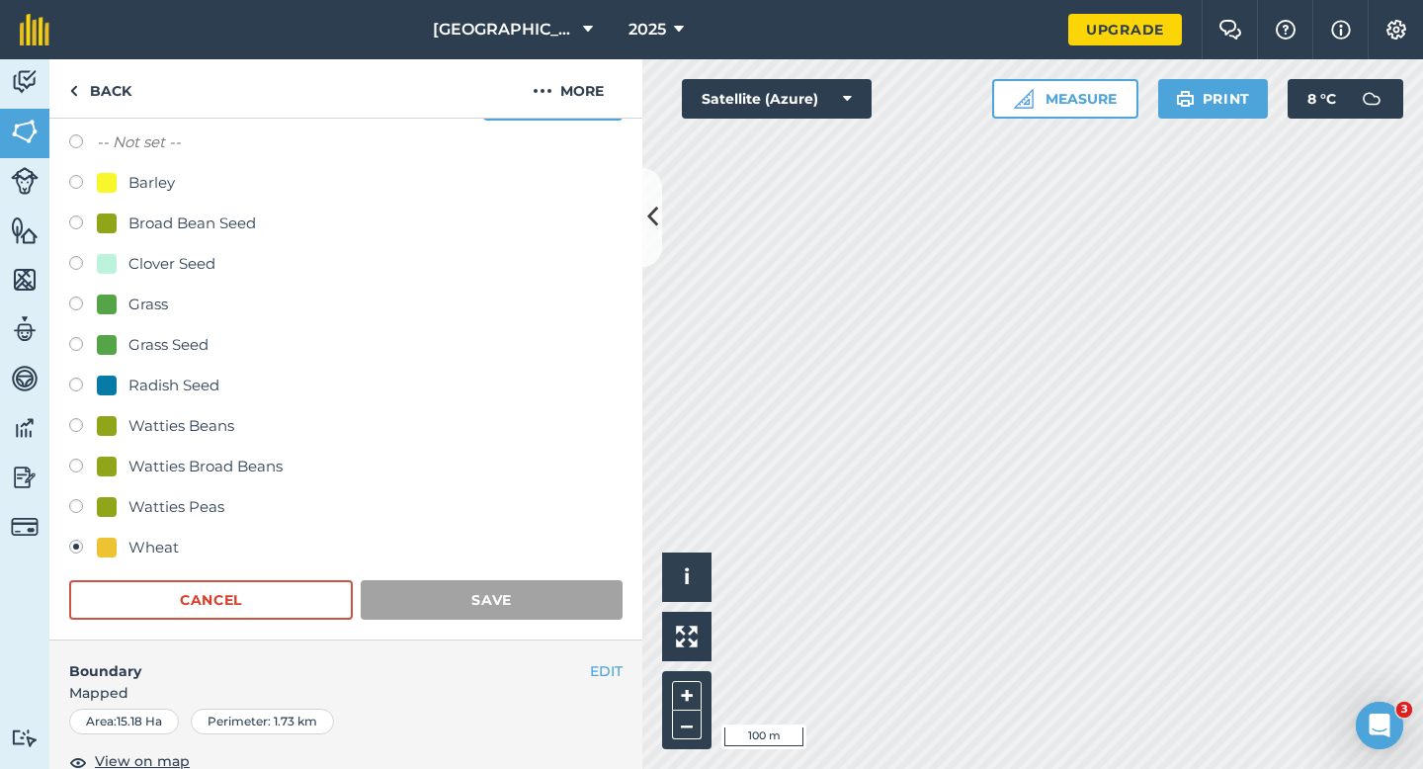
scroll to position [161, 0]
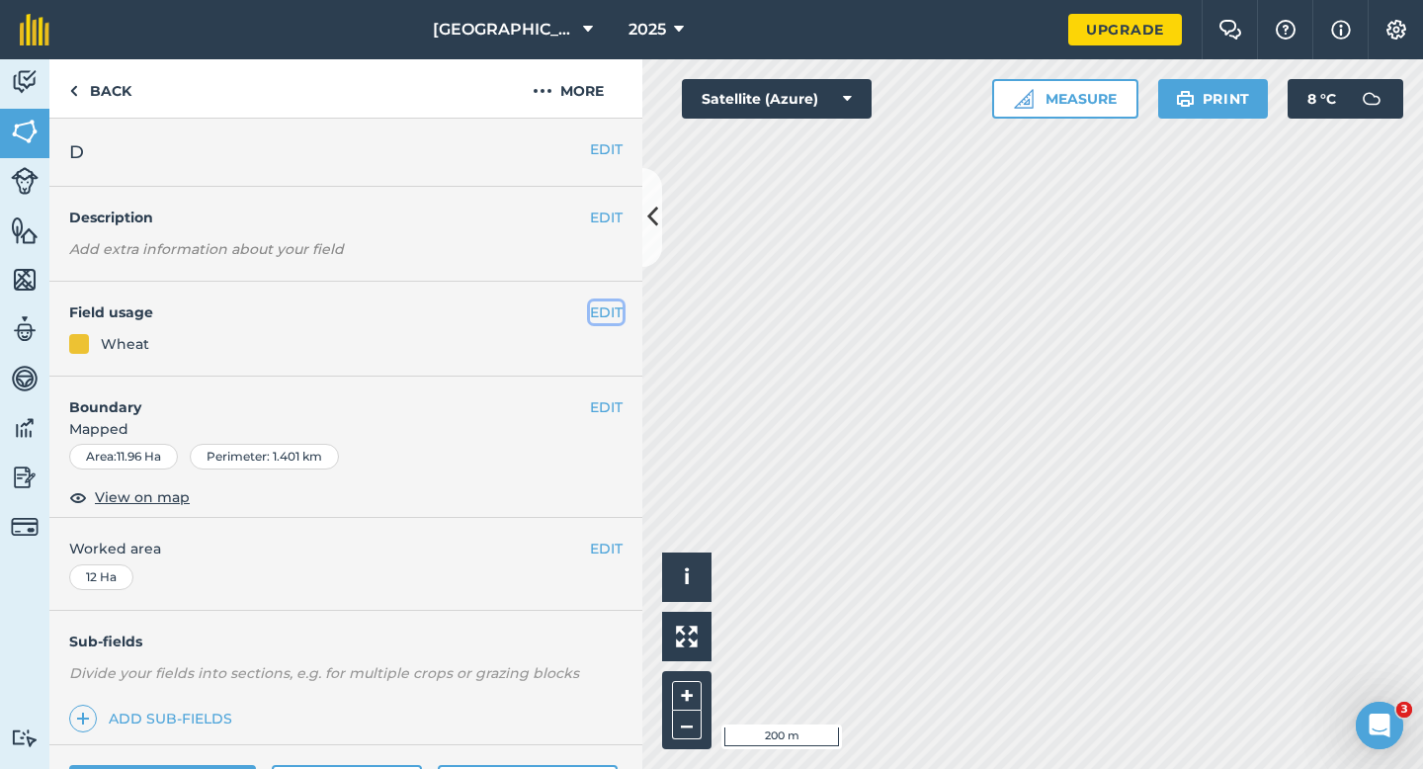
click at [611, 318] on button "EDIT" at bounding box center [606, 312] width 33 height 22
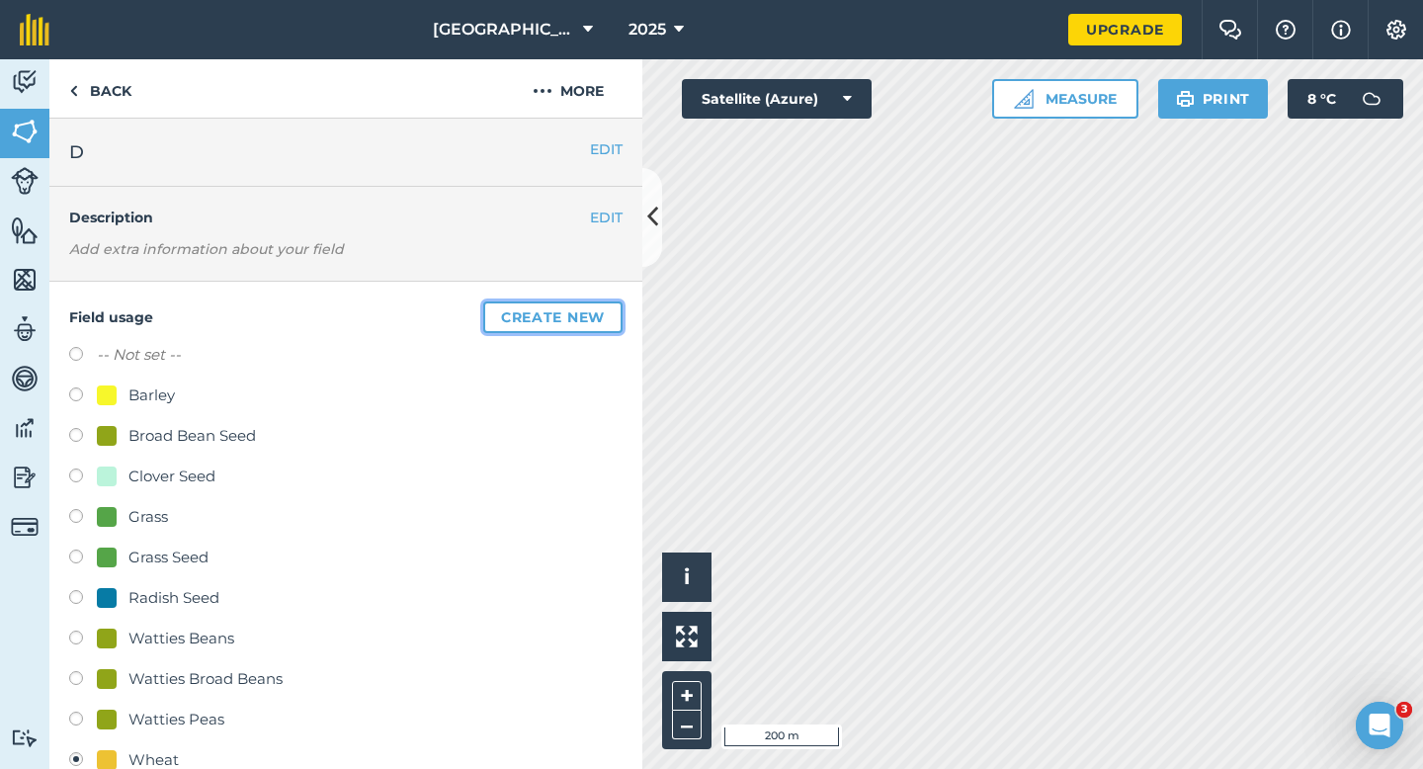
click at [611, 318] on button "Create new" at bounding box center [552, 317] width 139 height 32
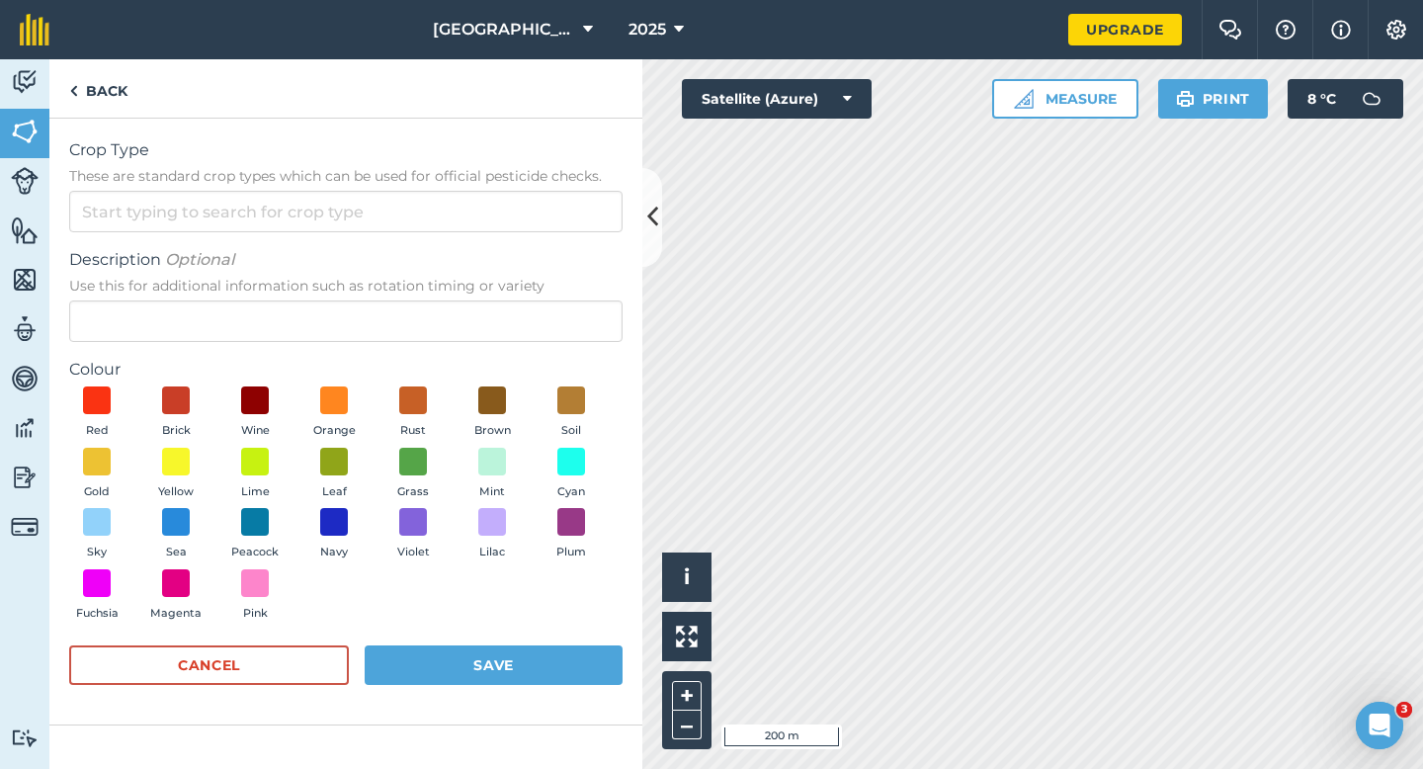
click at [550, 240] on form "Crop Type These are standard crop types which can be used for official pesticid…" at bounding box center [346, 421] width 554 height 566
click at [550, 235] on form "Crop Type These are standard crop types which can be used for official pesticid…" at bounding box center [346, 421] width 554 height 566
click at [550, 220] on input "Crop Type These are standard crop types which can be used for official pesticid…" at bounding box center [346, 212] width 554 height 42
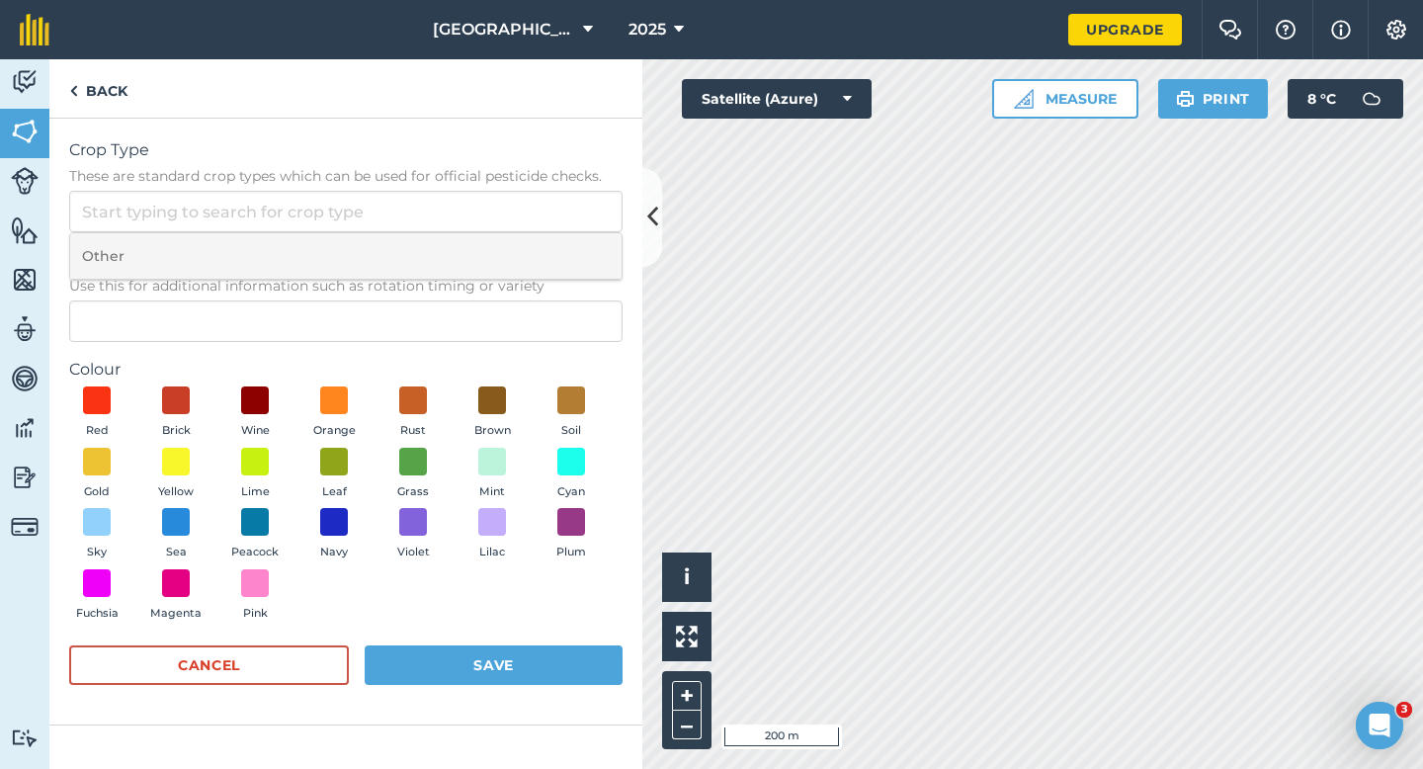
click at [550, 250] on li "Other" at bounding box center [346, 256] width 552 height 46
type input "Other"
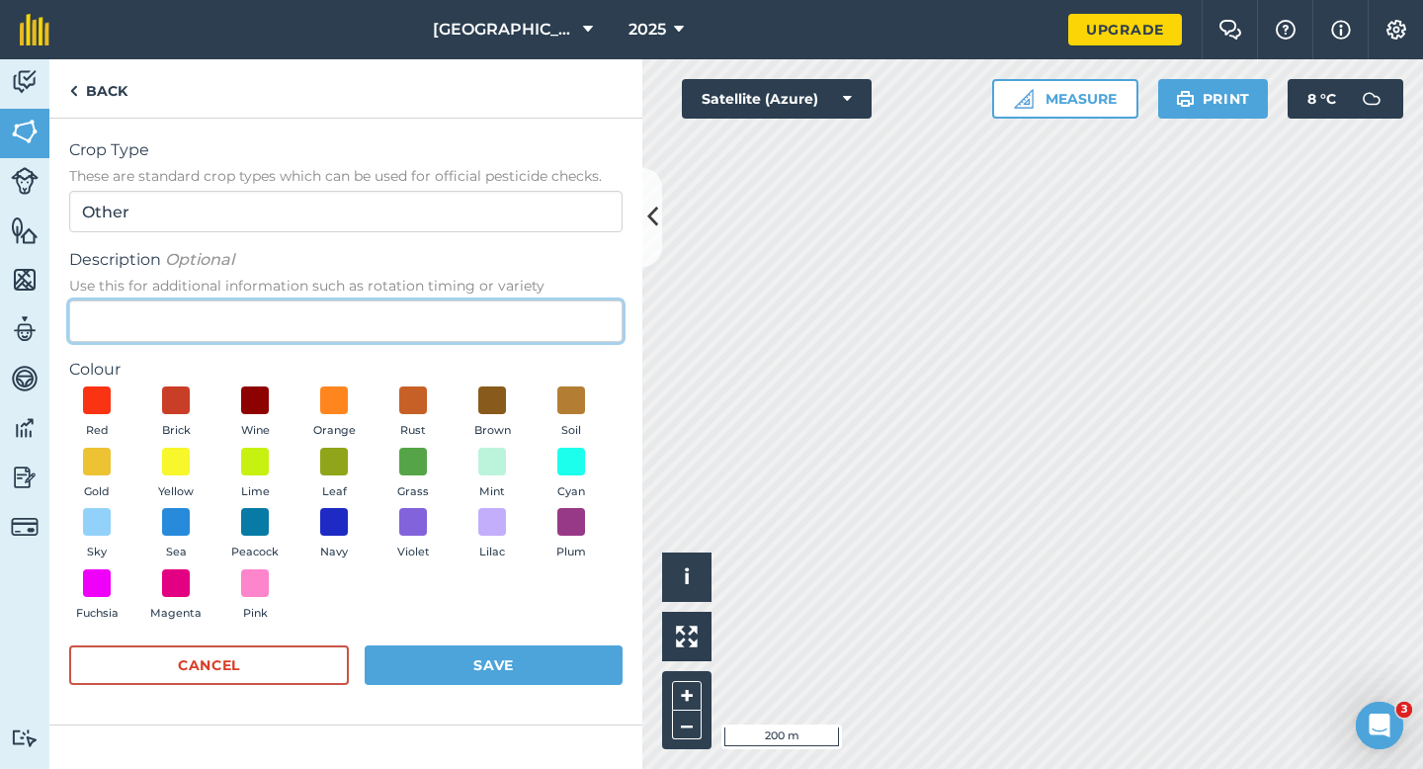
click at [550, 313] on input "Description Optional Use this for additional information such as rotation timin…" at bounding box center [346, 321] width 554 height 42
type input "Red Beet Seed"
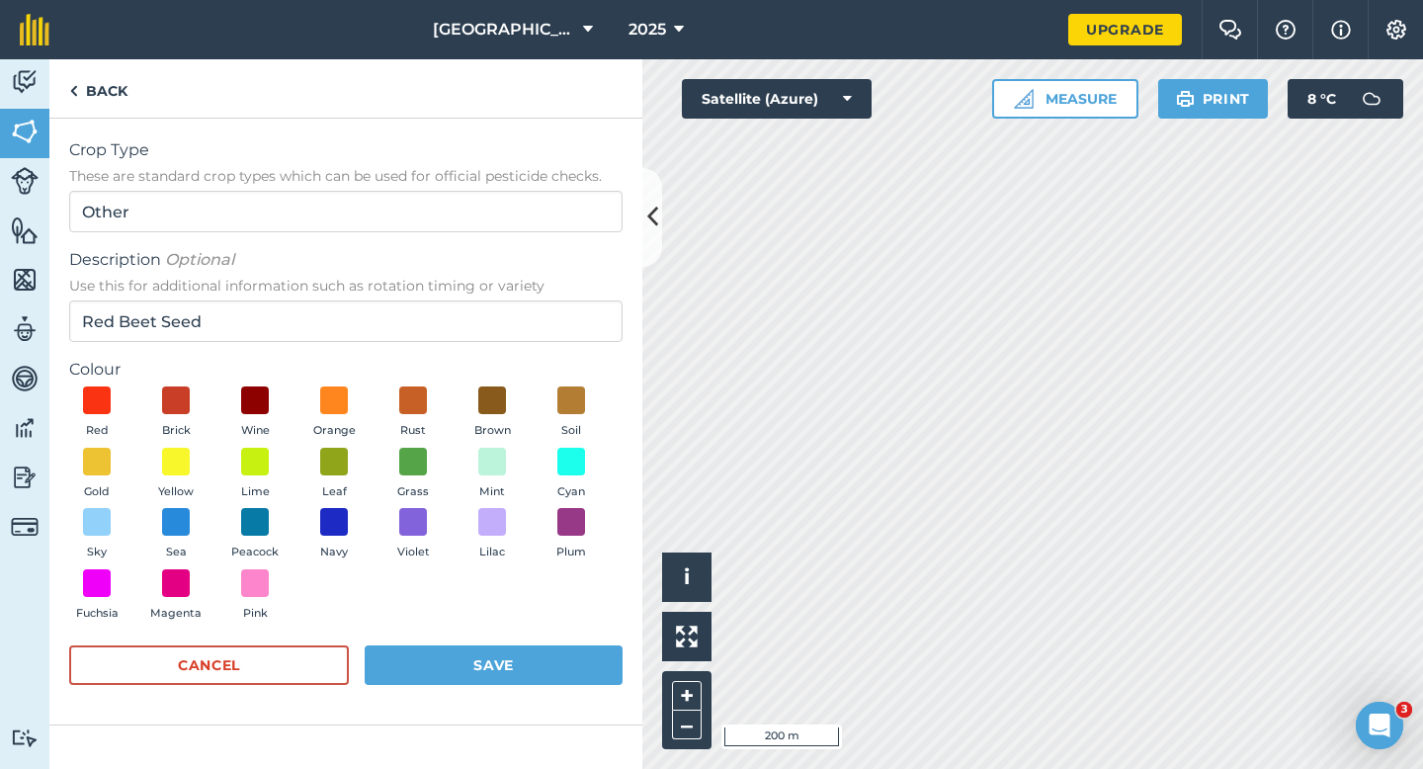
click at [173, 386] on div "Colour Red Brick Wine Orange Rust Brown Soil Gold Yellow Lime Leaf Grass Mint C…" at bounding box center [346, 494] width 554 height 272
click at [240, 418] on button "Wine" at bounding box center [254, 412] width 55 height 53
click at [509, 665] on button "Save" at bounding box center [494, 665] width 258 height 40
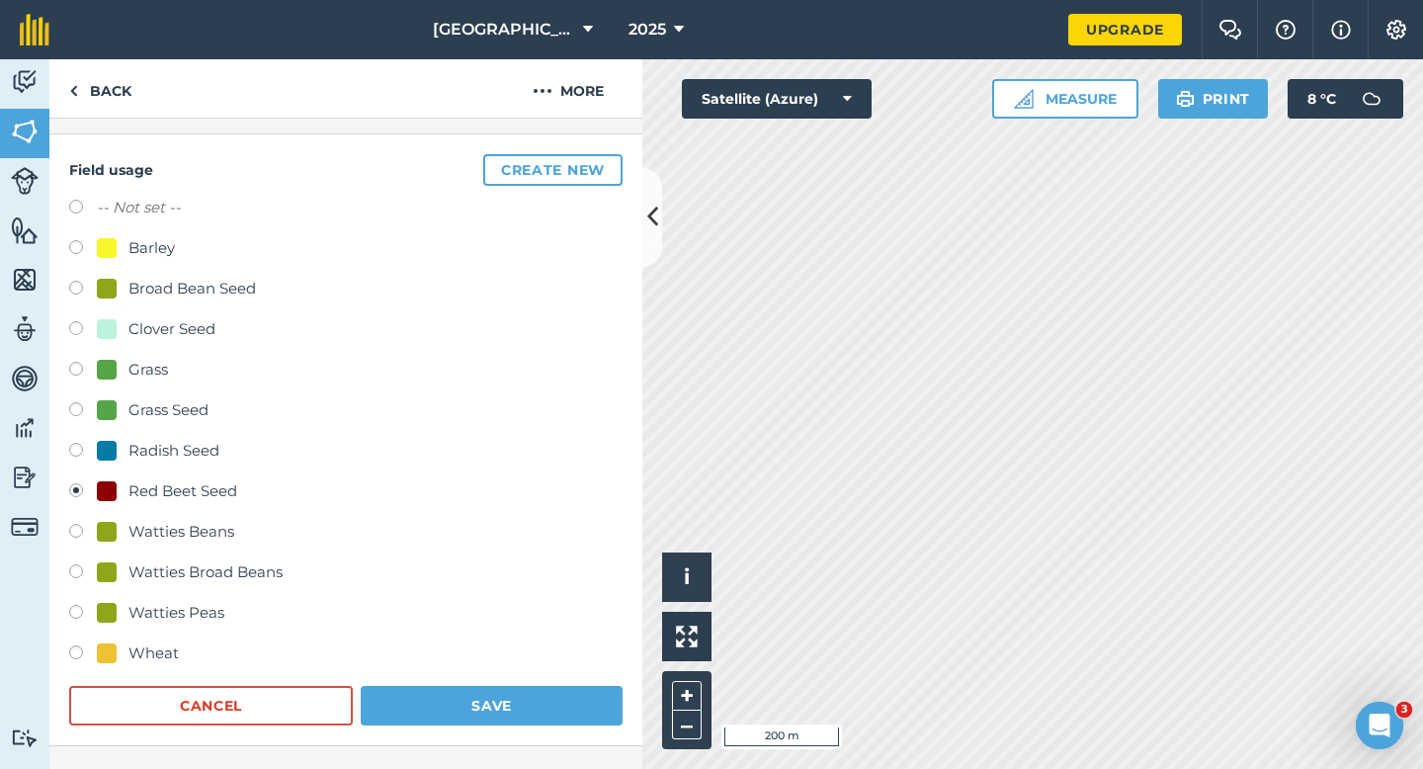
scroll to position [264, 0]
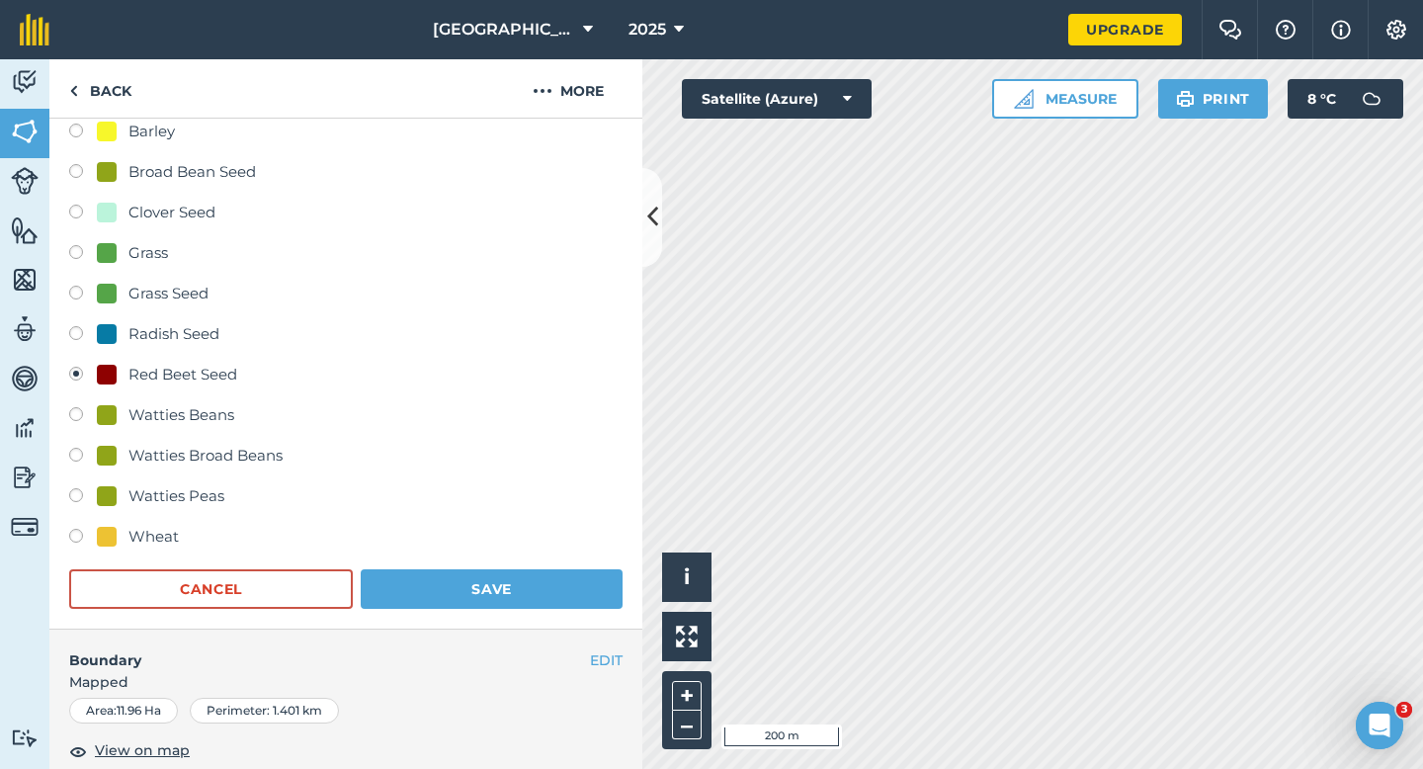
click at [497, 558] on form "-- Not set -- Barley Broad Bean Seed Clover Seed Grass Grass Seed Radish Seed R…" at bounding box center [346, 344] width 554 height 530
click at [503, 591] on button "Save" at bounding box center [492, 589] width 262 height 40
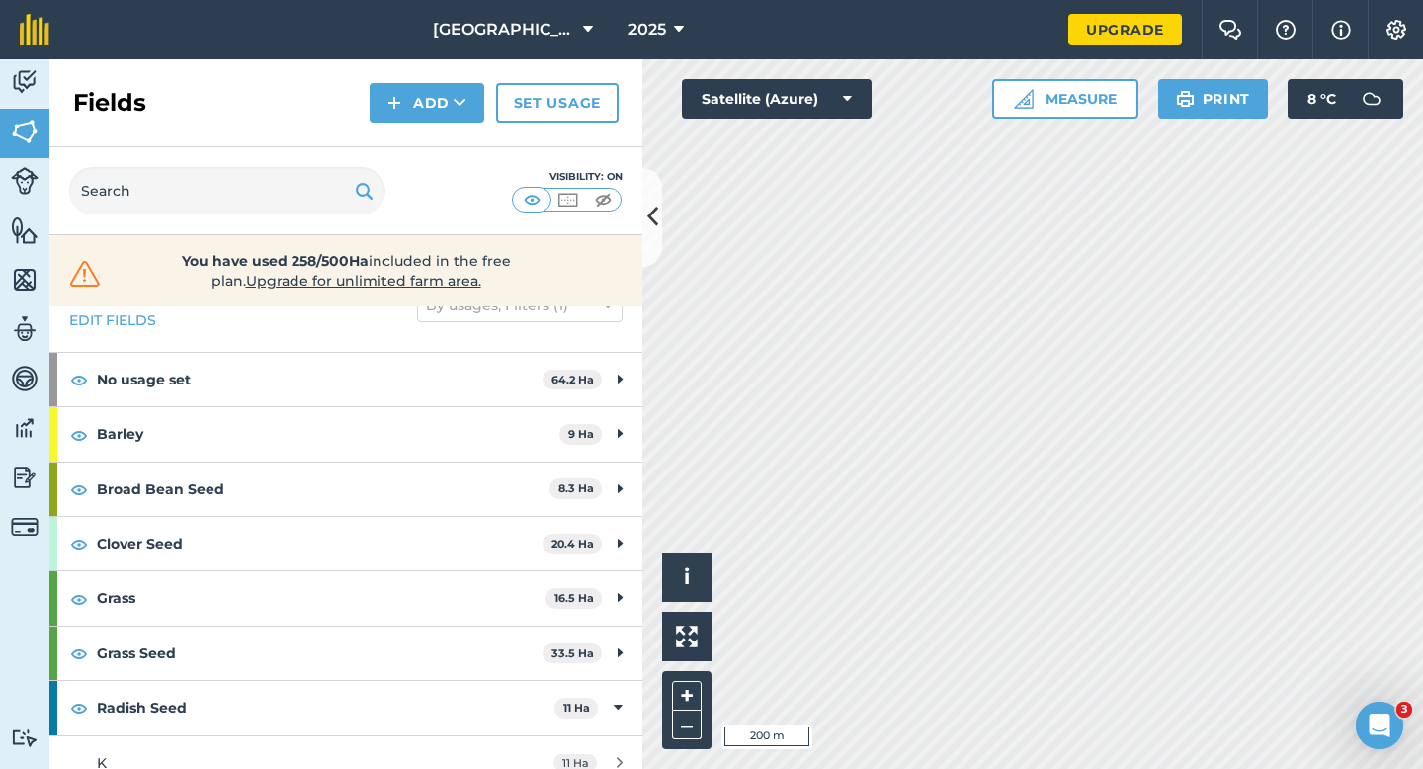
scroll to position [104, 0]
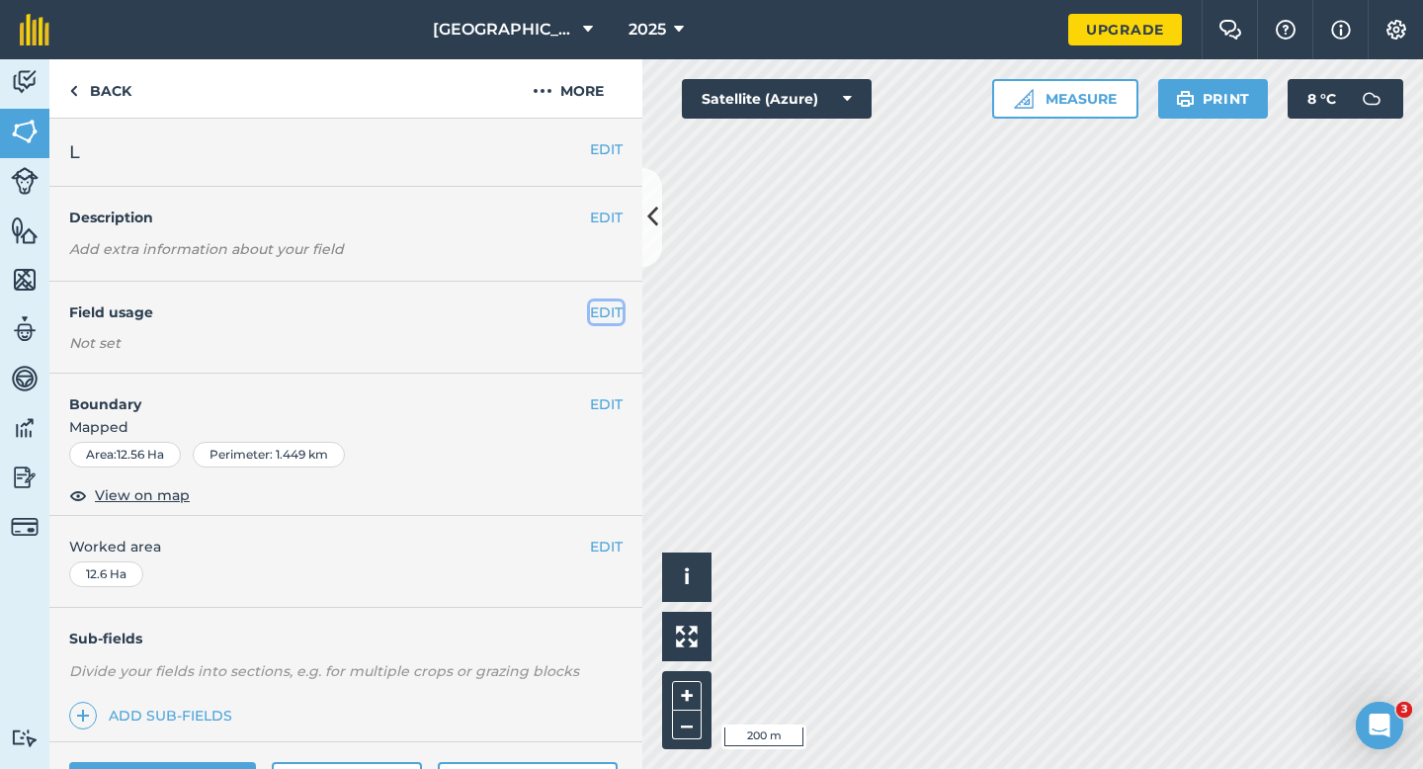
click at [603, 305] on button "EDIT" at bounding box center [606, 312] width 33 height 22
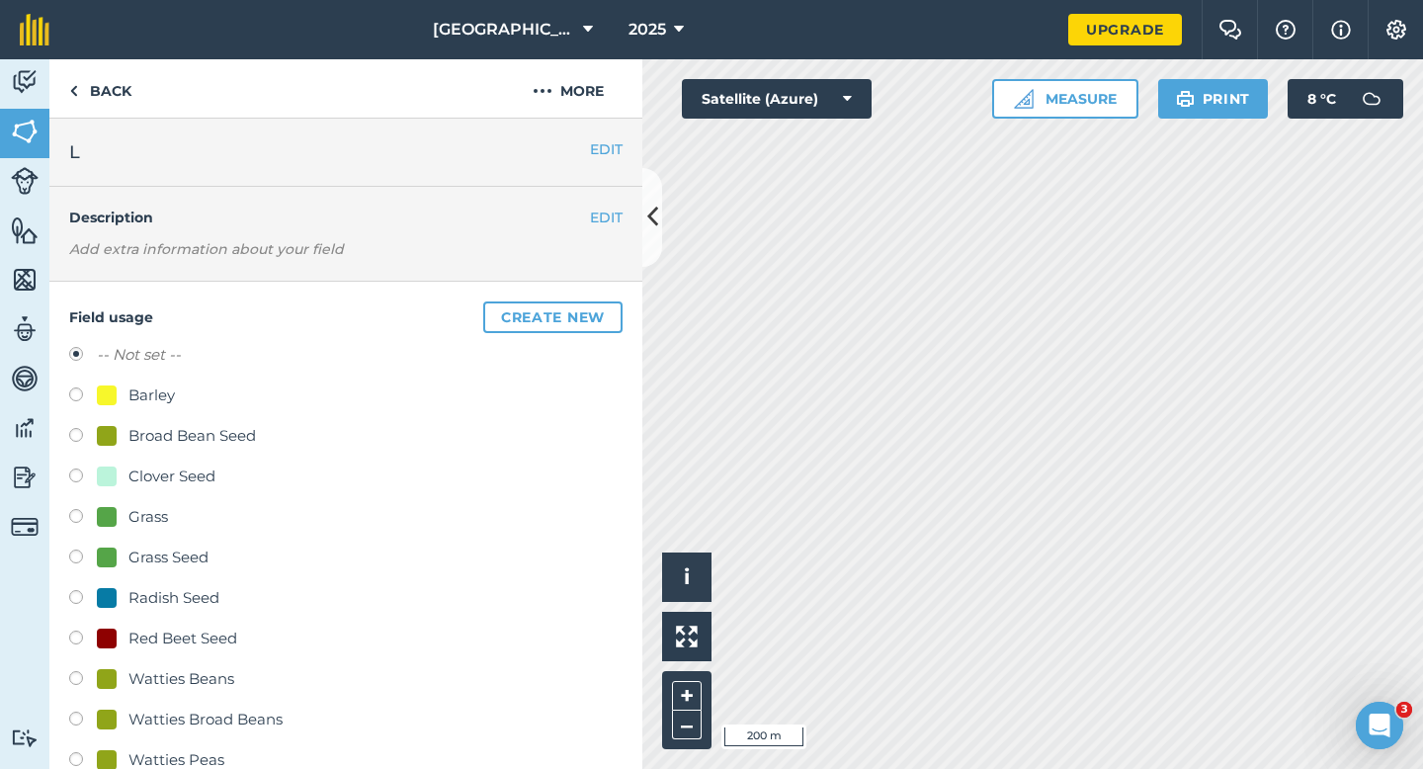
click at [129, 557] on div "Grass Seed" at bounding box center [169, 558] width 80 height 24
radio input "true"
radio input "false"
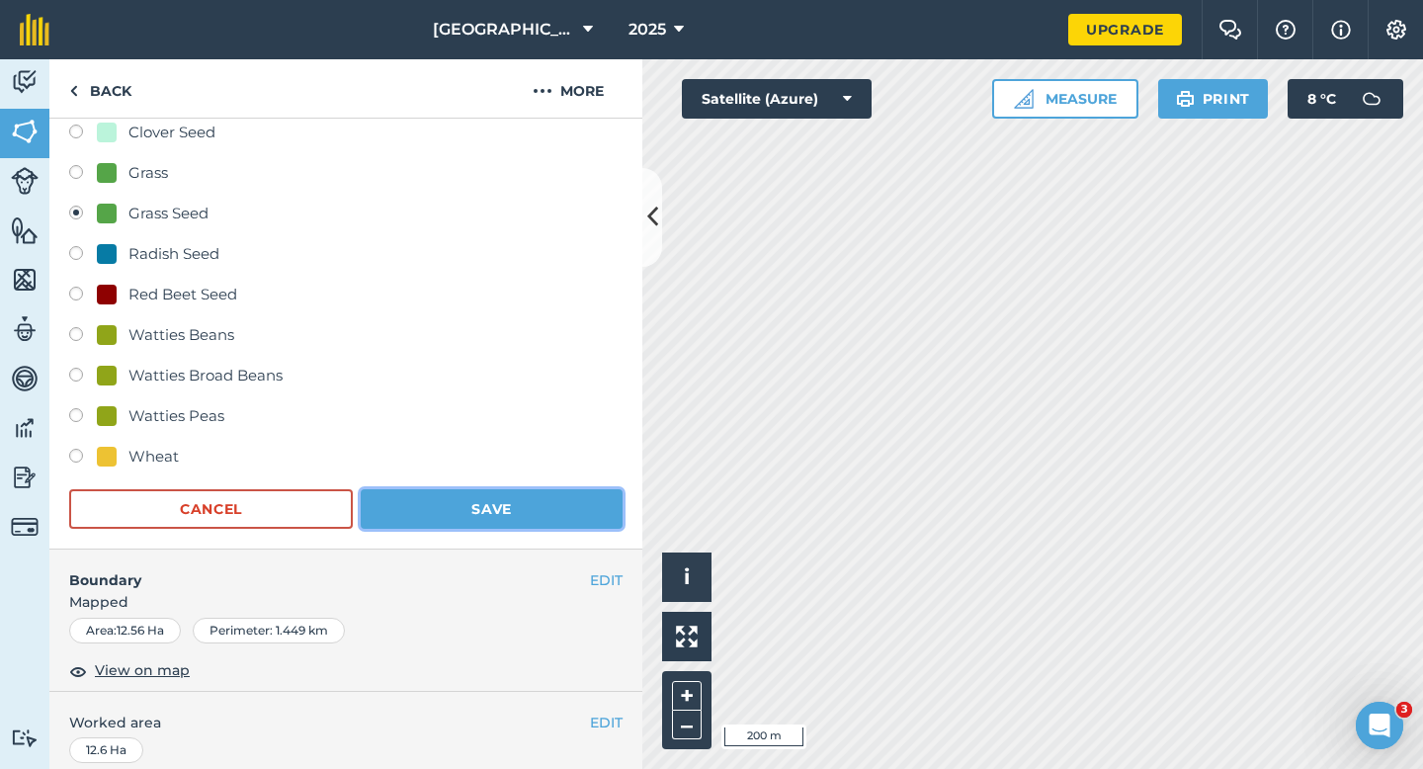
click at [480, 516] on button "Save" at bounding box center [492, 509] width 262 height 40
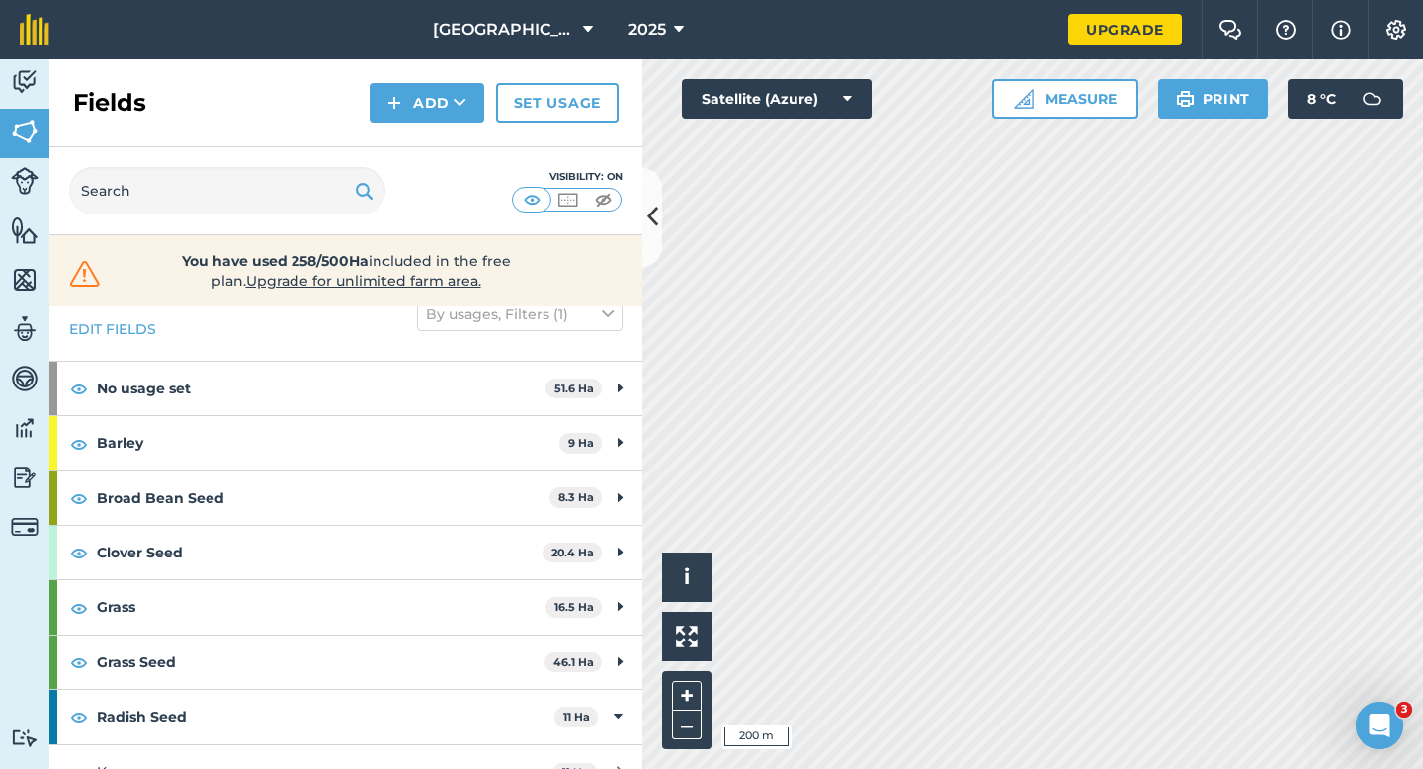
scroll to position [47, 0]
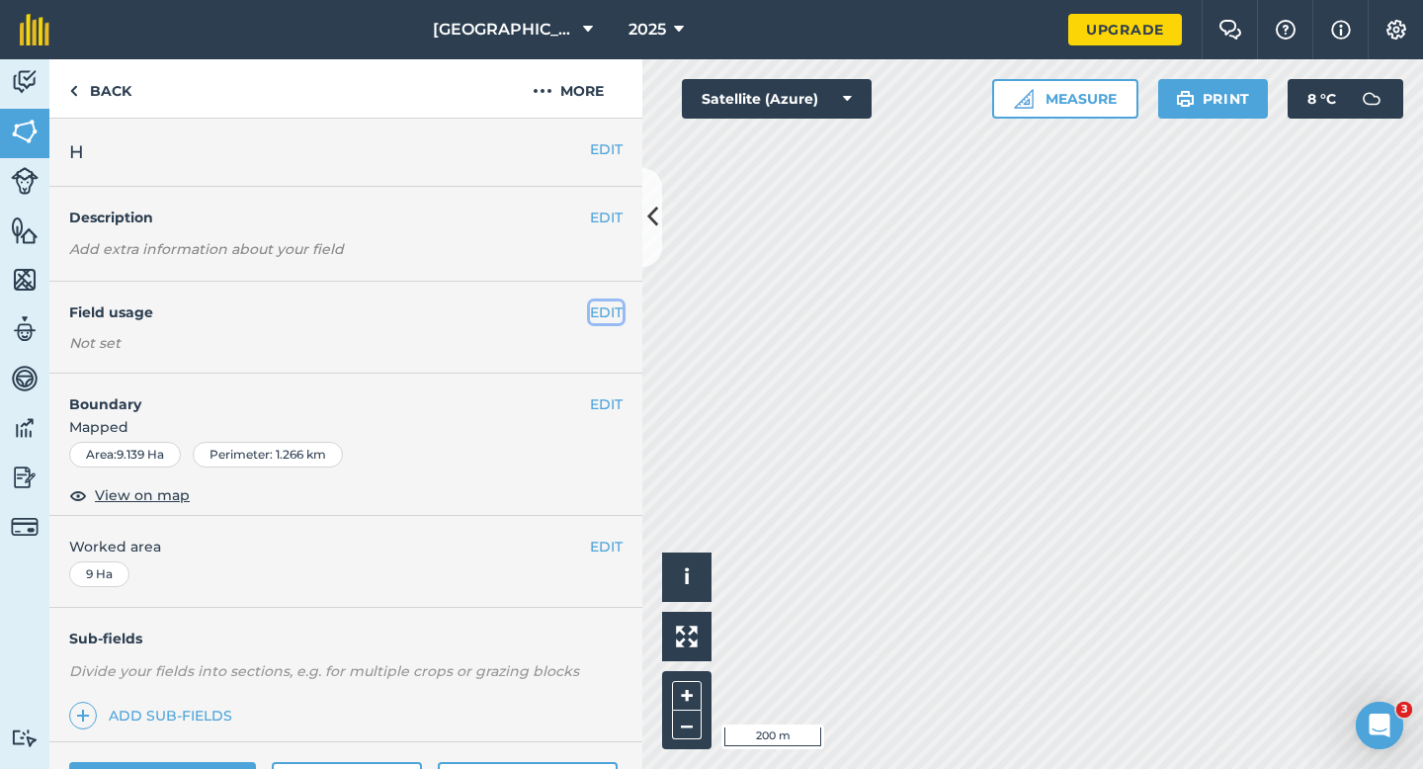
click at [615, 322] on button "EDIT" at bounding box center [606, 312] width 33 height 22
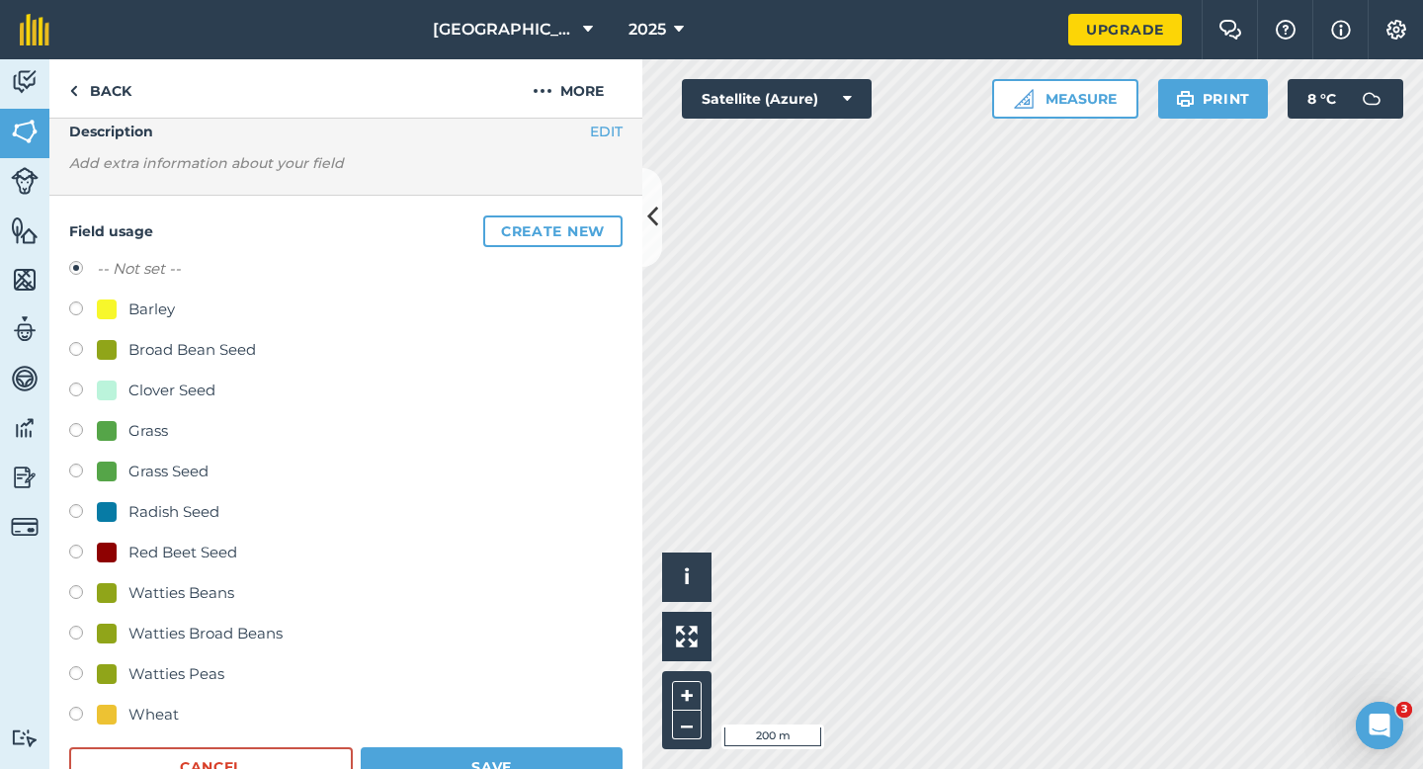
scroll to position [95, 0]
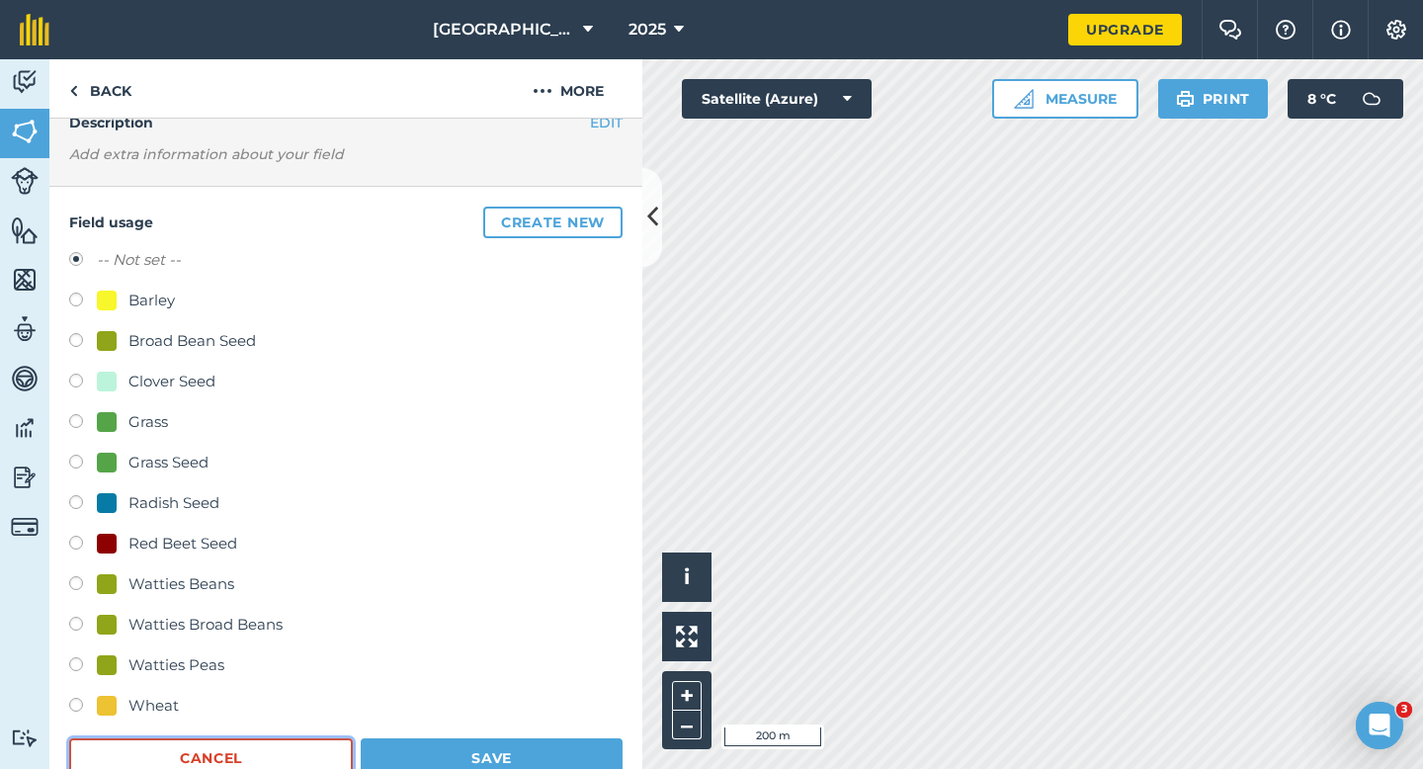
click at [225, 755] on button "Cancel" at bounding box center [211, 758] width 284 height 40
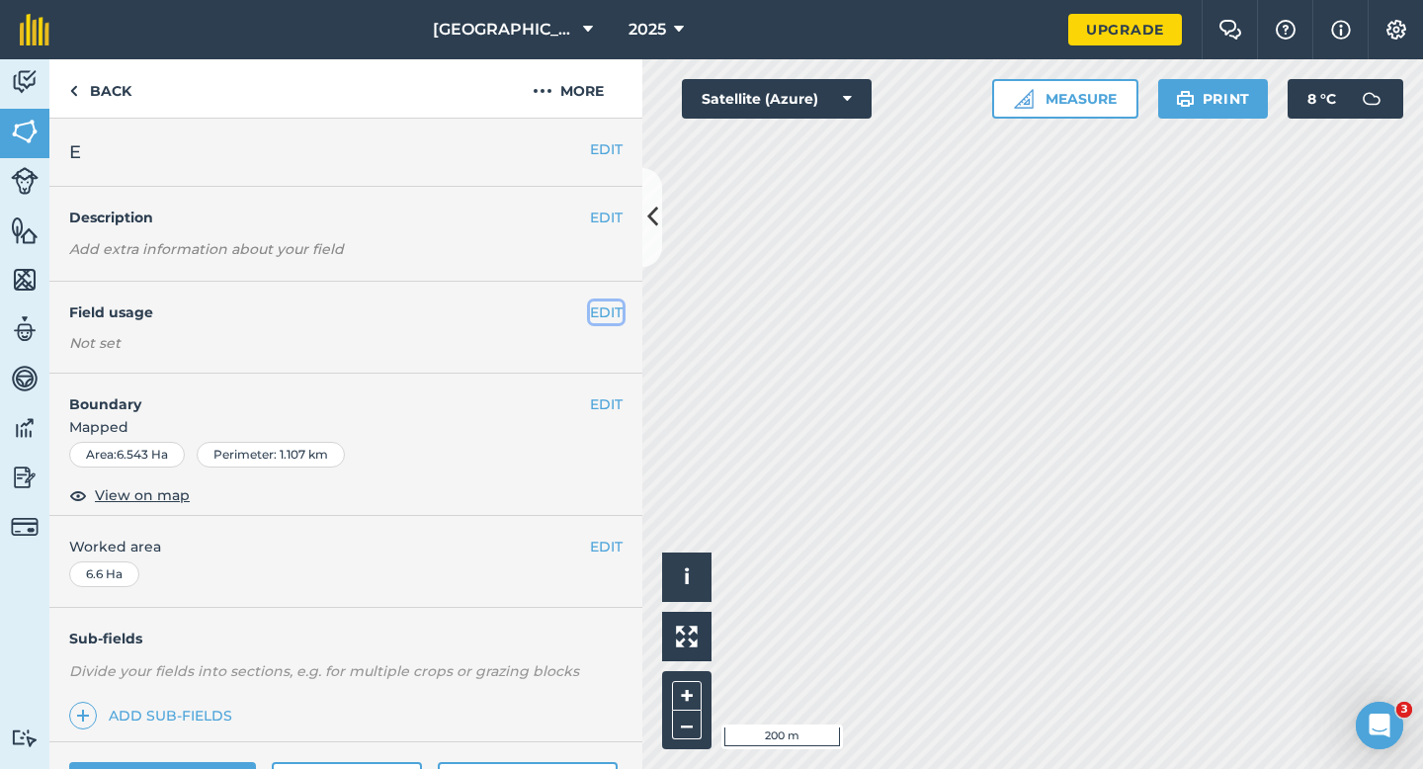
click at [603, 316] on button "EDIT" at bounding box center [606, 312] width 33 height 22
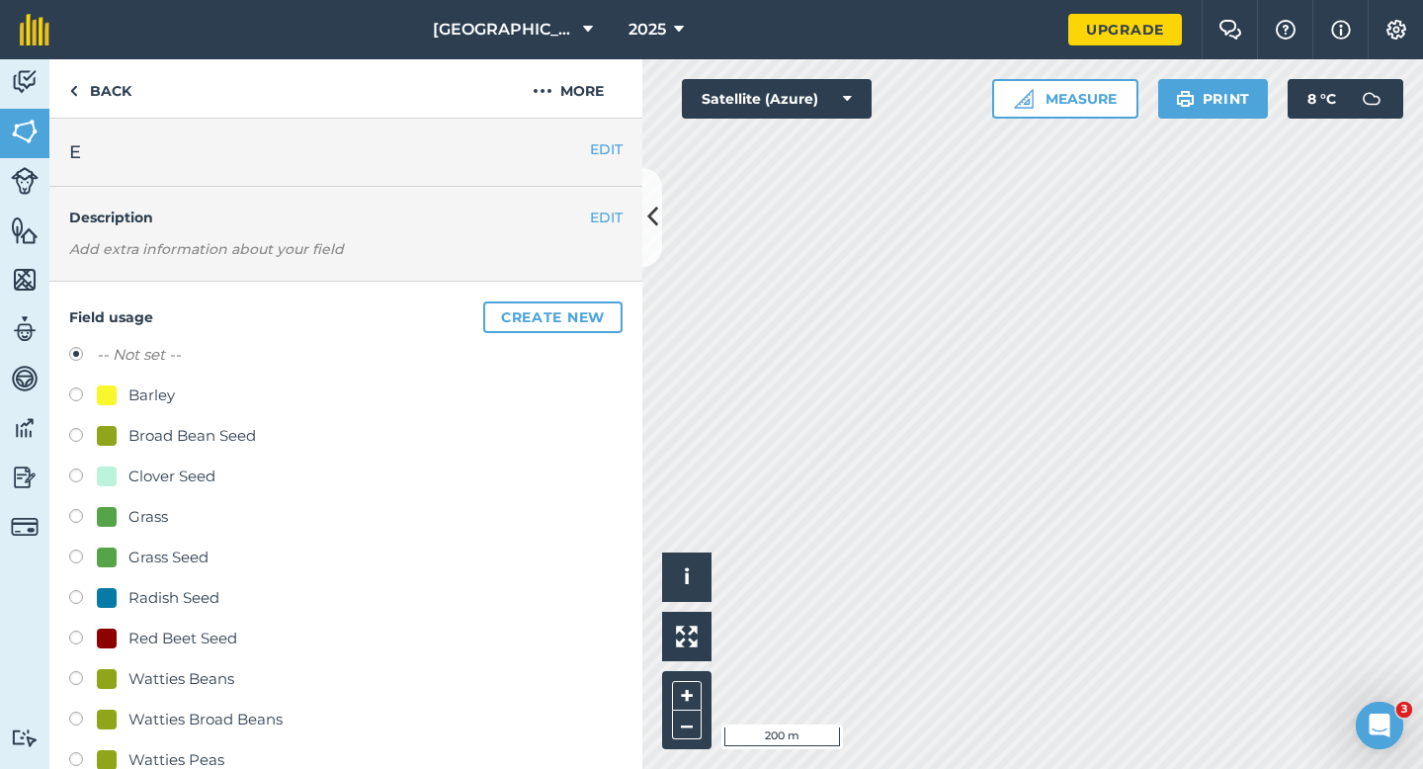
click at [160, 379] on div "-- Not set -- Barley Broad Bean Seed Clover Seed Grass Grass Seed Radish Seed R…" at bounding box center [346, 580] width 554 height 474
click at [153, 400] on div "Barley" at bounding box center [152, 396] width 46 height 24
radio input "true"
radio input "false"
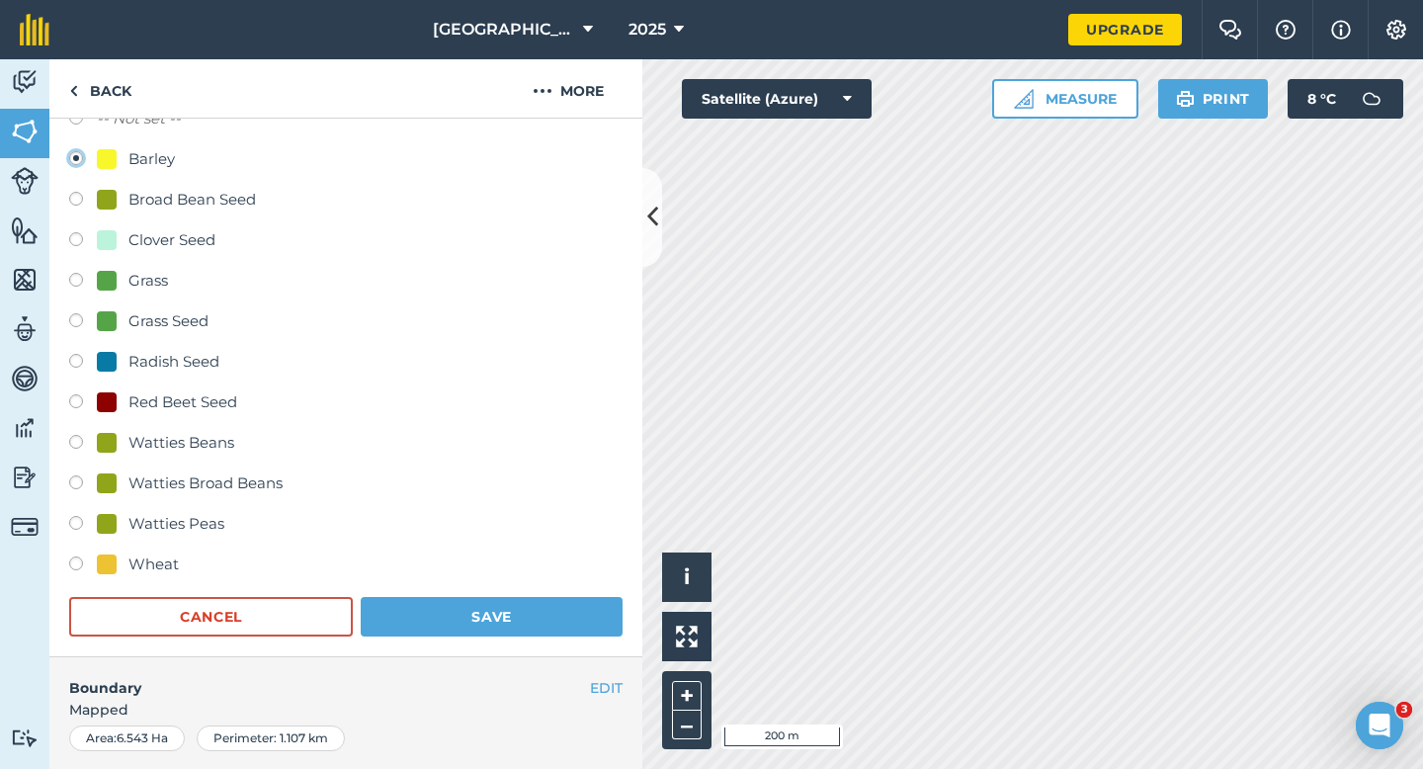
scroll to position [474, 0]
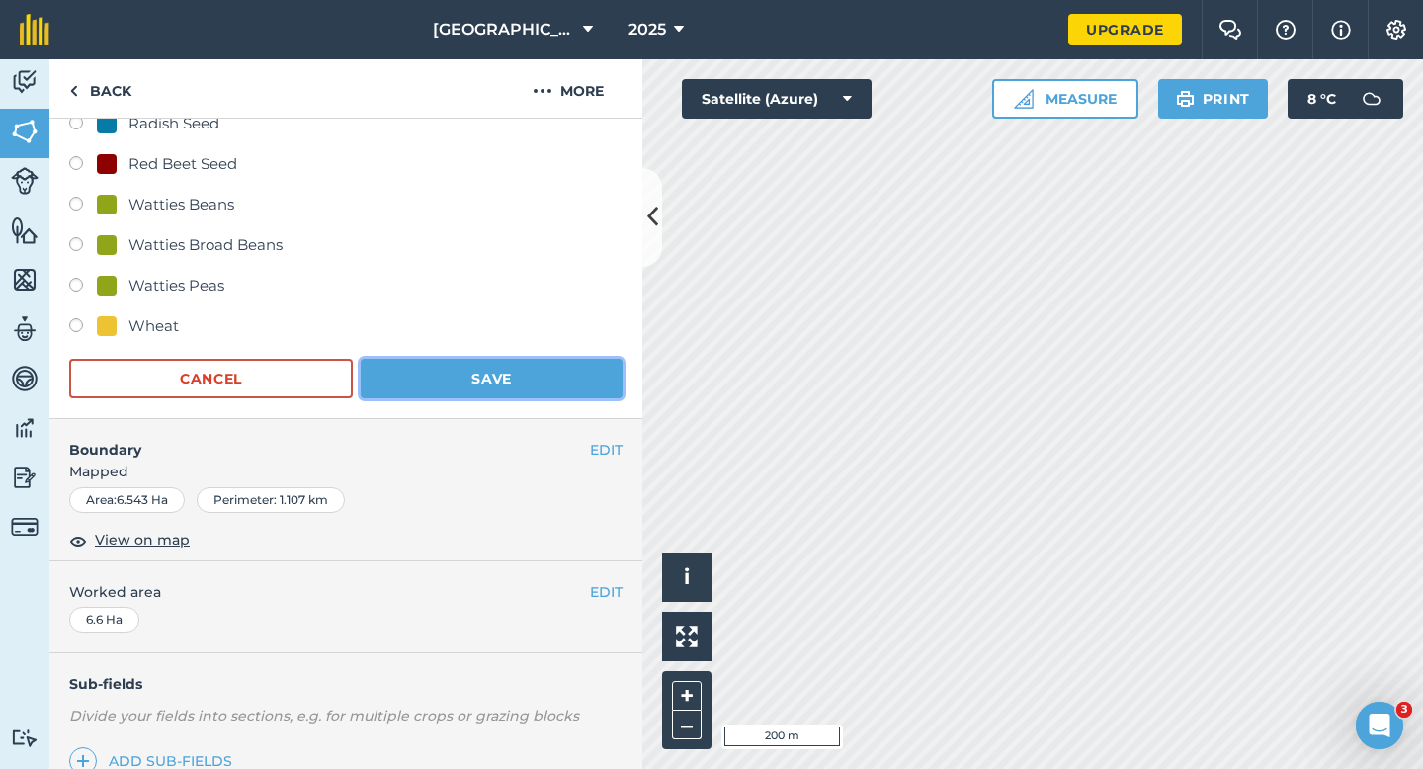
click at [458, 375] on button "Save" at bounding box center [492, 379] width 262 height 40
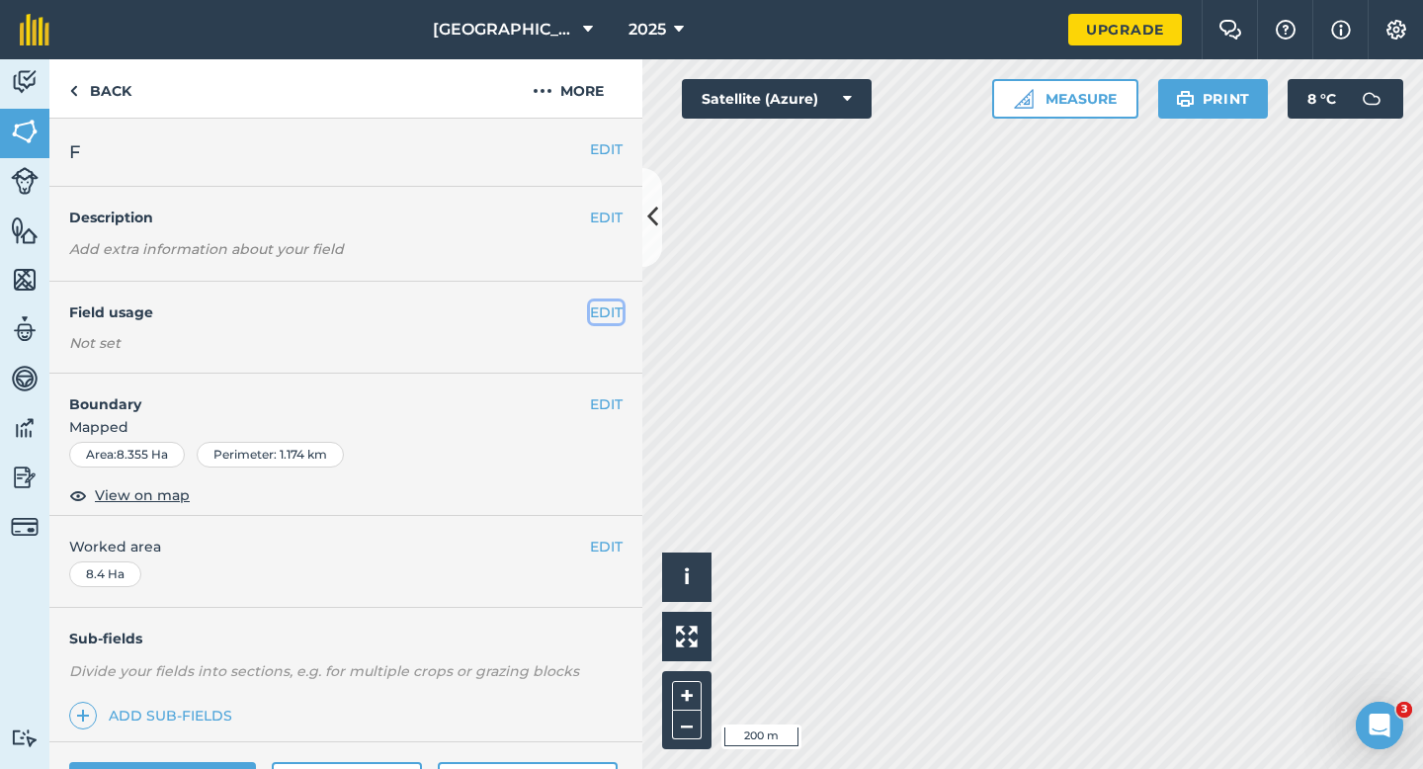
click at [605, 308] on button "EDIT" at bounding box center [606, 312] width 33 height 22
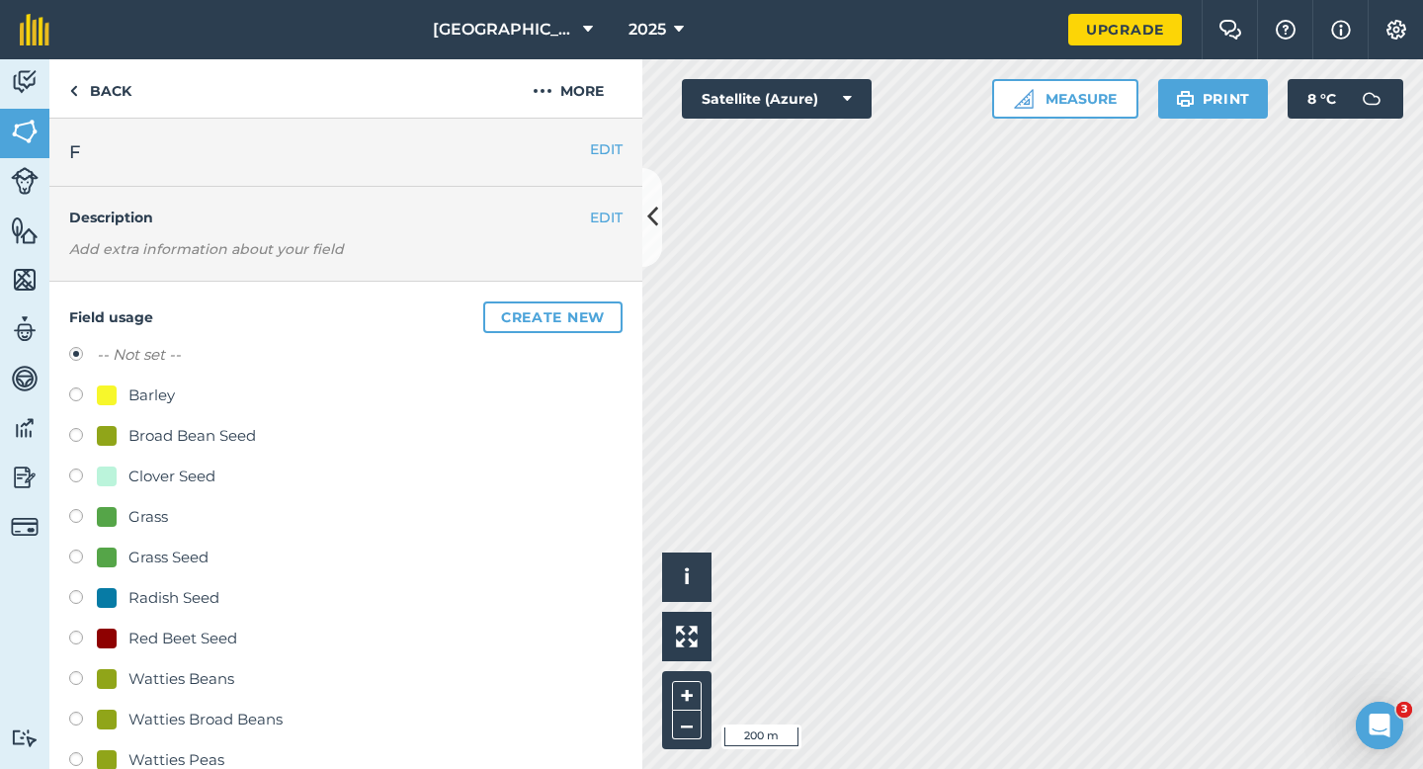
click at [144, 557] on div "Grass Seed" at bounding box center [169, 558] width 80 height 24
radio input "true"
radio input "false"
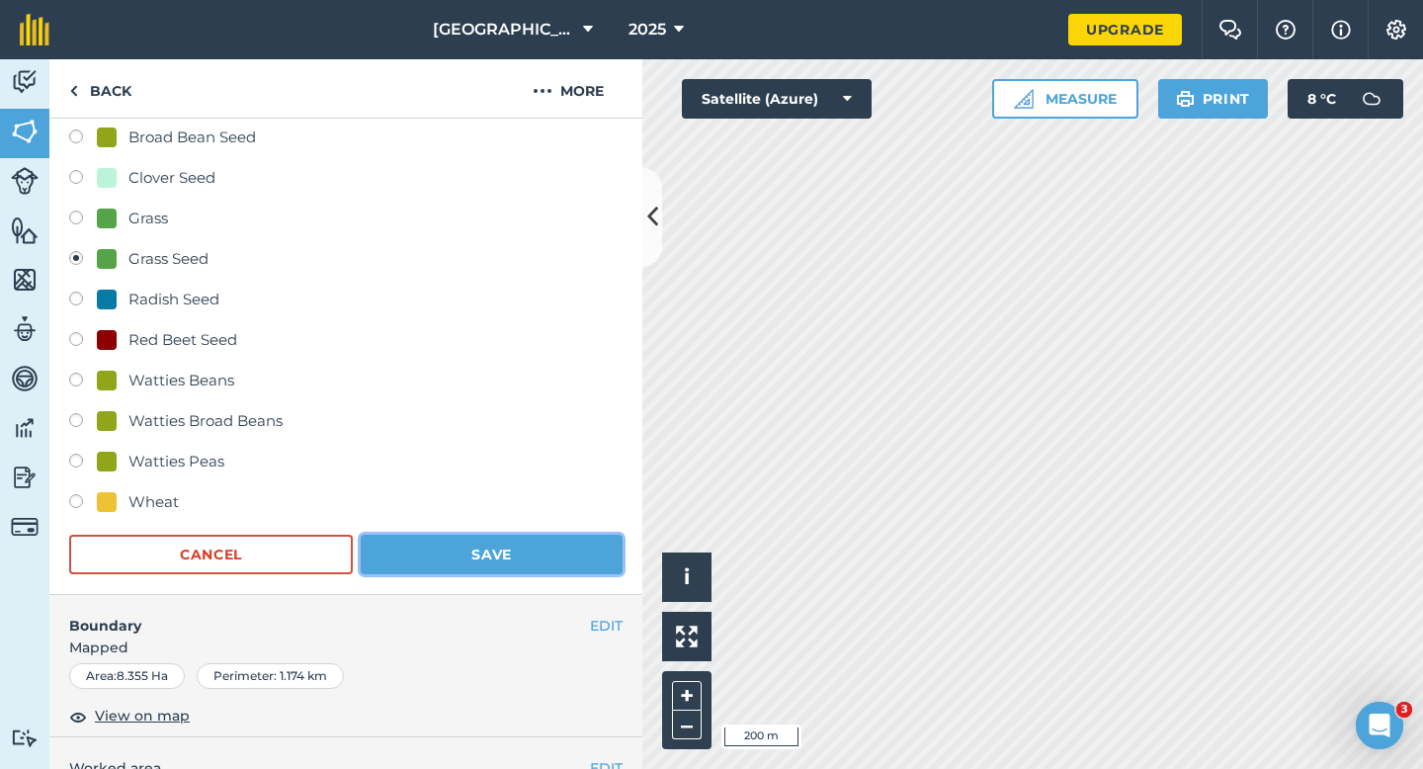
click at [439, 556] on button "Save" at bounding box center [492, 555] width 262 height 40
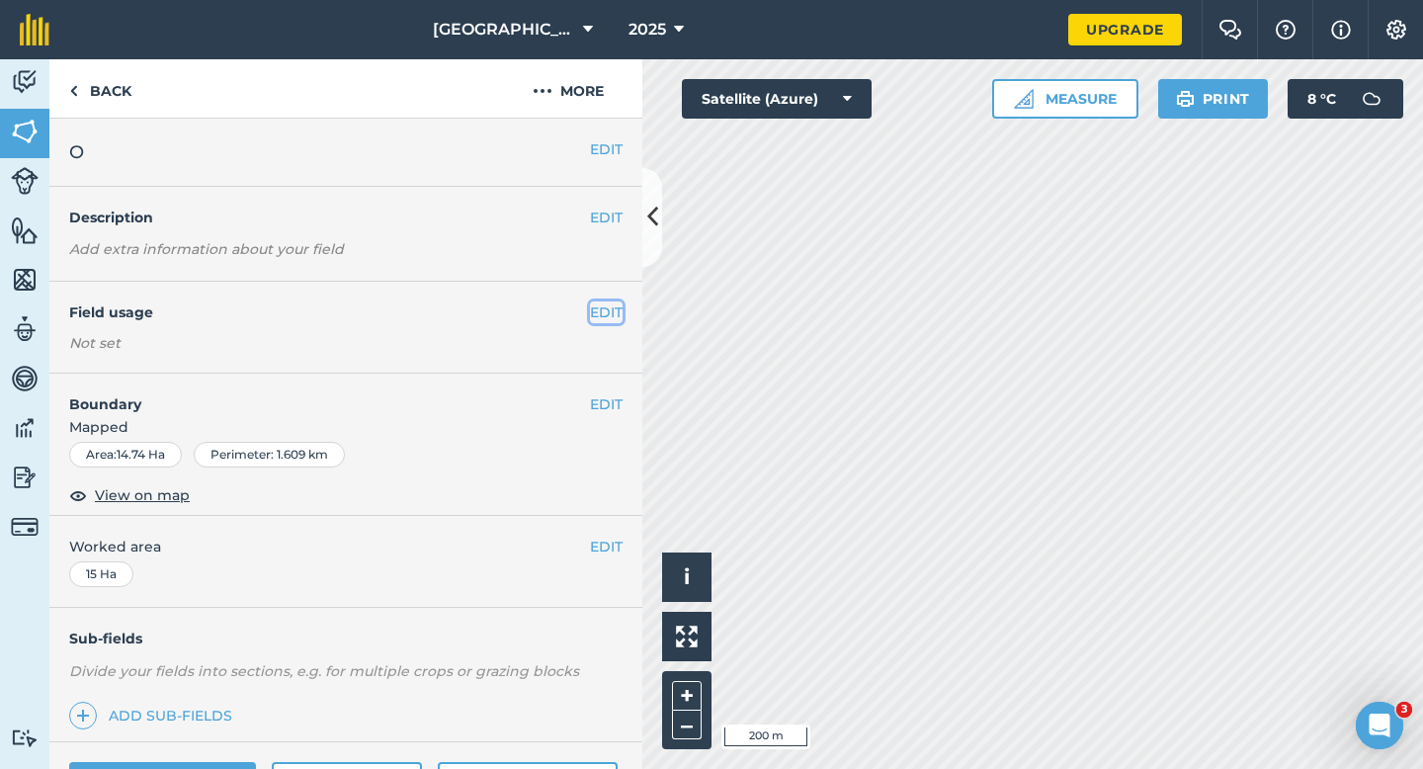
click at [598, 308] on button "EDIT" at bounding box center [606, 312] width 33 height 22
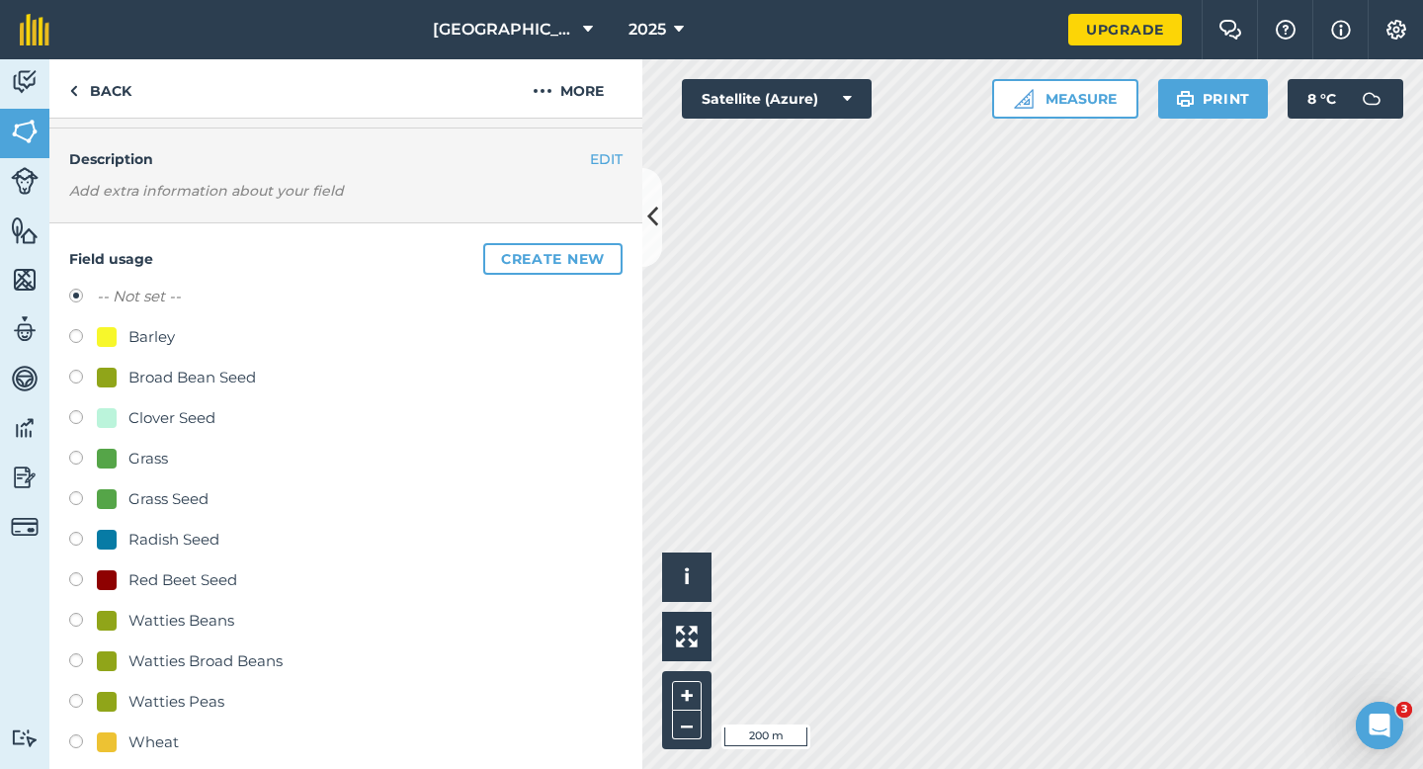
scroll to position [65, 0]
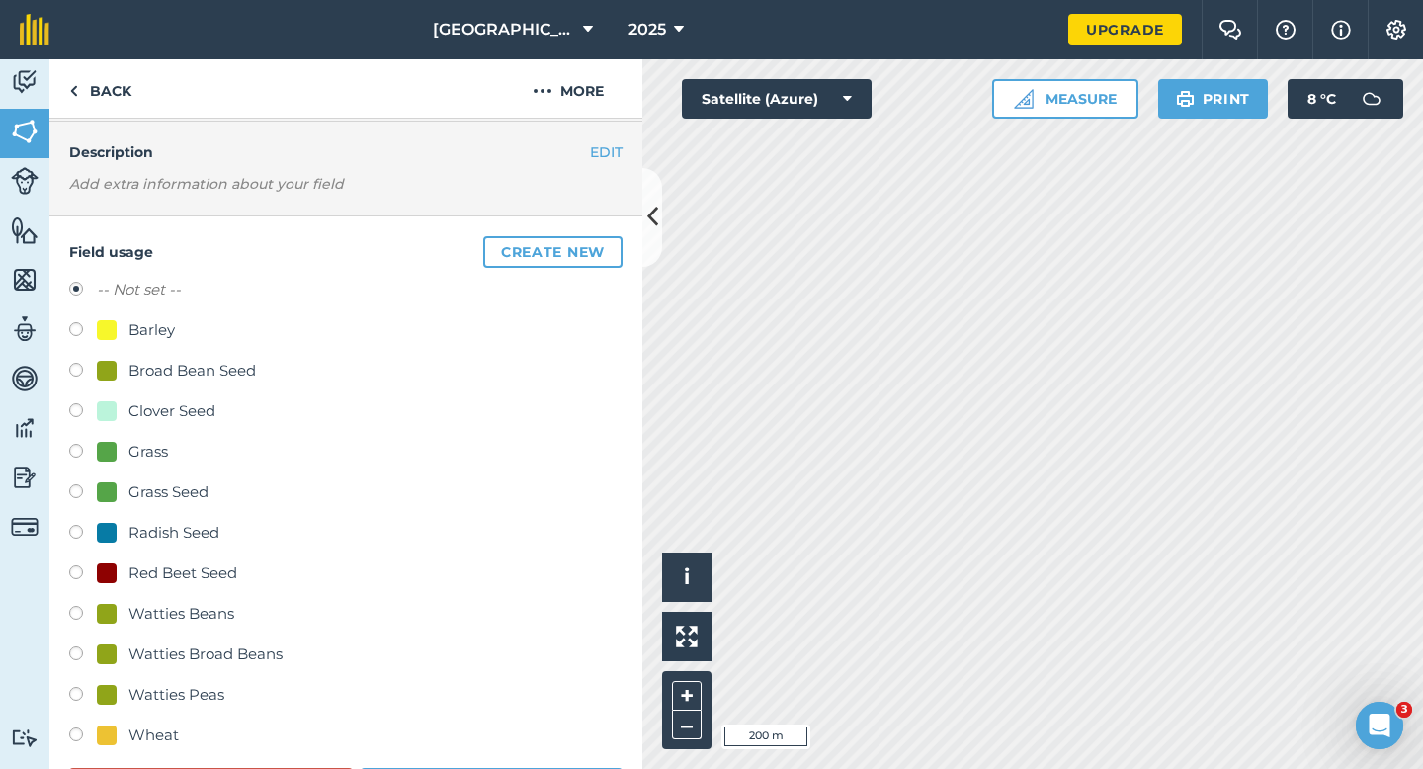
click at [146, 417] on div "Clover Seed" at bounding box center [172, 411] width 87 height 24
radio input "true"
radio input "false"
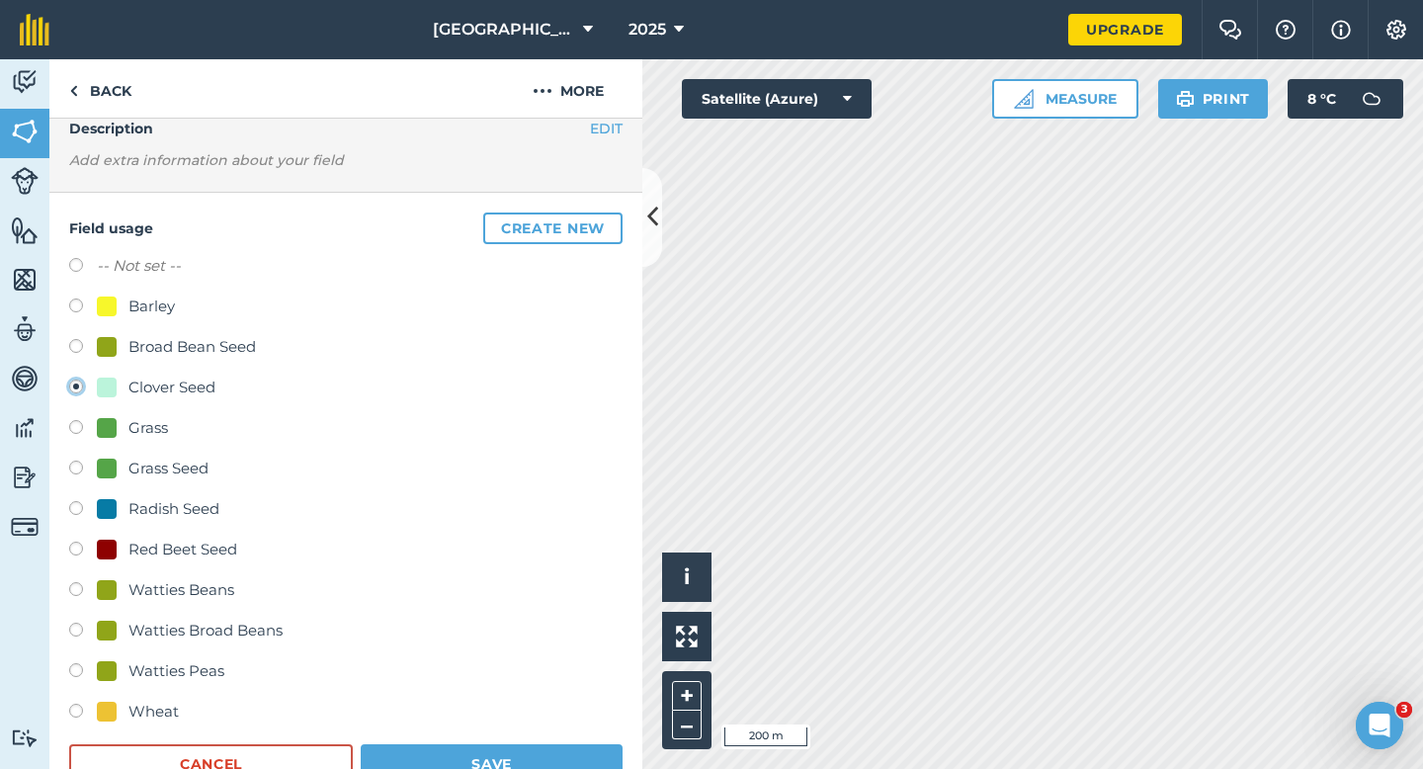
scroll to position [92, 0]
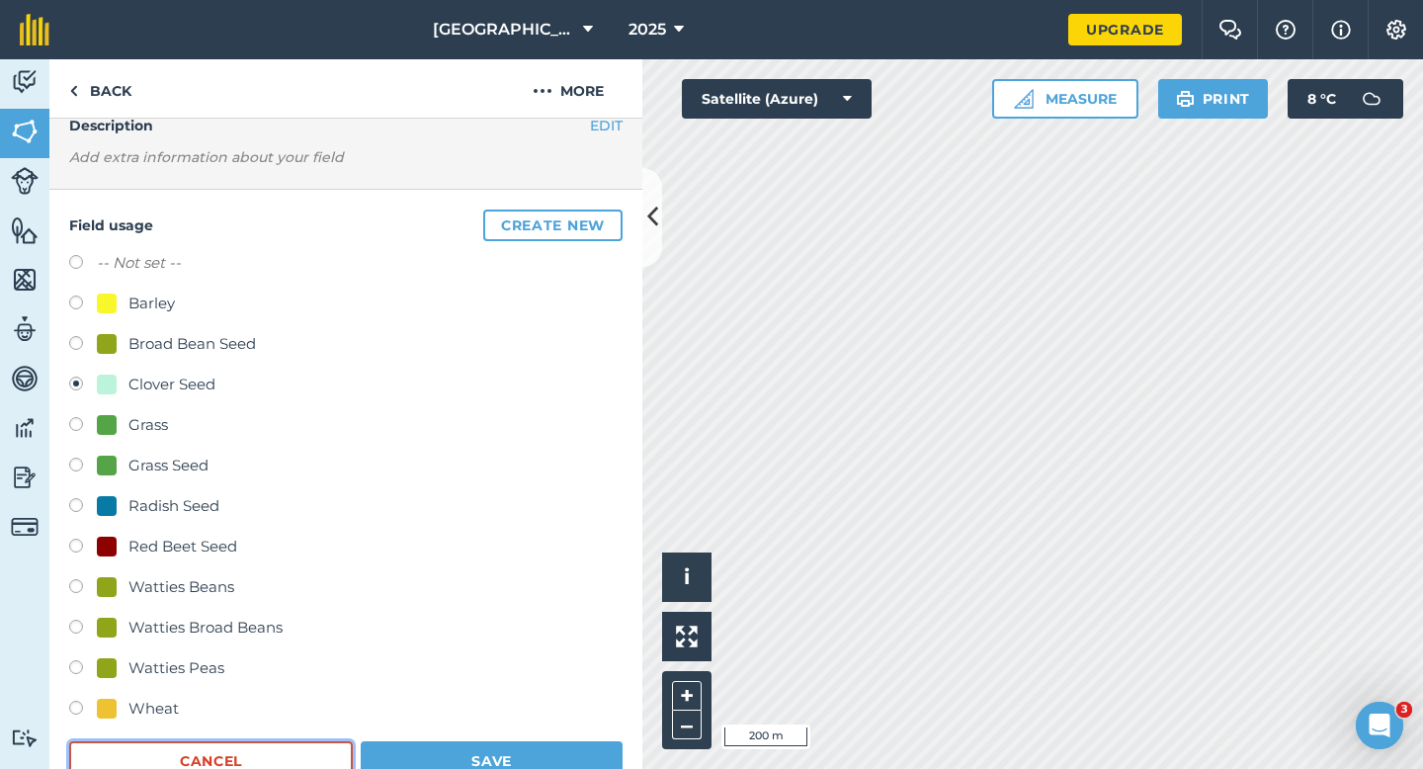
click at [184, 756] on button "Cancel" at bounding box center [211, 761] width 284 height 40
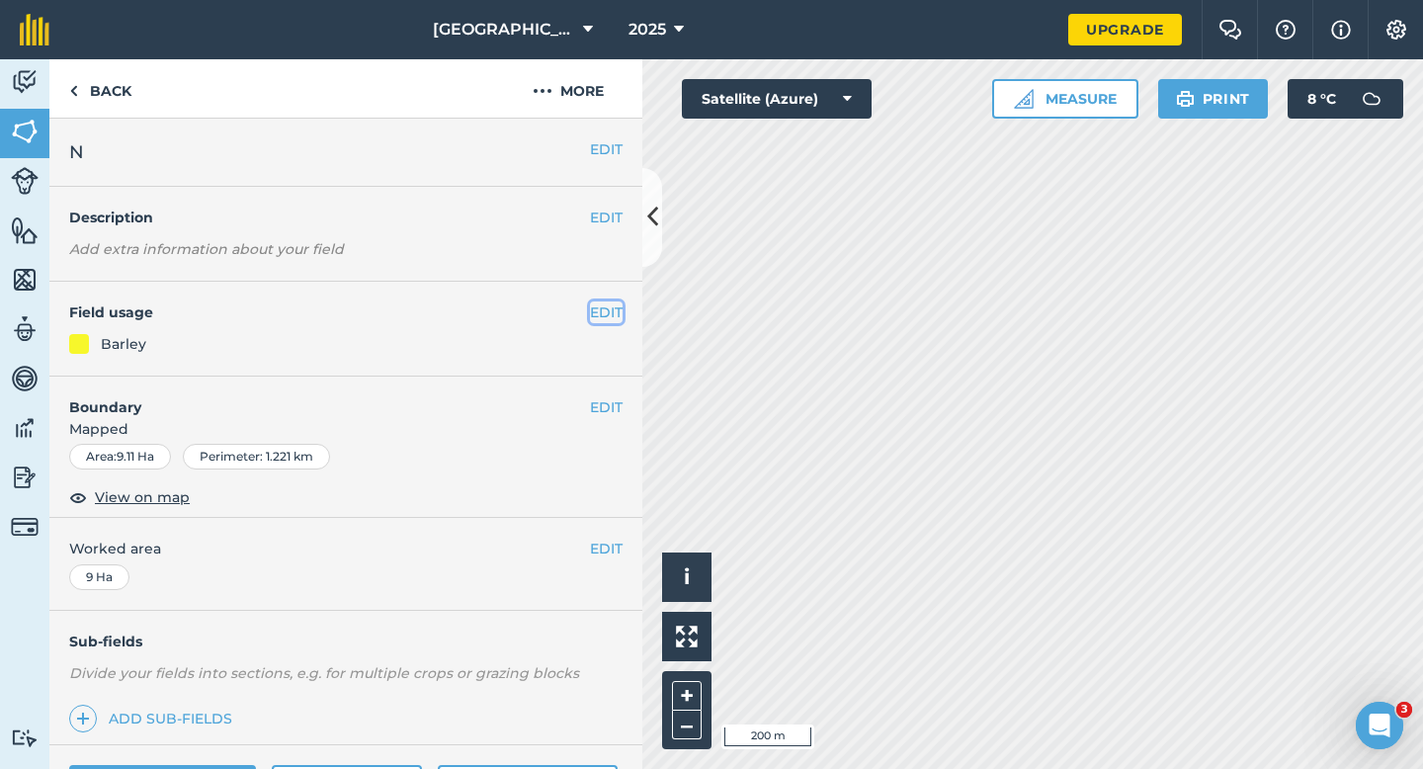
click at [614, 316] on button "EDIT" at bounding box center [606, 312] width 33 height 22
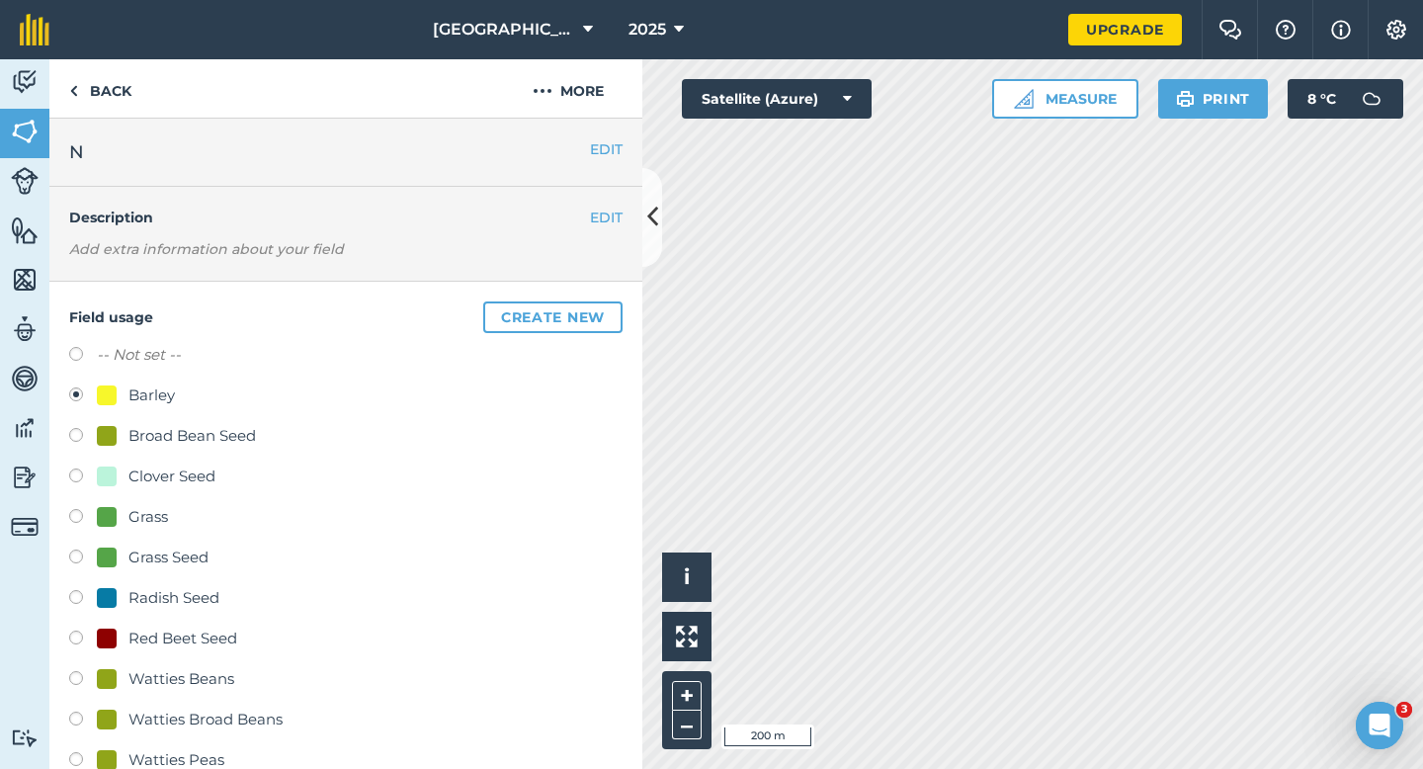
click at [144, 474] on div "Clover Seed" at bounding box center [172, 477] width 87 height 24
radio input "true"
radio input "false"
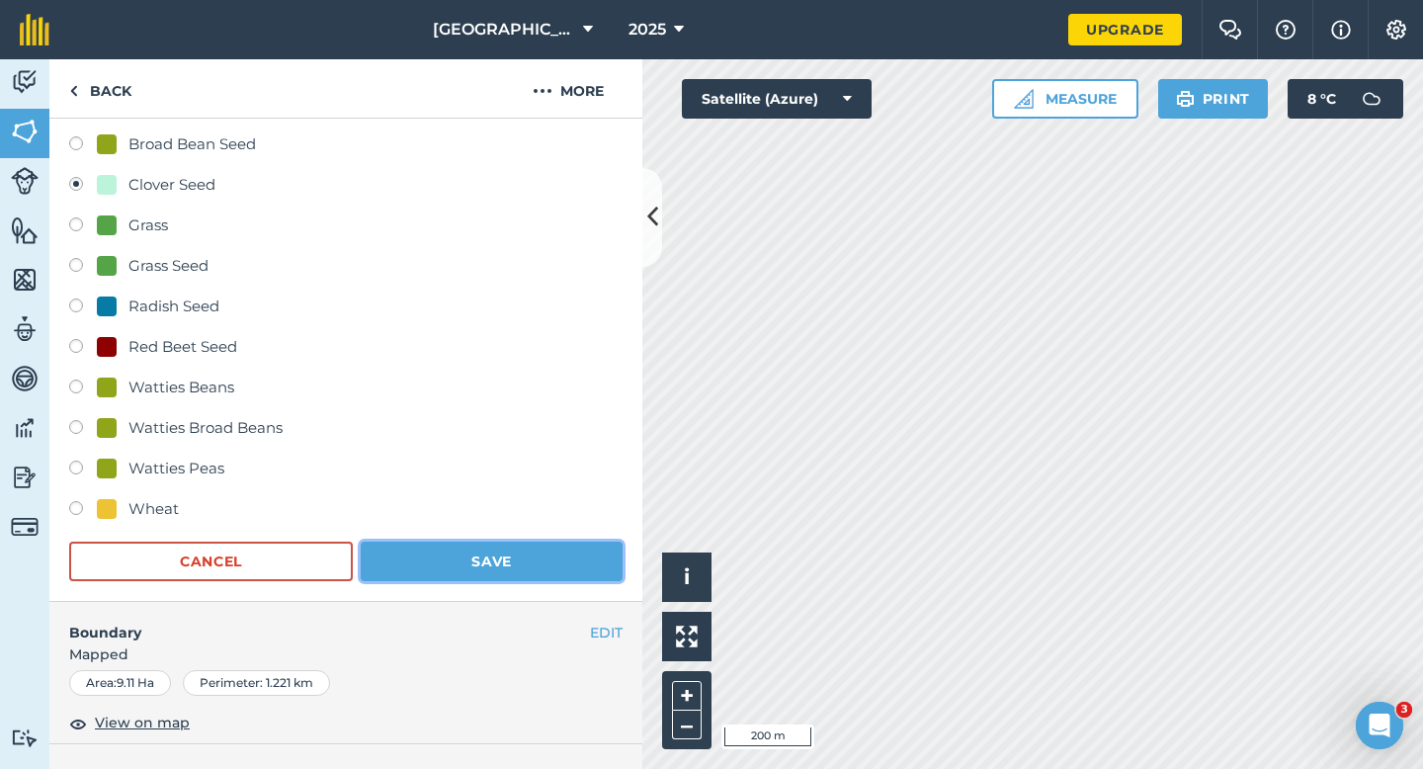
click at [451, 558] on button "Save" at bounding box center [492, 562] width 262 height 40
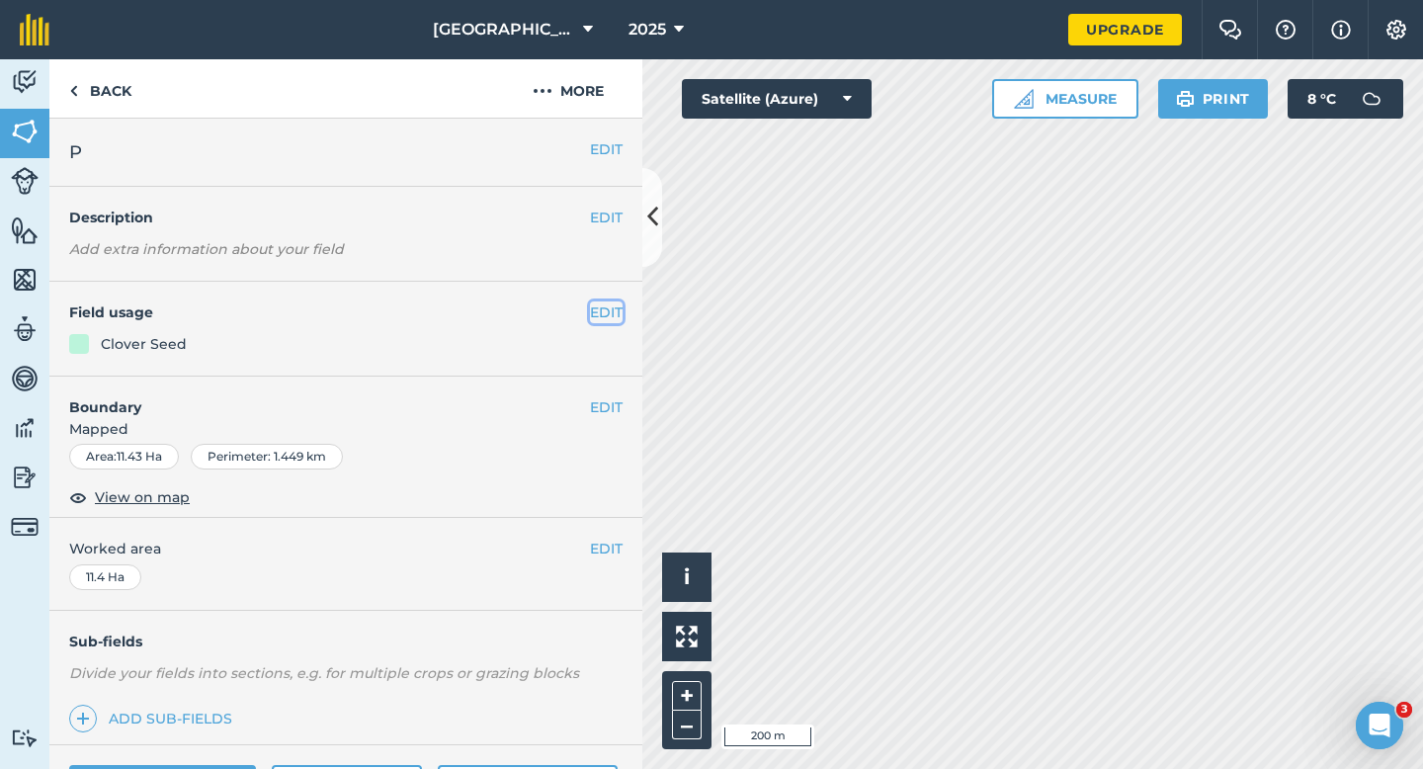
click at [602, 301] on button "EDIT" at bounding box center [606, 312] width 33 height 22
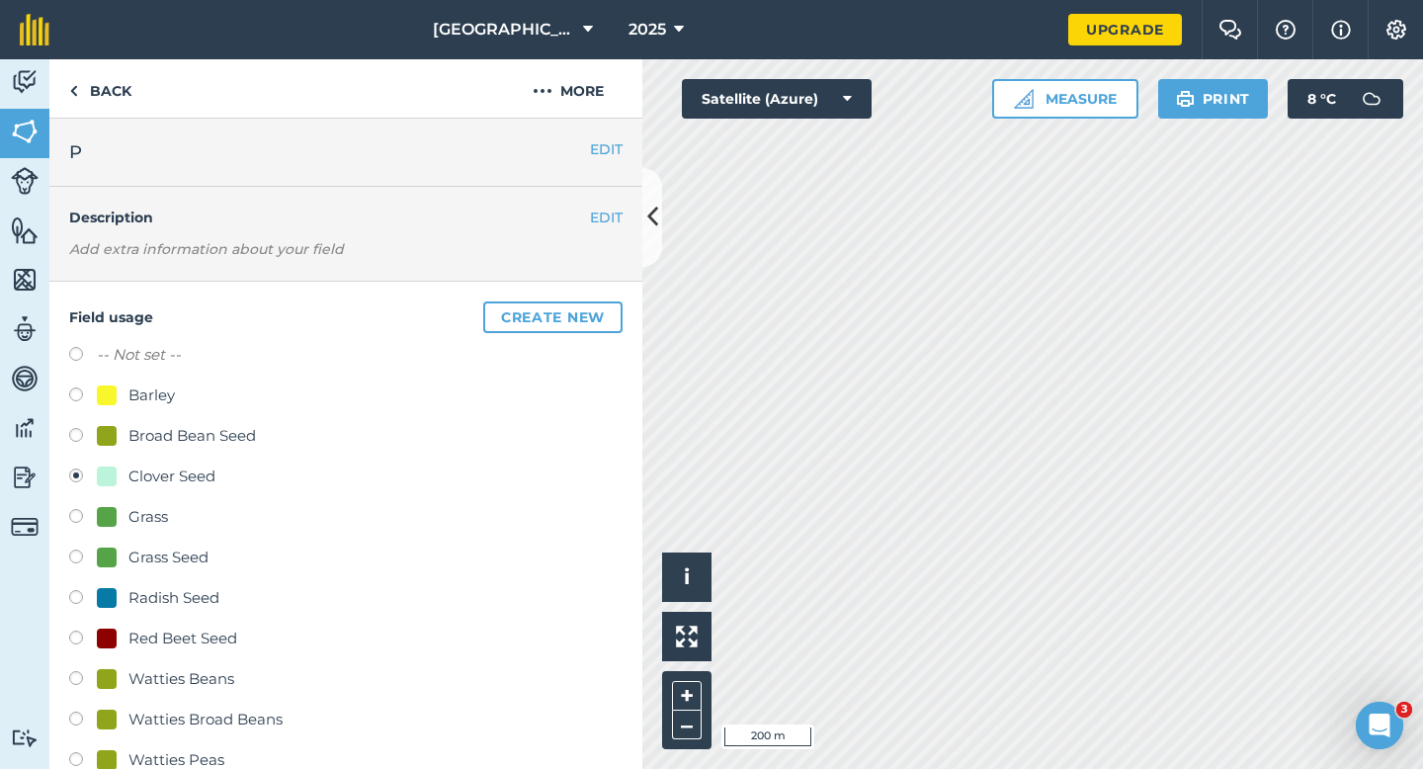
click at [123, 404] on div "Barley" at bounding box center [136, 396] width 78 height 24
radio input "true"
radio input "false"
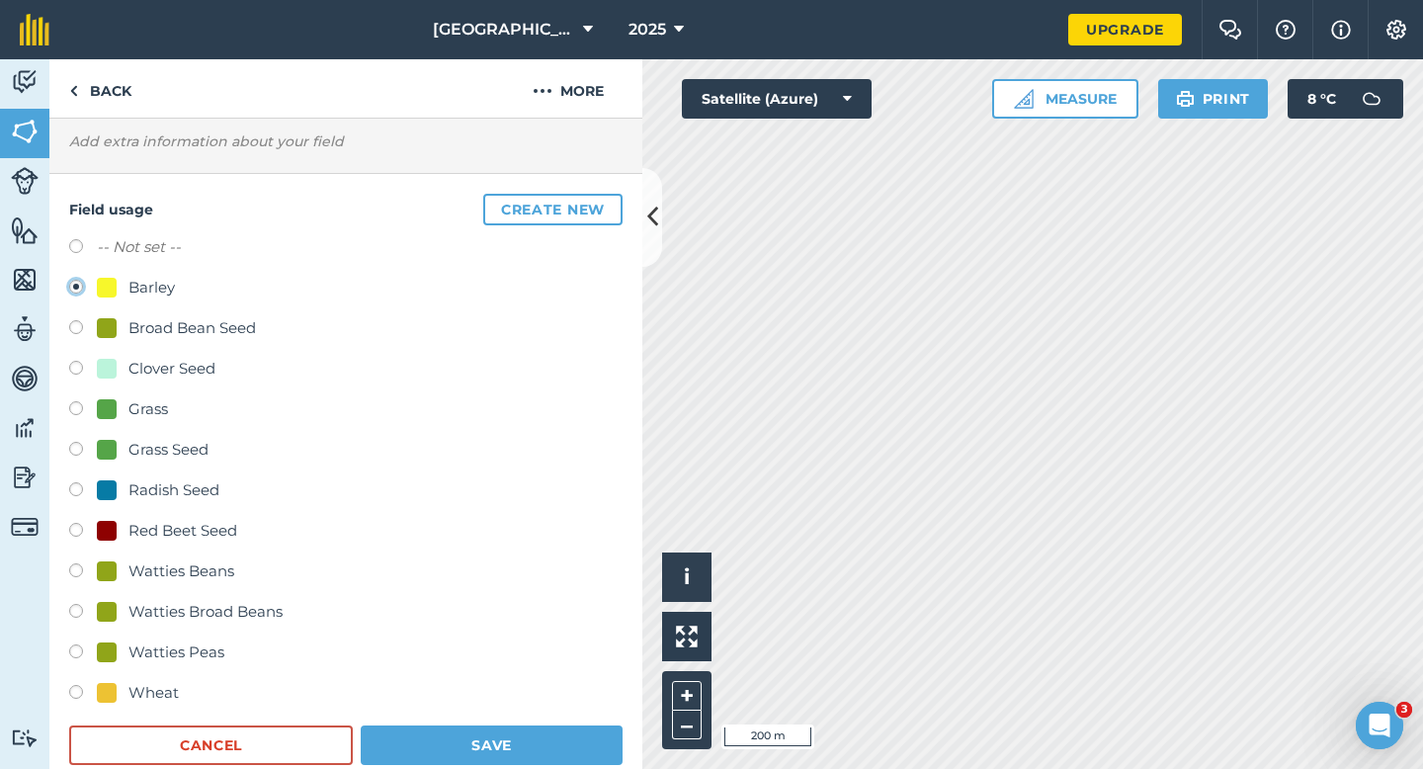
scroll to position [221, 0]
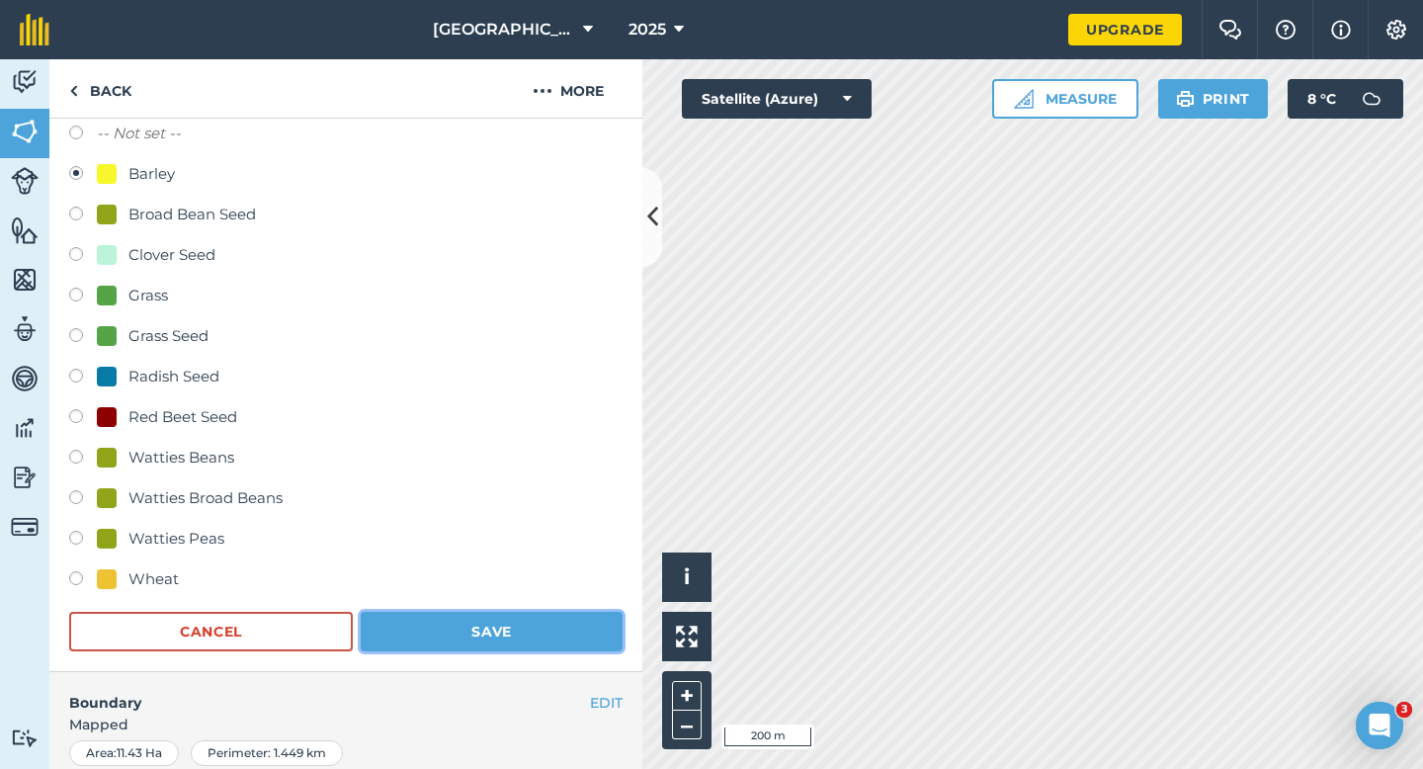
click at [526, 632] on button "Save" at bounding box center [492, 632] width 262 height 40
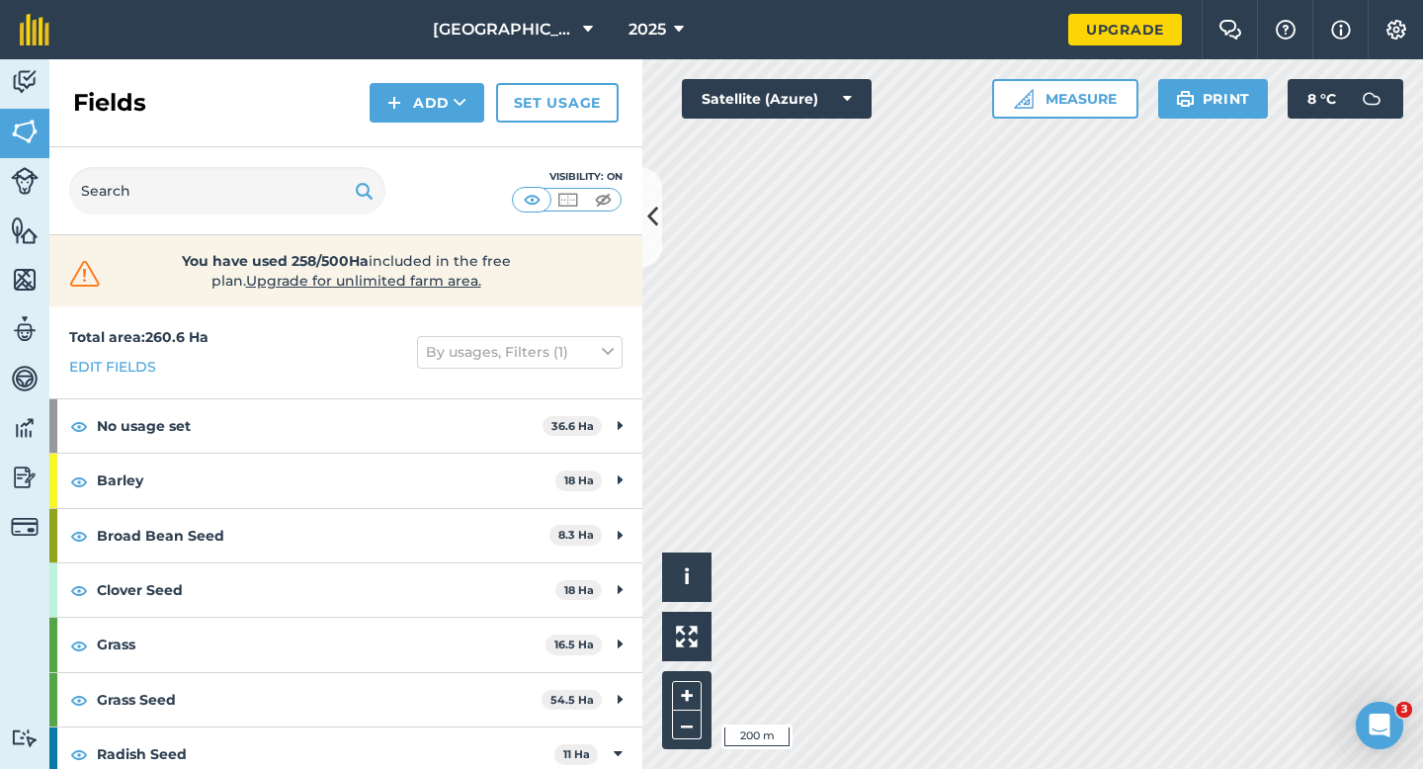
scroll to position [108, 0]
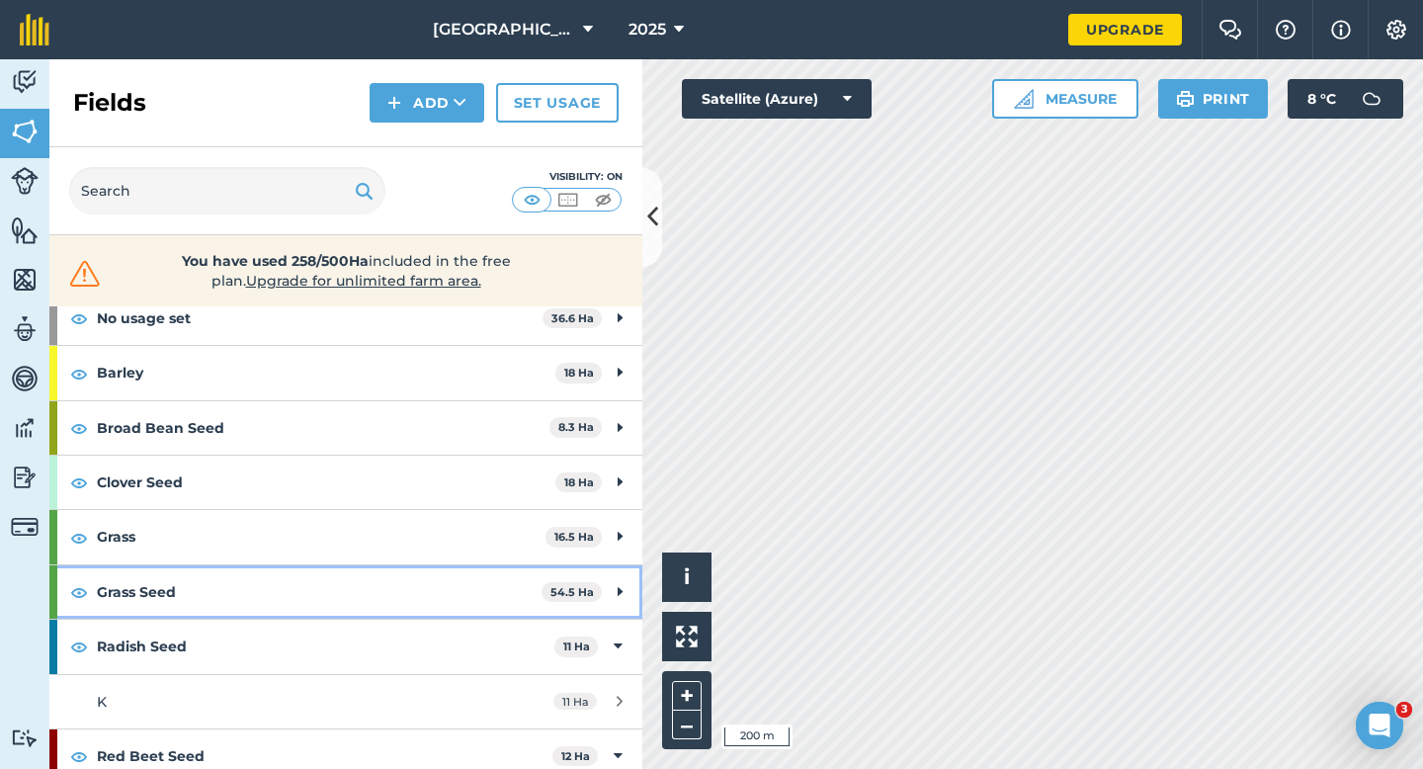
click at [523, 594] on strong "Grass Seed" at bounding box center [319, 591] width 445 height 53
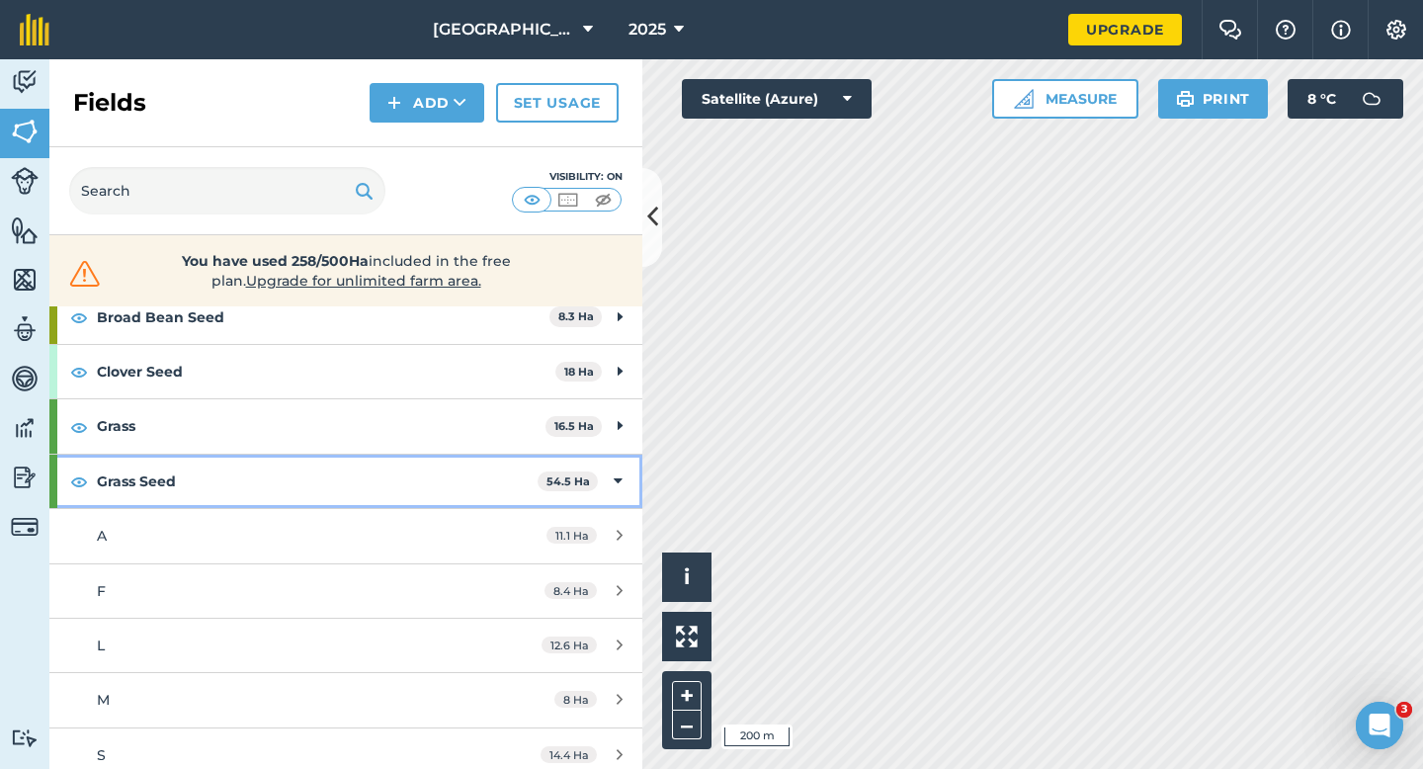
scroll to position [340, 0]
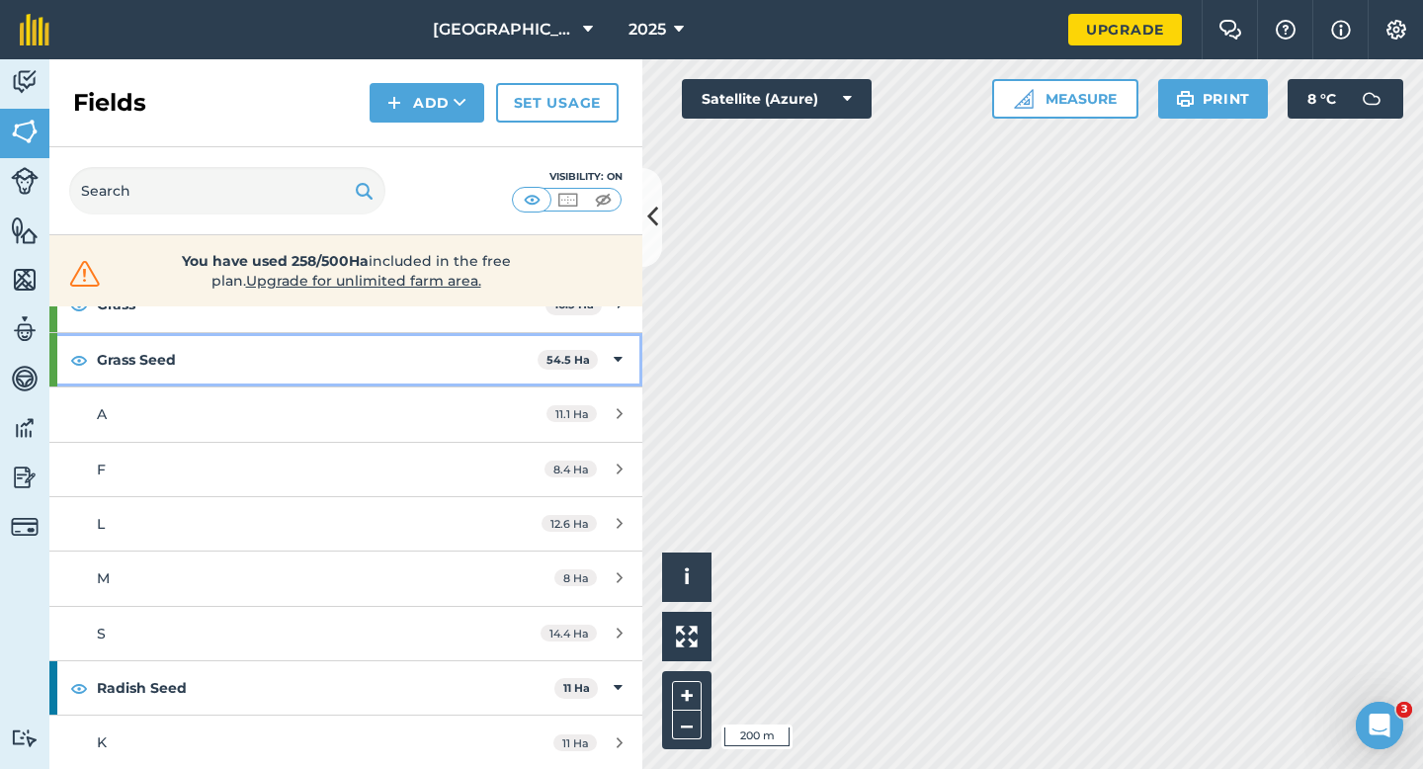
click at [459, 383] on strong "Grass Seed" at bounding box center [317, 359] width 441 height 53
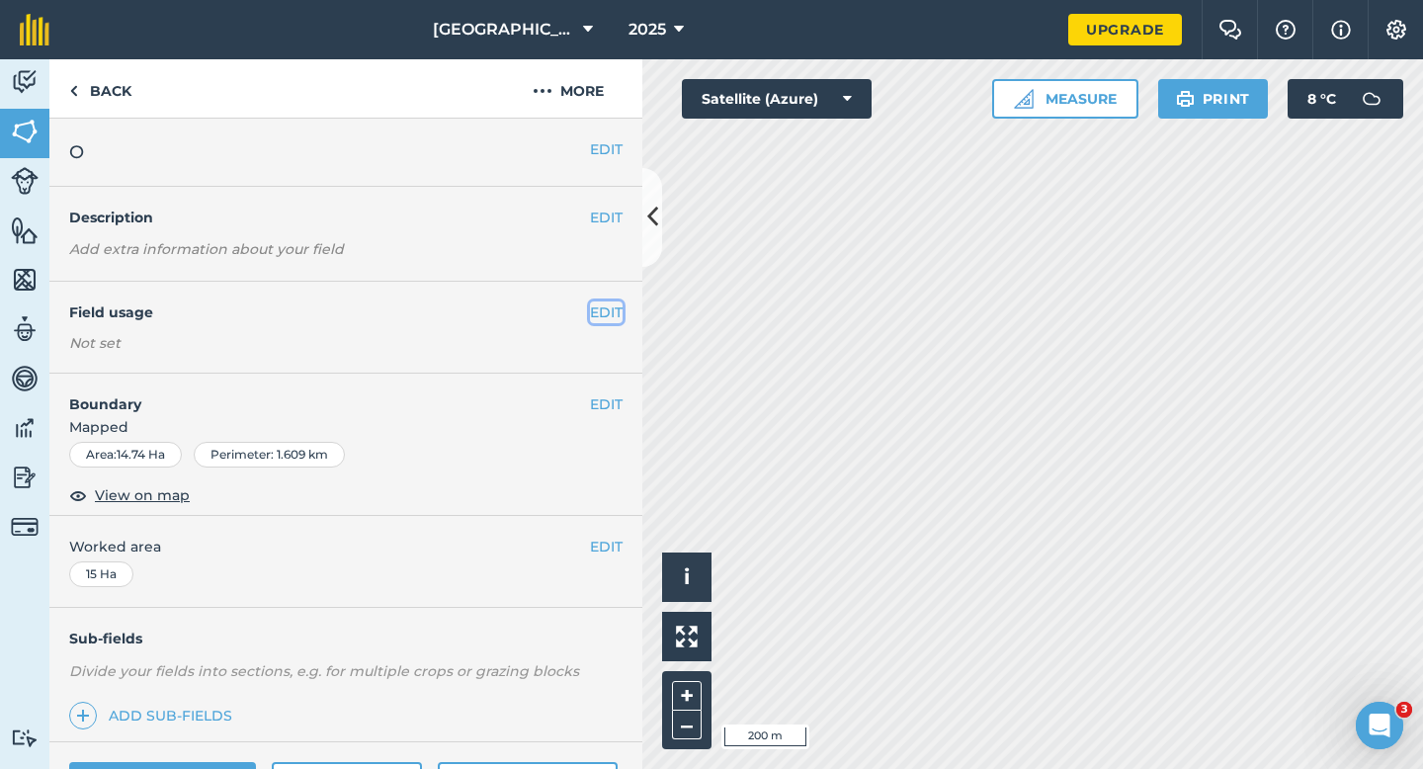
click at [620, 308] on button "EDIT" at bounding box center [606, 312] width 33 height 22
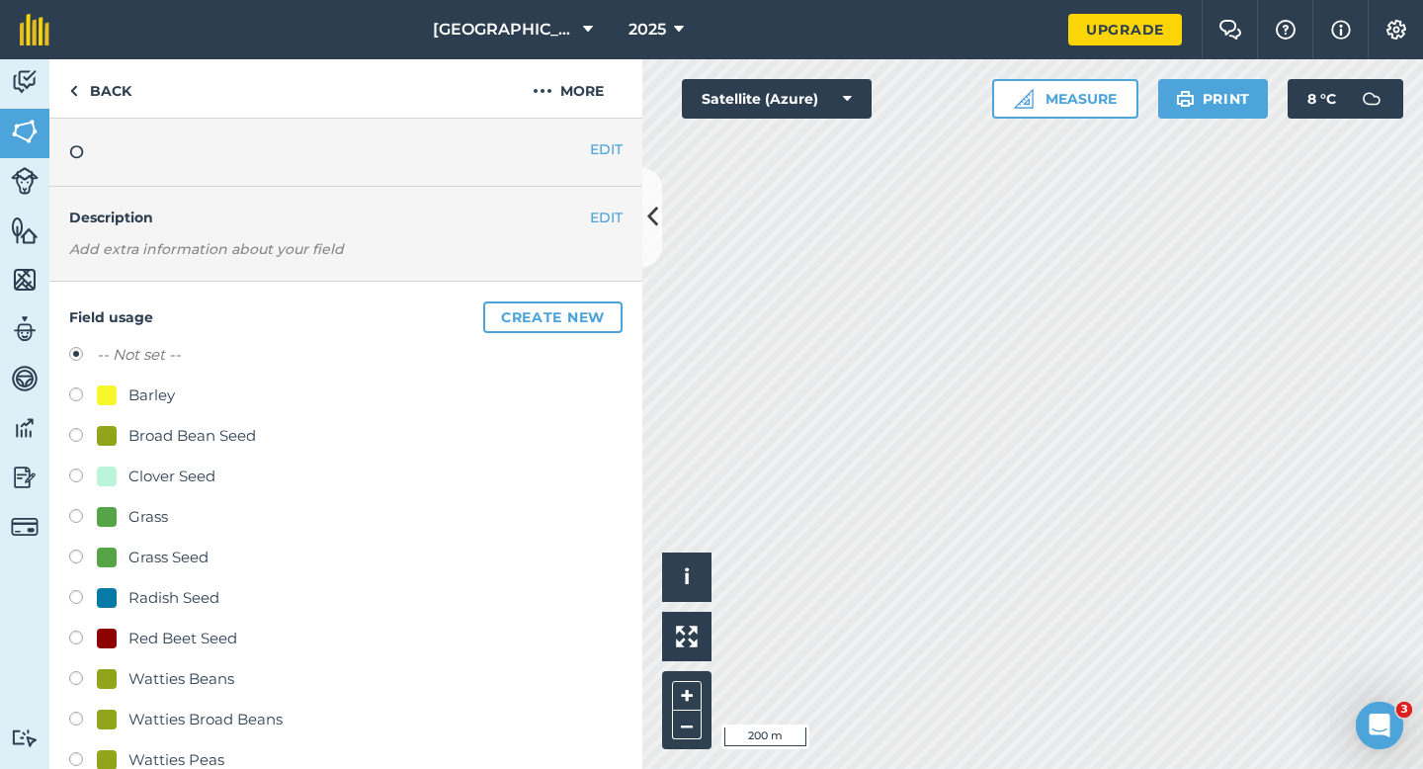
click at [161, 553] on div "Grass Seed" at bounding box center [169, 558] width 80 height 24
radio input "true"
radio input "false"
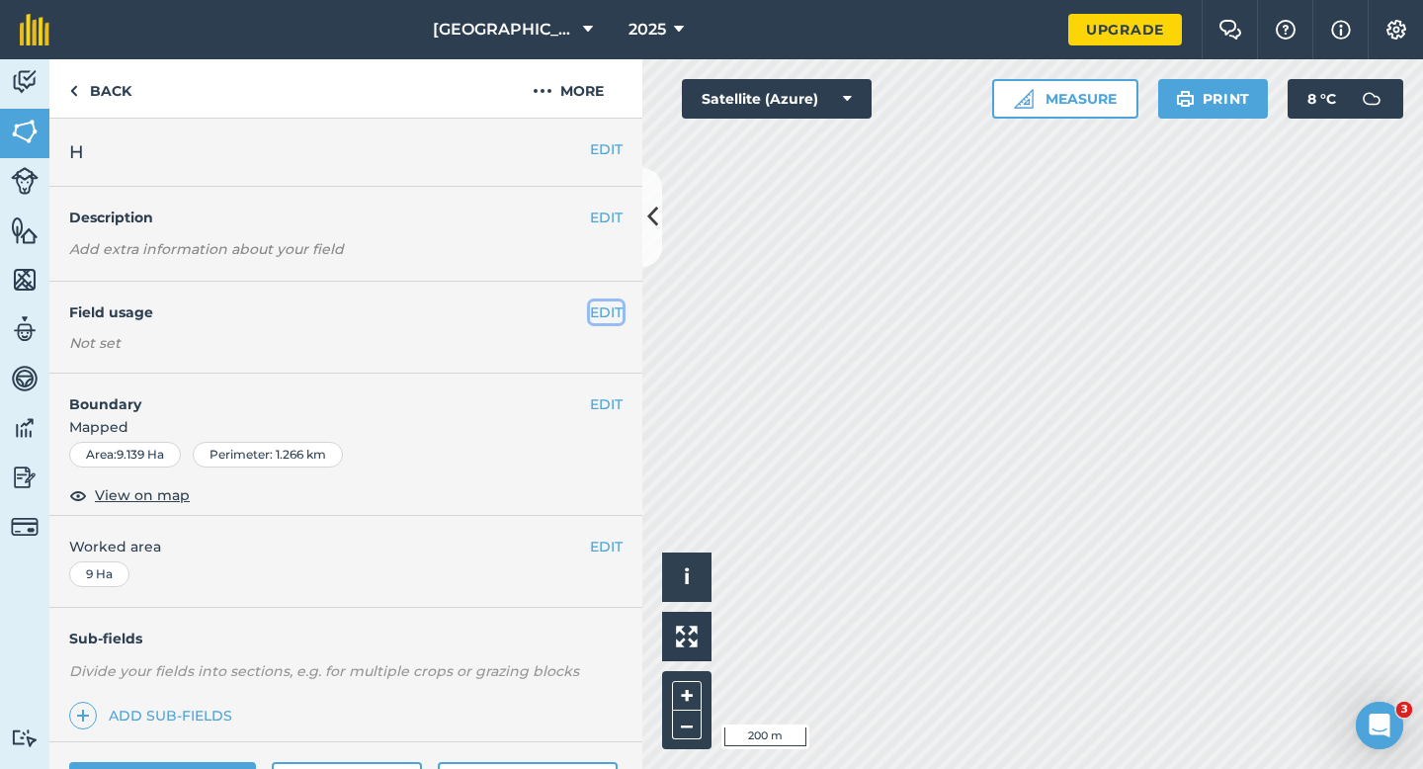
click at [604, 315] on button "EDIT" at bounding box center [606, 312] width 33 height 22
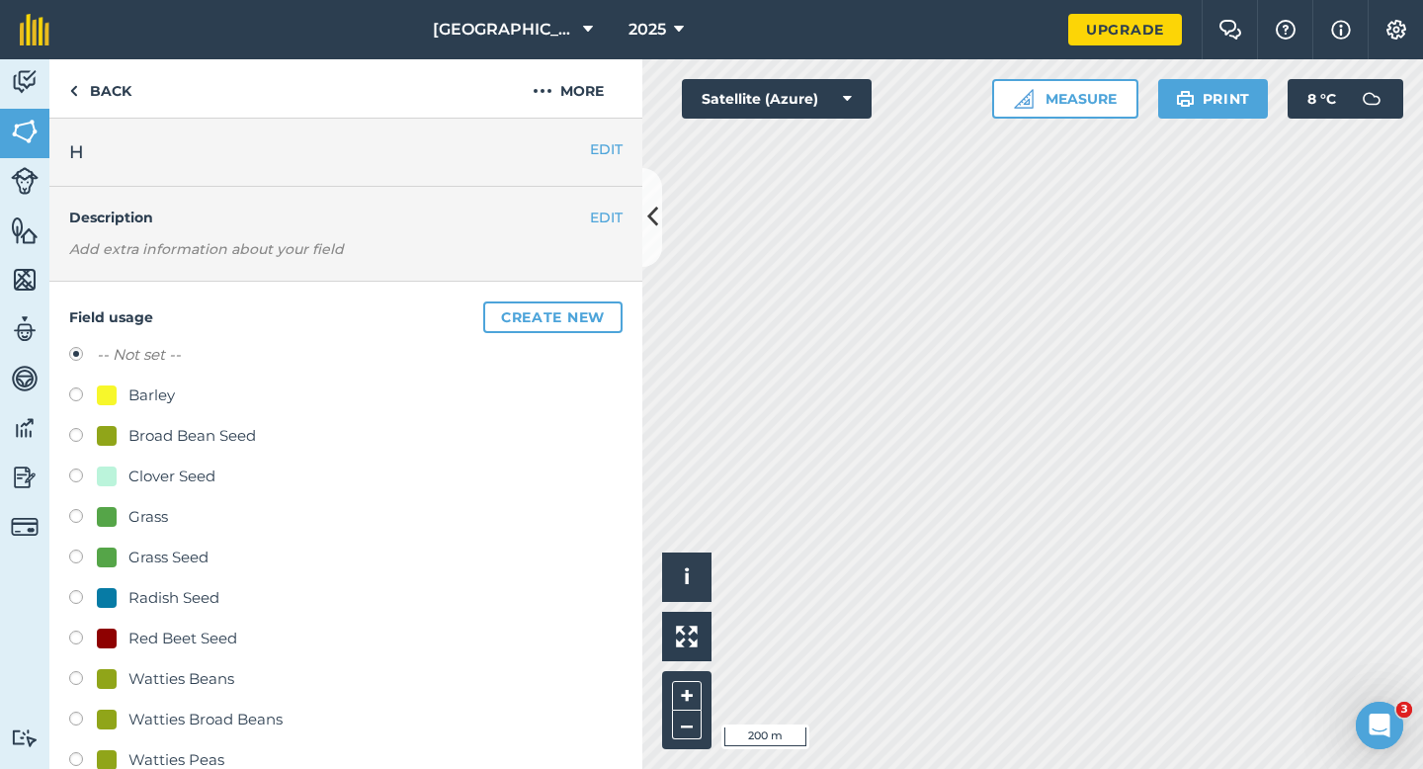
click at [180, 543] on div "-- Not set -- Barley Broad Bean Seed Clover Seed Grass Grass Seed Radish Seed R…" at bounding box center [346, 580] width 554 height 474
click at [181, 556] on div "Grass Seed" at bounding box center [169, 558] width 80 height 24
radio input "true"
radio input "false"
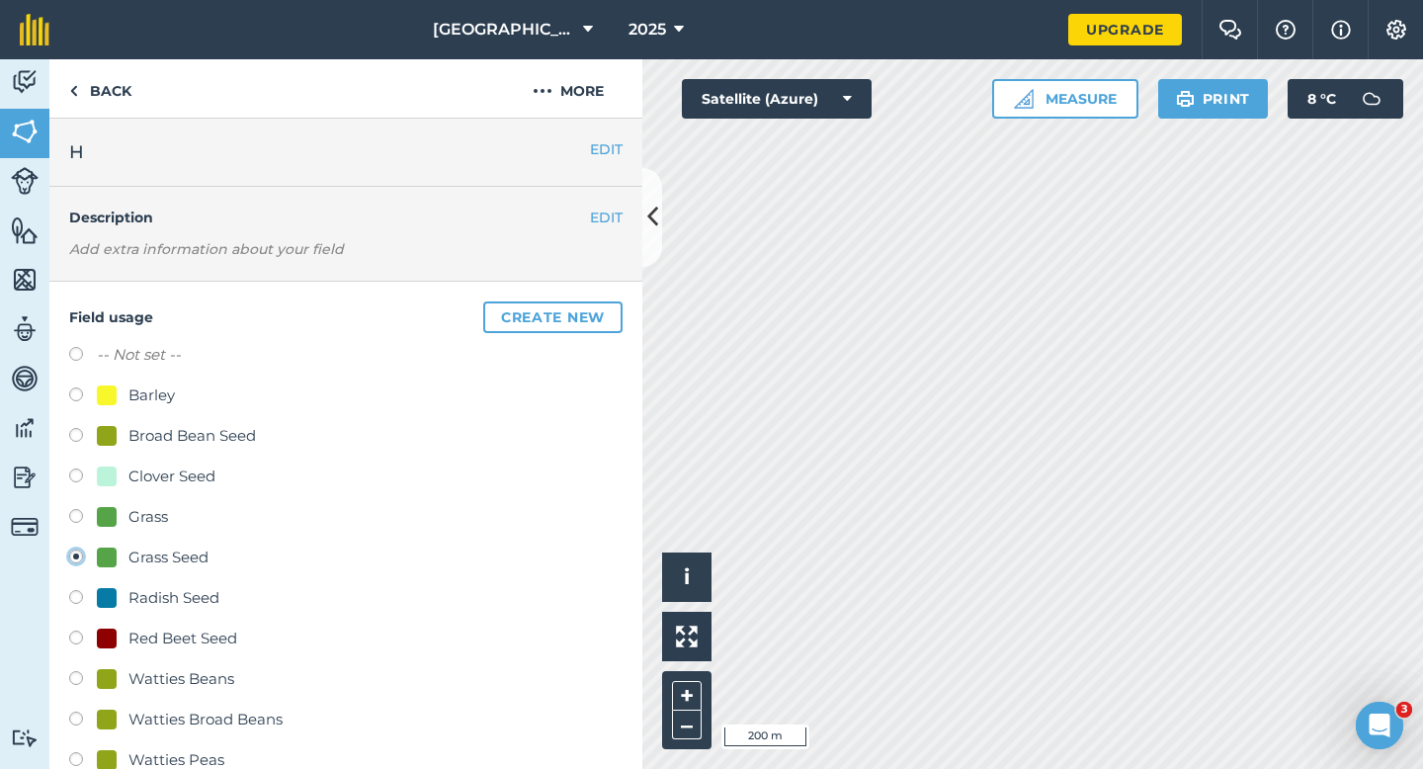
scroll to position [252, 0]
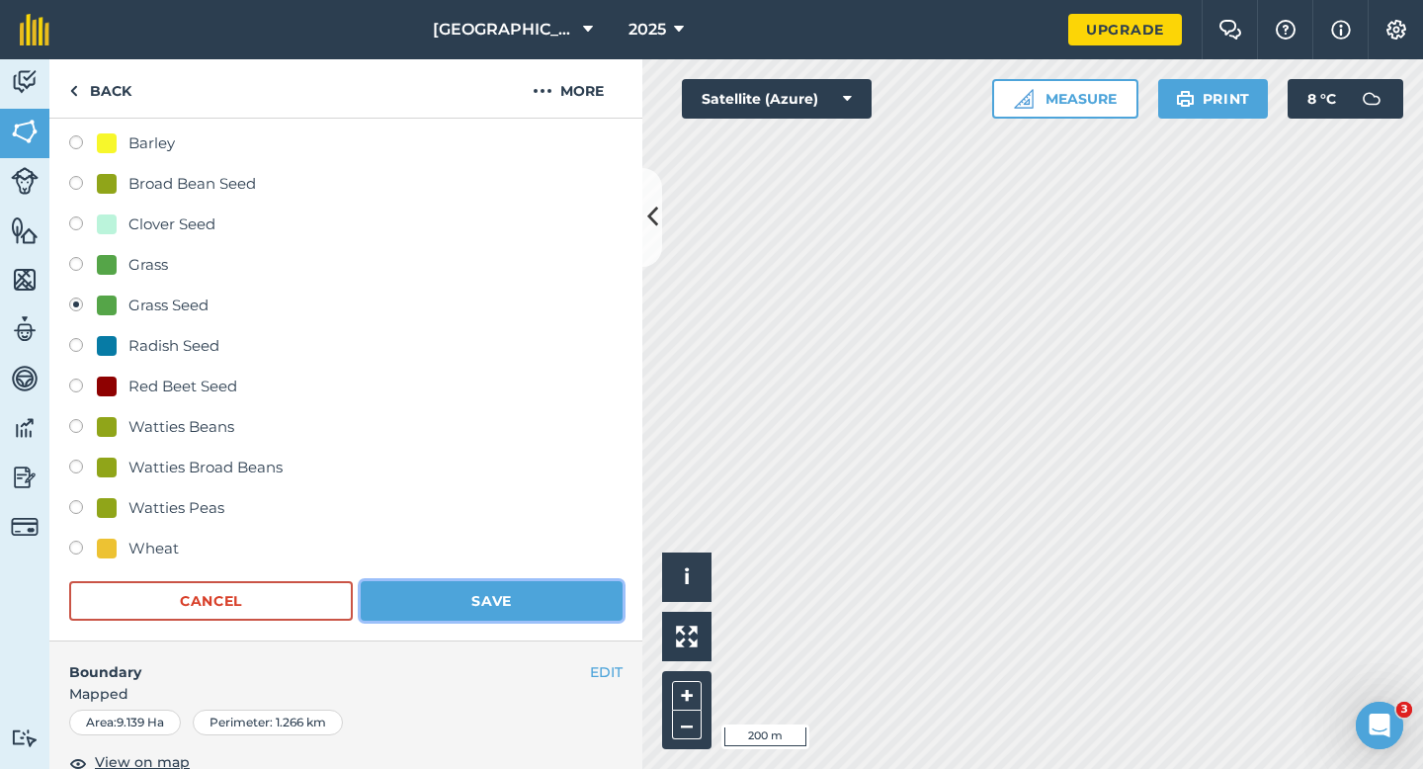
click at [435, 597] on button "Save" at bounding box center [492, 601] width 262 height 40
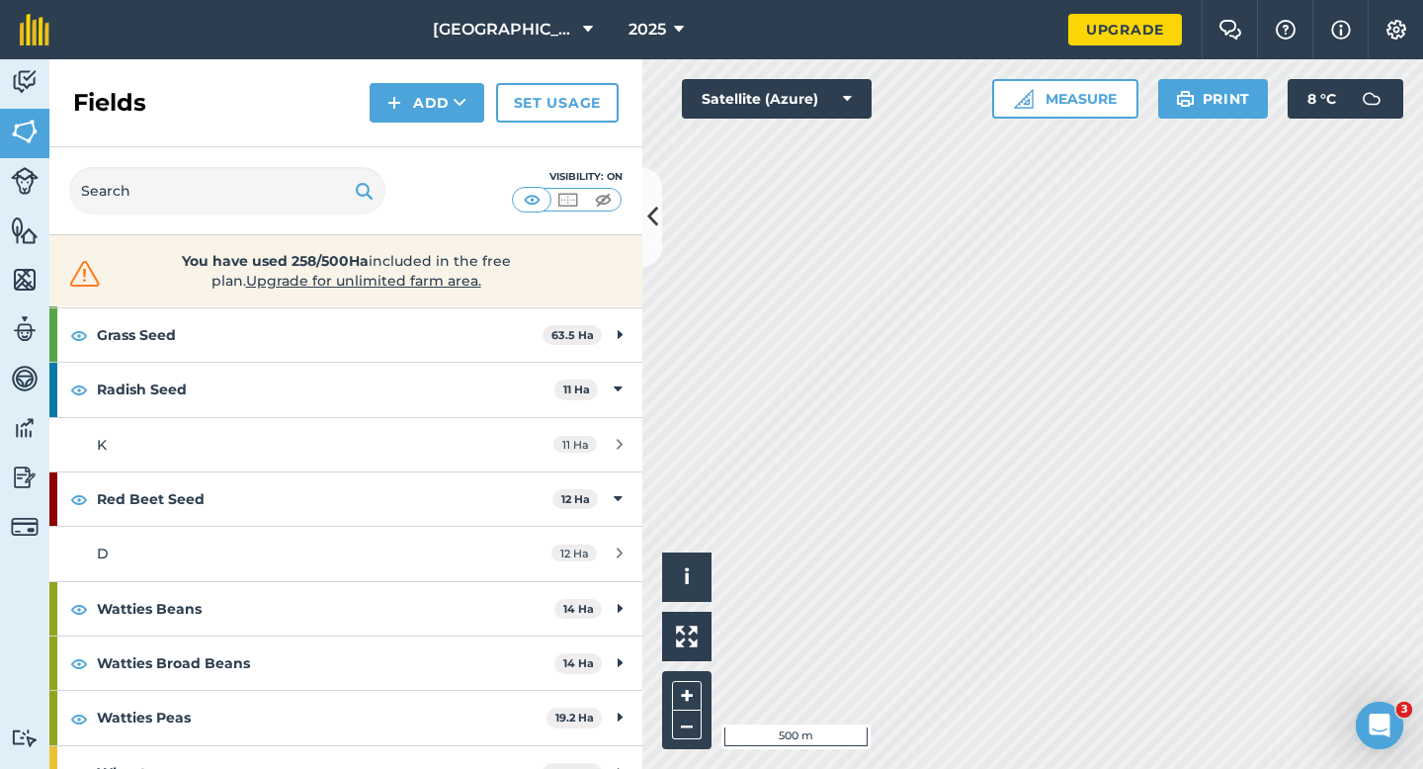
scroll to position [395, 0]
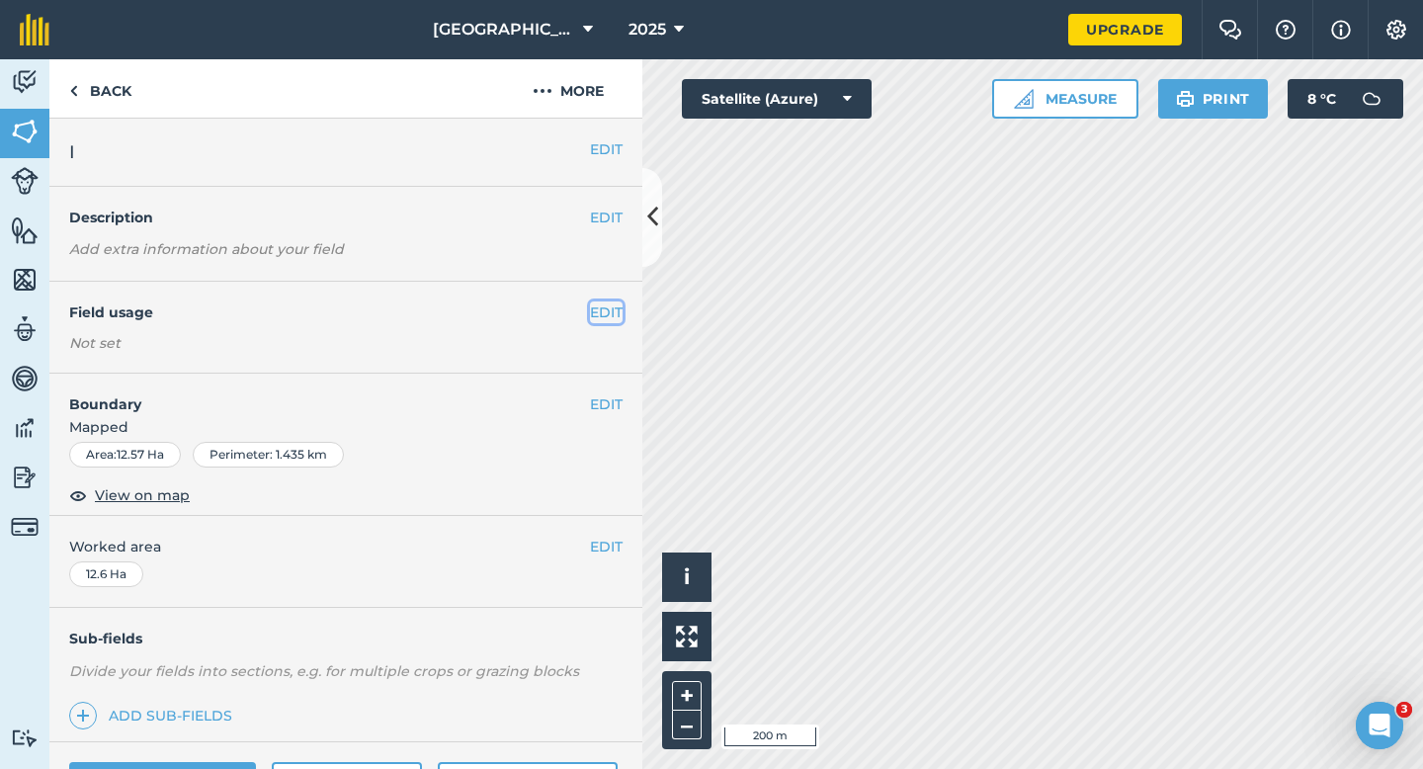
click at [607, 318] on button "EDIT" at bounding box center [606, 312] width 33 height 22
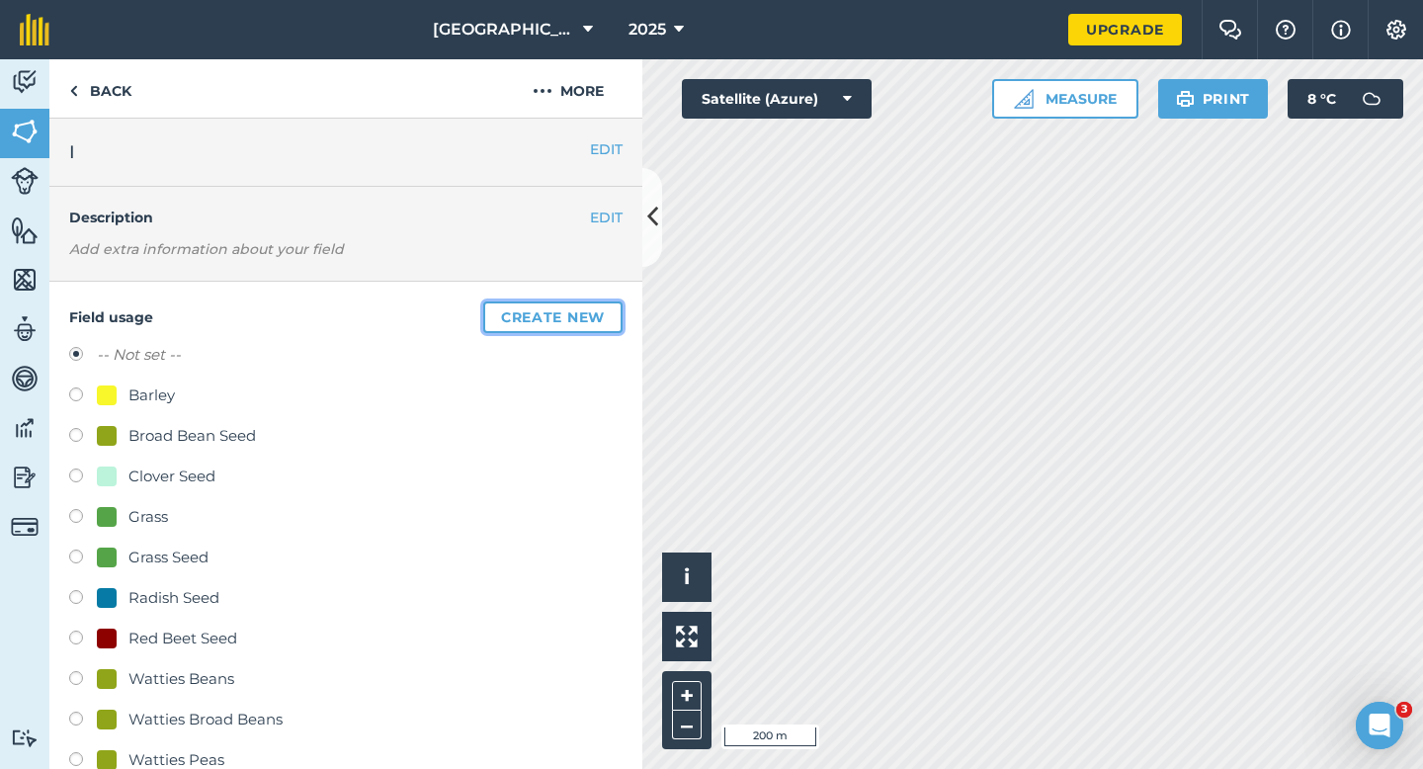
click at [607, 318] on button "Create new" at bounding box center [552, 317] width 139 height 32
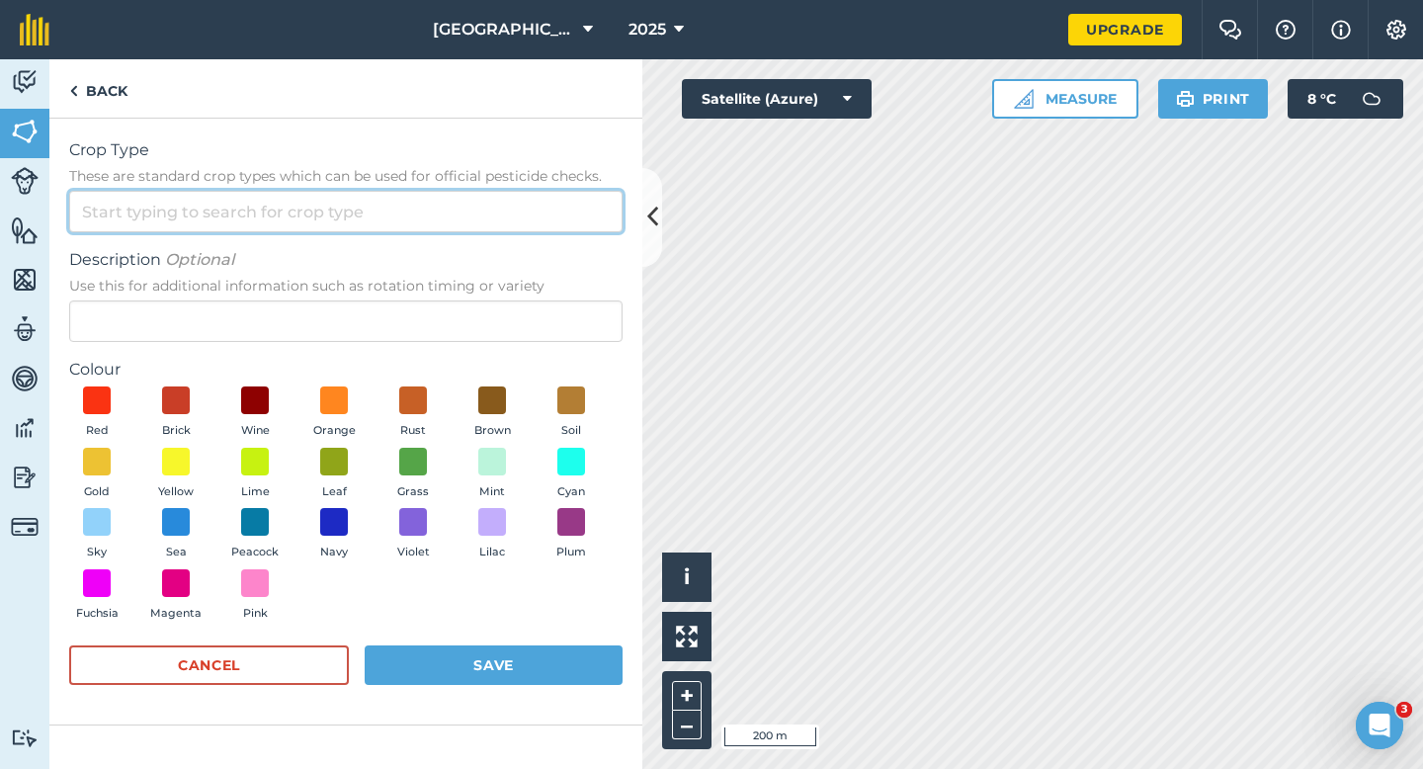
click at [562, 210] on input "Crop Type These are standard crop types which can be used for official pesticid…" at bounding box center [346, 212] width 554 height 42
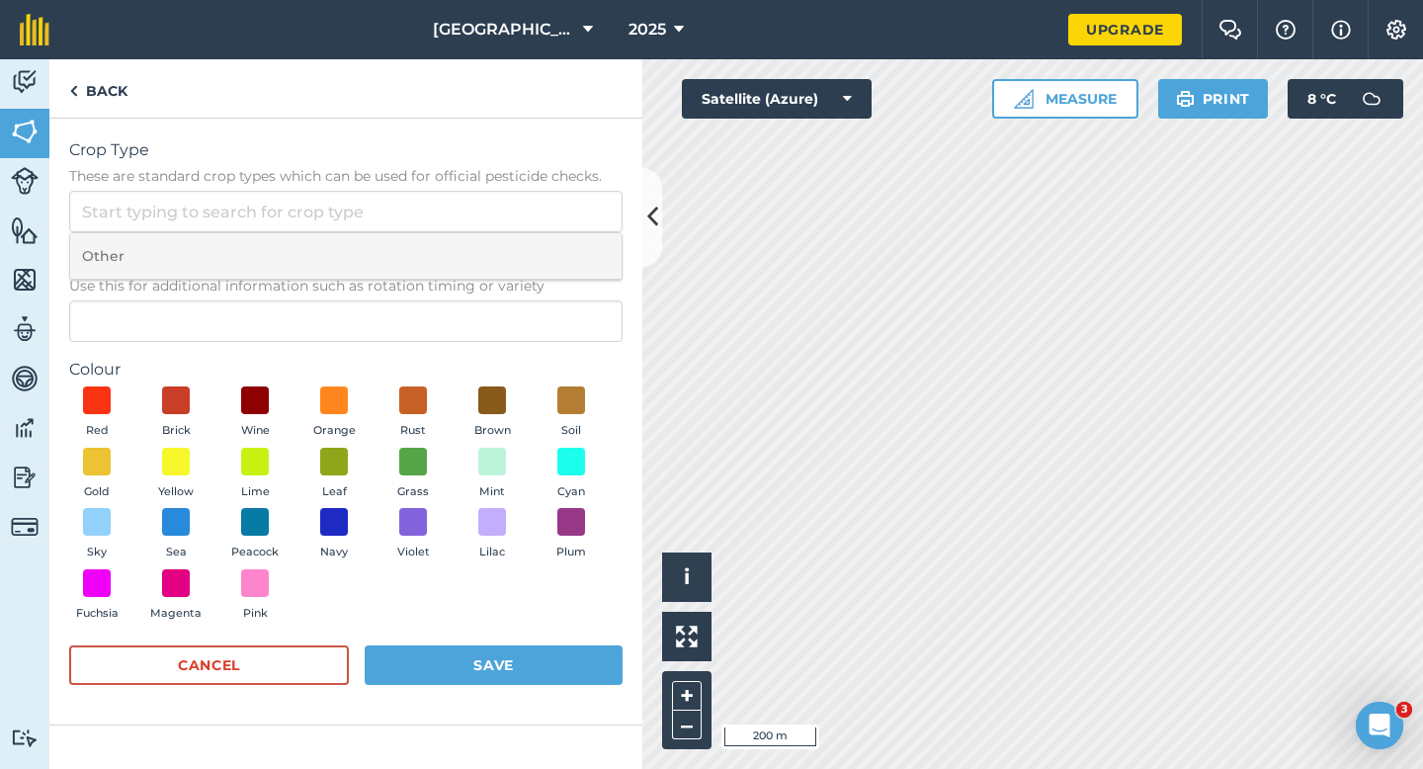
click at [562, 252] on li "Other" at bounding box center [346, 256] width 552 height 46
type input "Other"
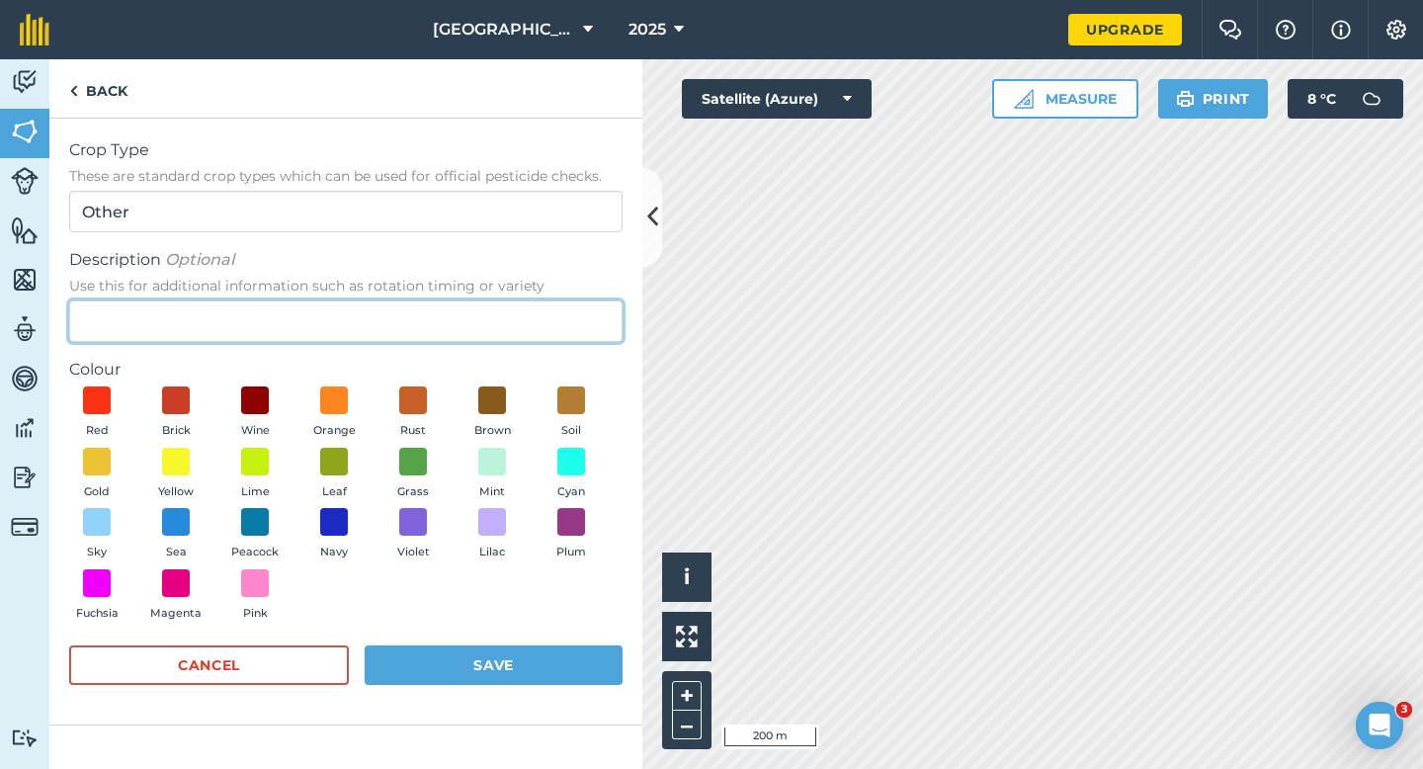
click at [562, 311] on input "Description Optional Use this for additional information such as rotation timin…" at bounding box center [346, 321] width 554 height 42
type input "Carrot Seed"
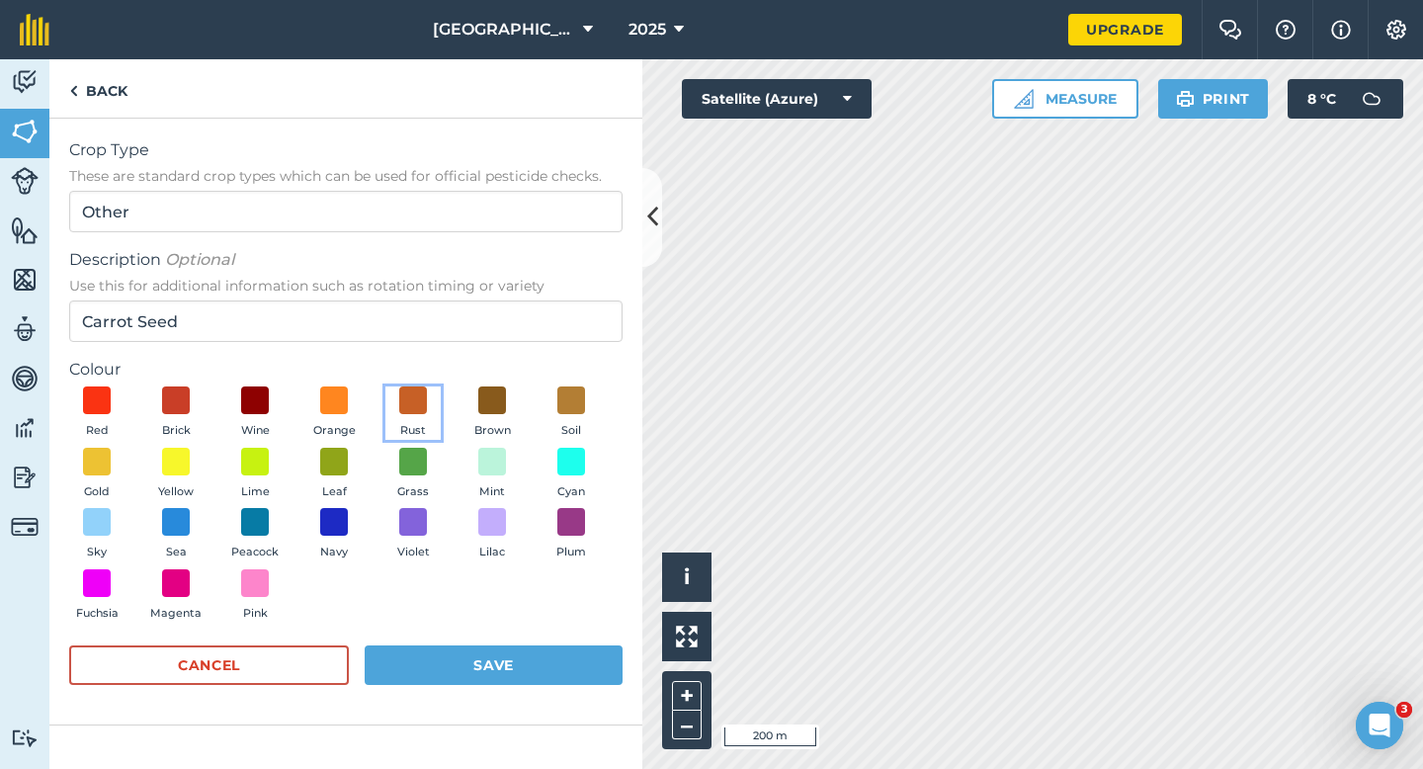
click at [390, 402] on button "Rust" at bounding box center [413, 412] width 55 height 53
click at [467, 626] on div "Red Brick Wine Orange Rust Brown Soil Gold Yellow Lime Leaf Grass Mint Cyan Sky…" at bounding box center [346, 507] width 554 height 243
click at [472, 651] on button "Save" at bounding box center [494, 665] width 258 height 40
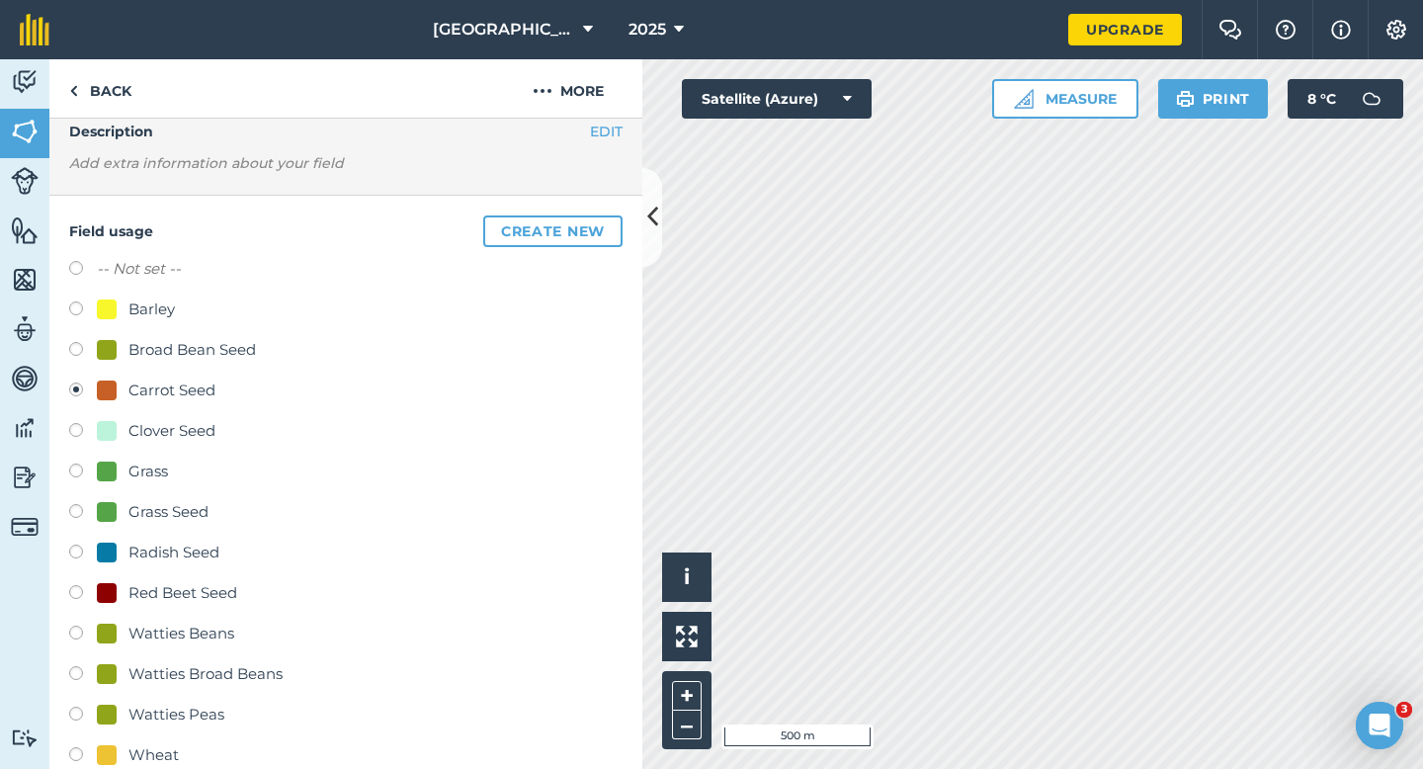
scroll to position [141, 0]
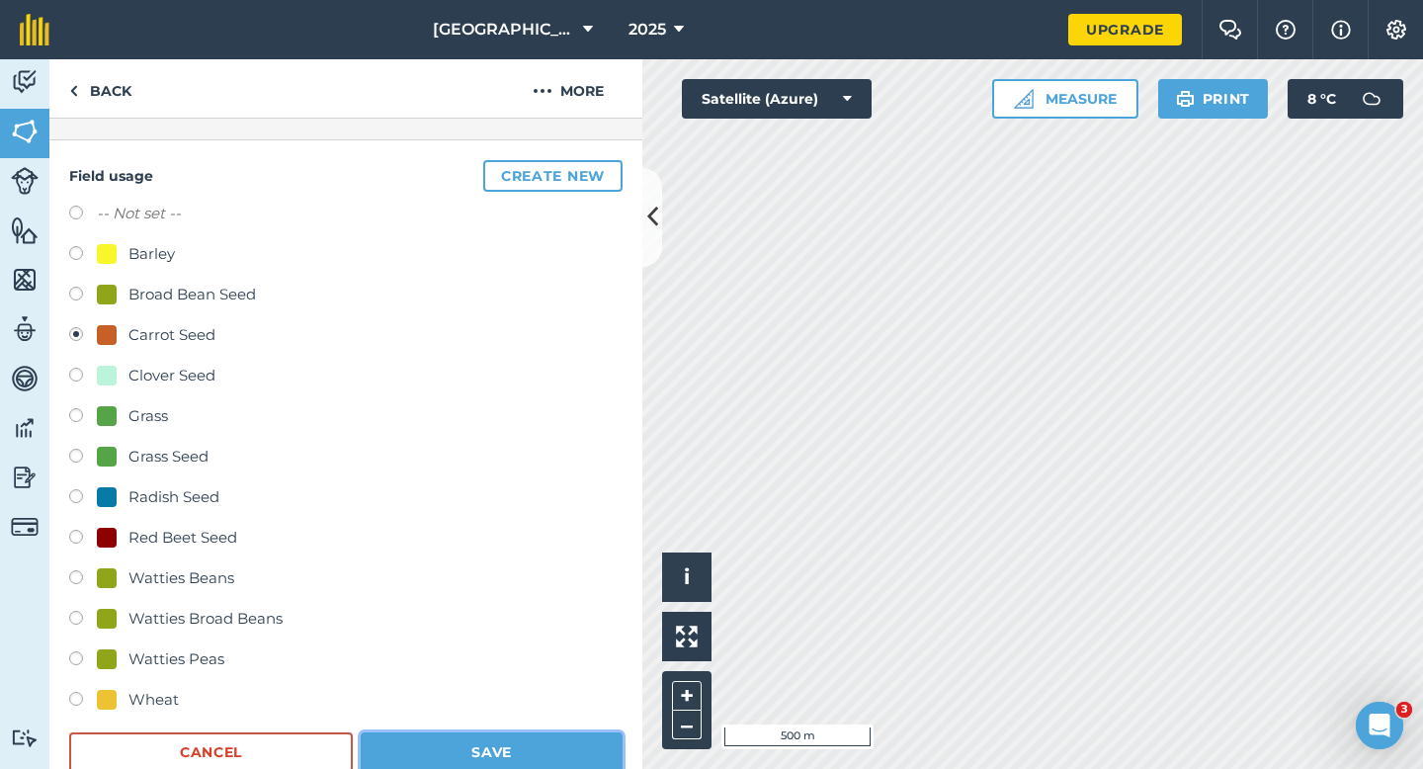
click at [531, 767] on button "Save" at bounding box center [492, 752] width 262 height 40
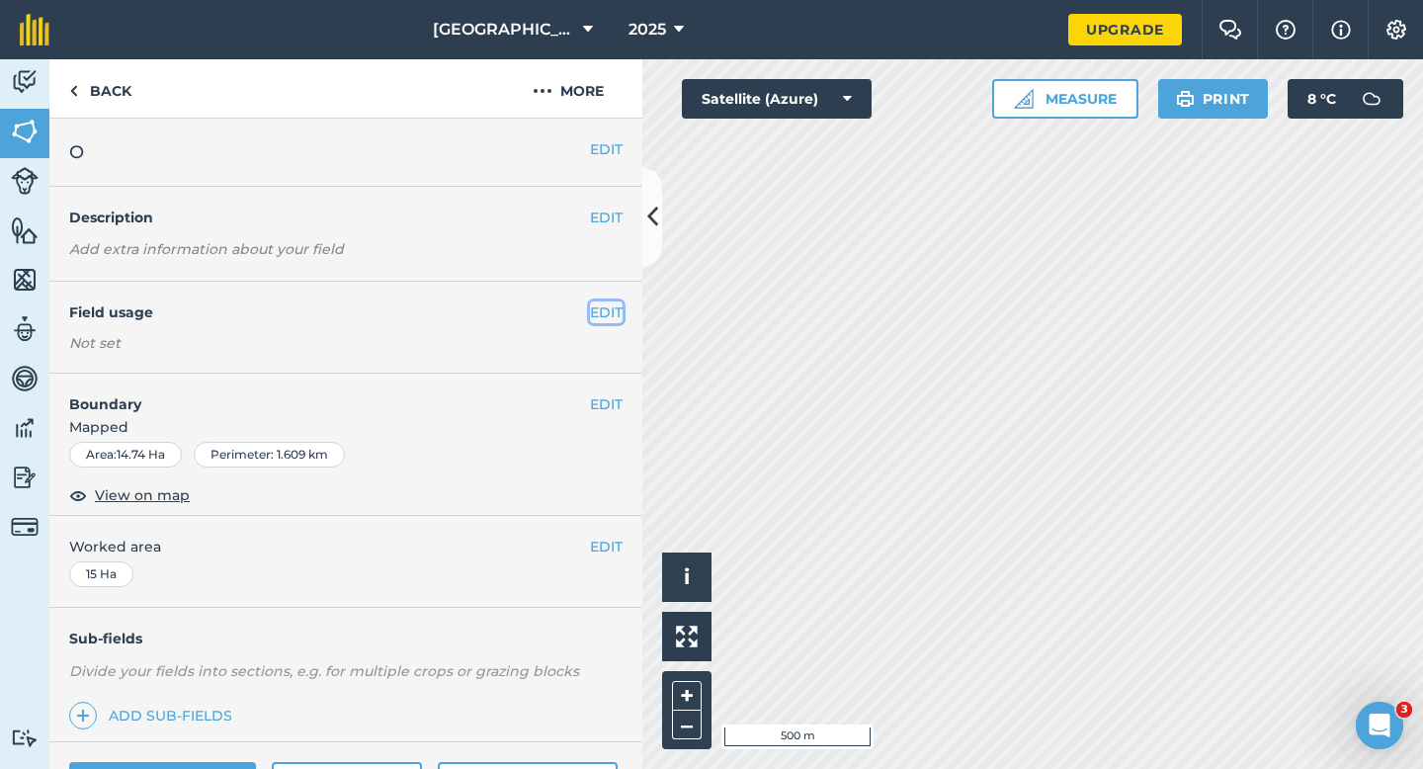
click at [616, 312] on button "EDIT" at bounding box center [606, 312] width 33 height 22
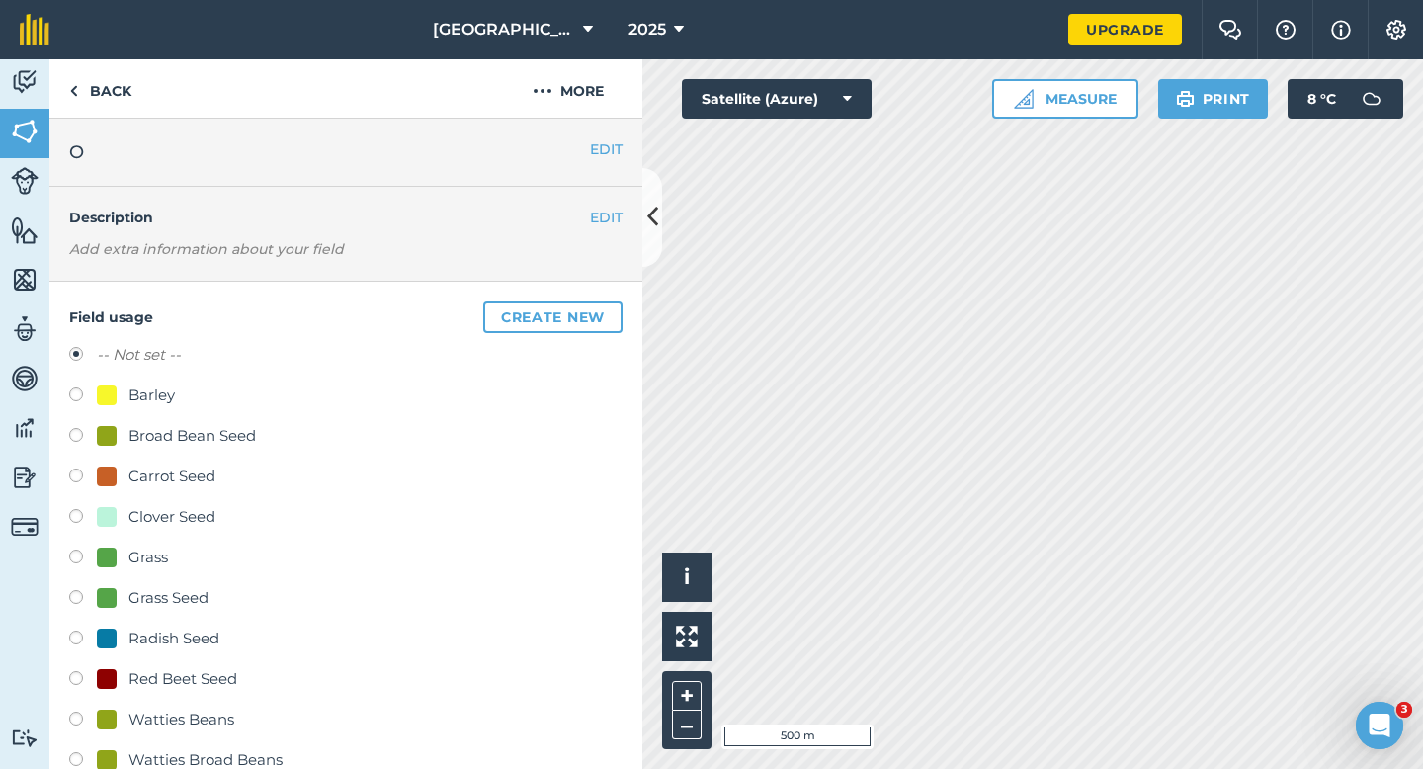
click at [158, 403] on div "Barley" at bounding box center [152, 396] width 46 height 24
radio input "true"
radio input "false"
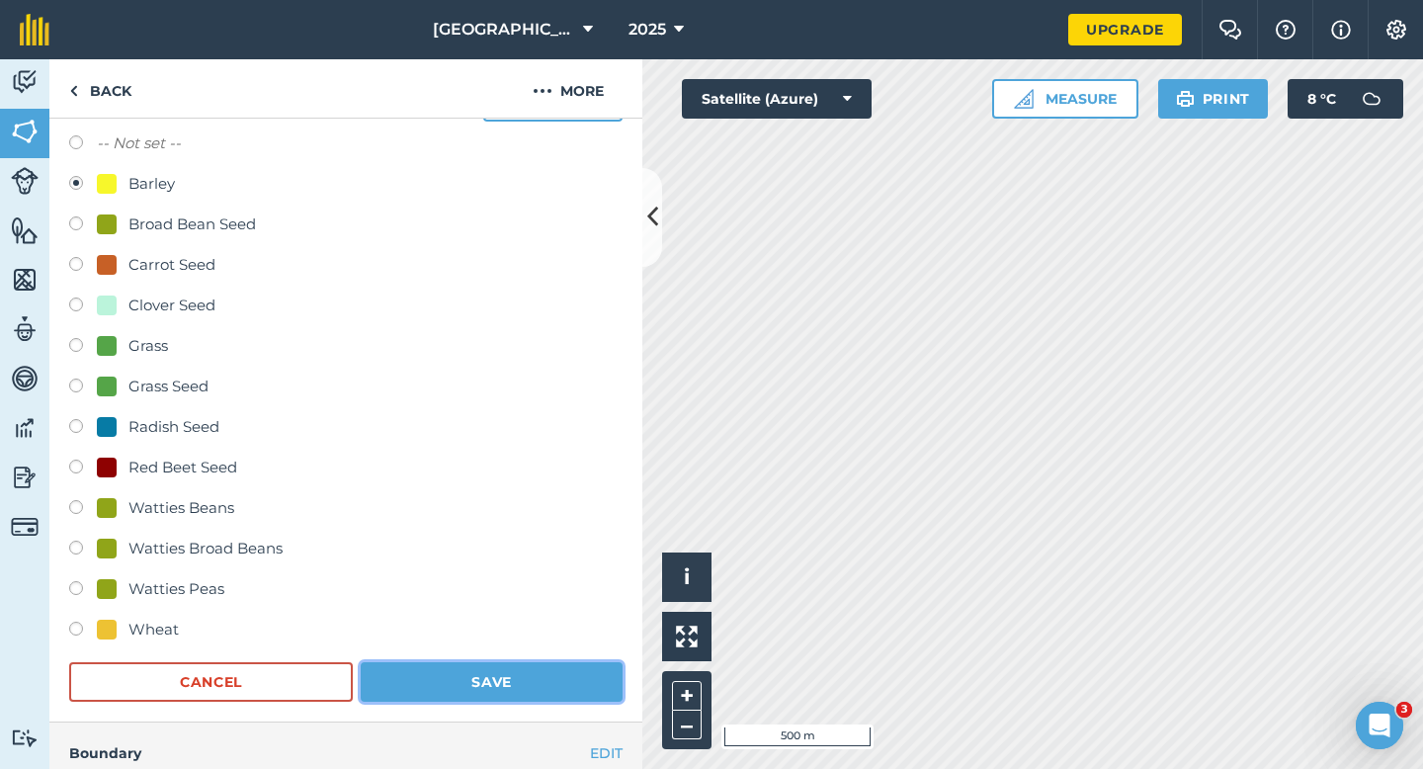
click at [439, 665] on button "Save" at bounding box center [492, 682] width 262 height 40
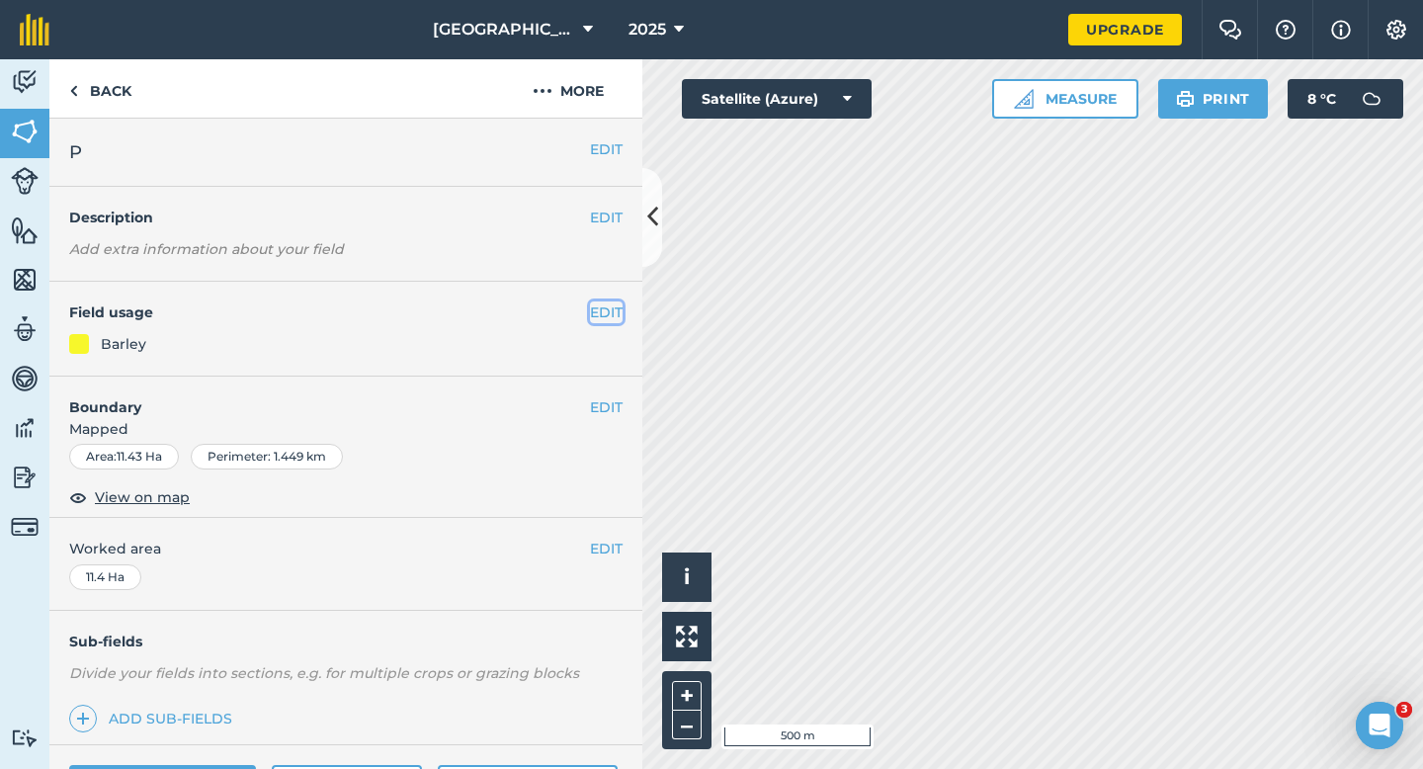
click at [605, 304] on button "EDIT" at bounding box center [606, 312] width 33 height 22
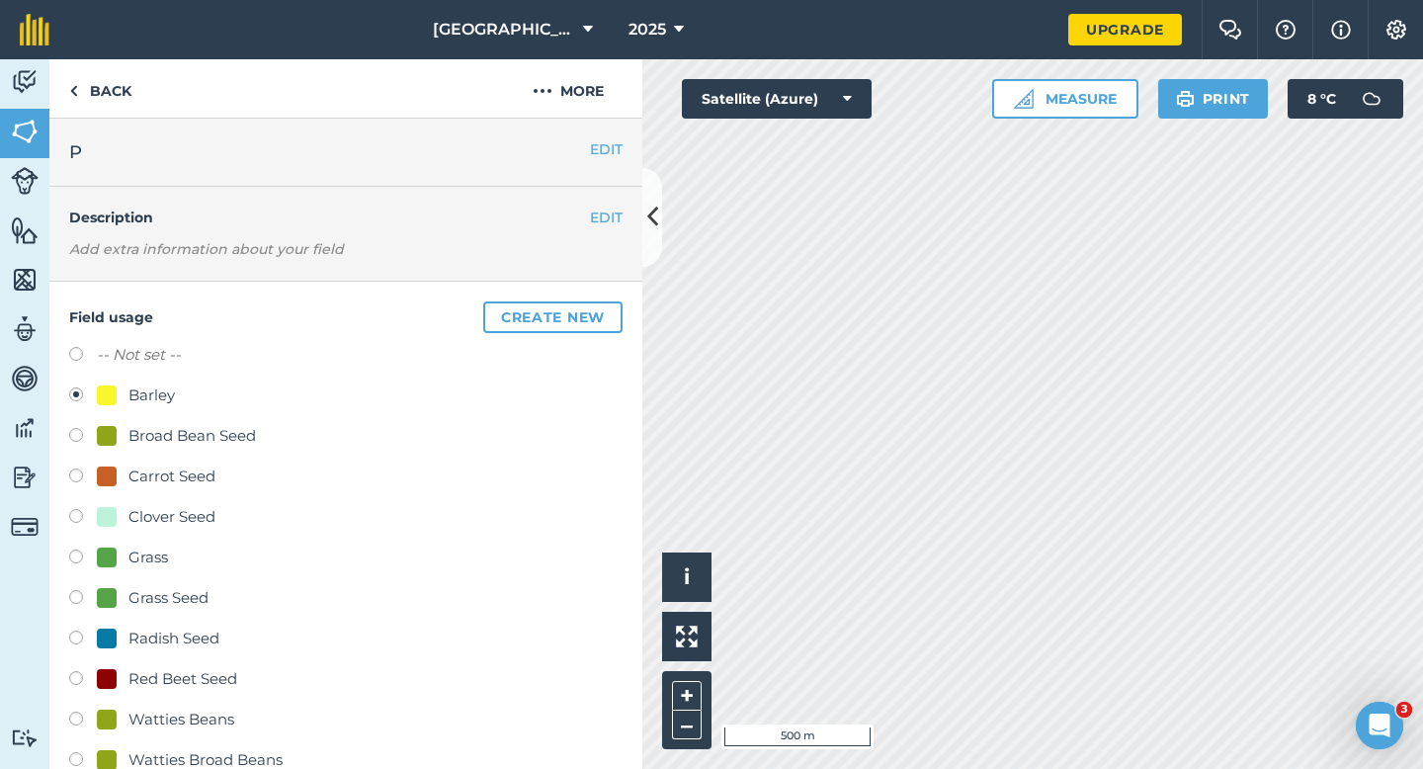
scroll to position [243, 0]
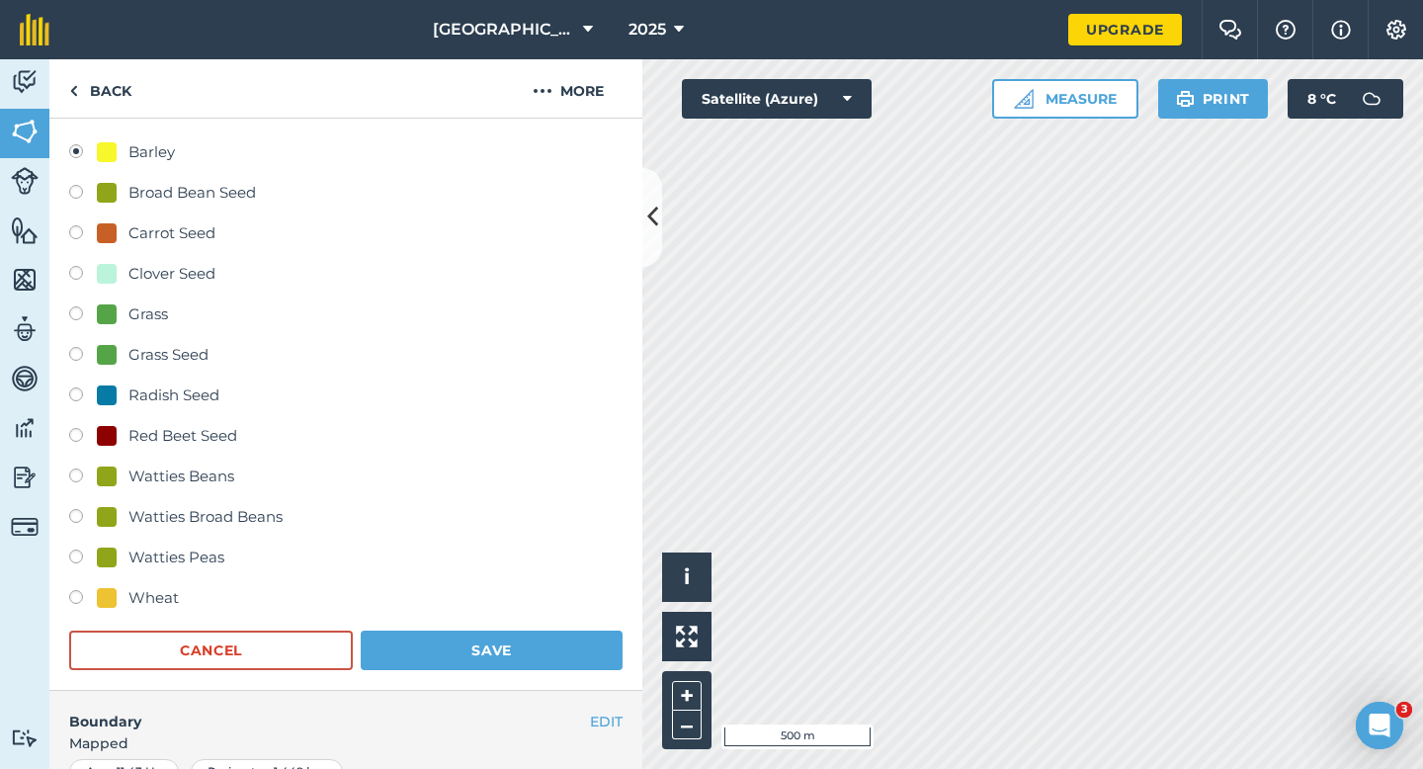
click at [140, 599] on div "Wheat" at bounding box center [154, 598] width 50 height 24
radio input "true"
radio input "false"
click at [523, 647] on button "Save" at bounding box center [492, 651] width 262 height 40
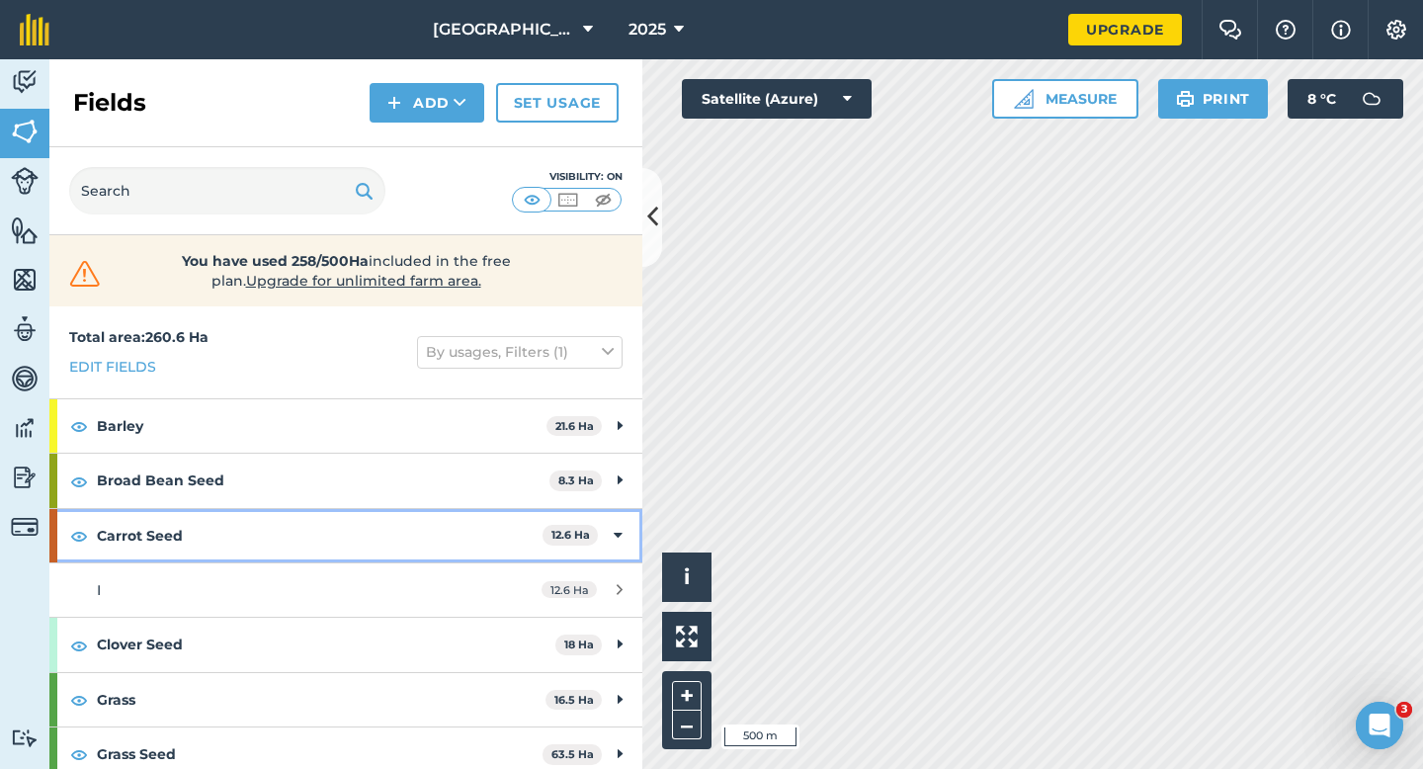
click at [633, 540] on div "Carrot Seed 12.6 Ha" at bounding box center [345, 535] width 593 height 53
